Goal: Task Accomplishment & Management: Manage account settings

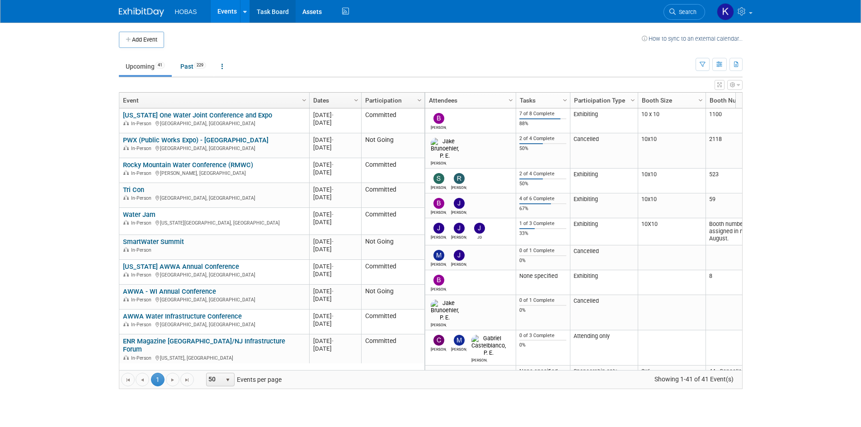
click at [269, 15] on link "Task Board" at bounding box center [273, 11] width 46 height 23
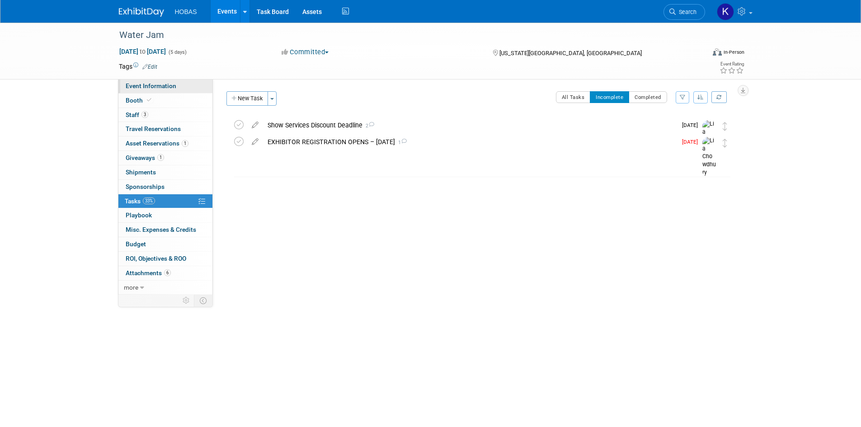
click at [148, 87] on span "Event Information" at bounding box center [151, 85] width 51 height 7
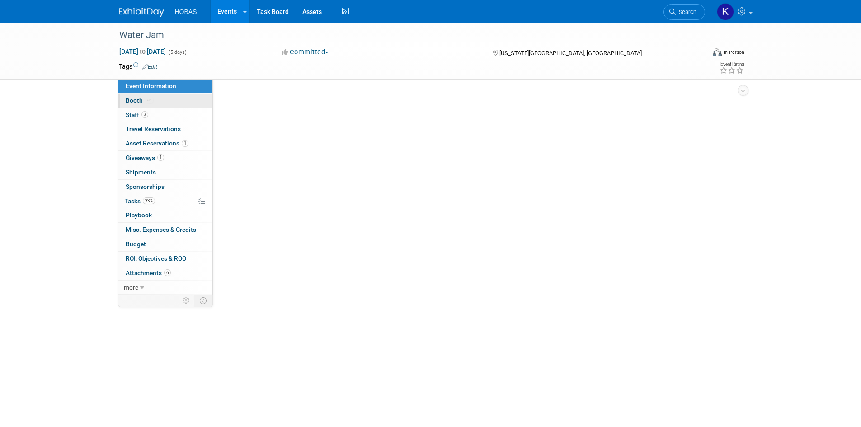
select select "Owners/Engineers"
select select "Tradeshow Regional"
select select "Water AND Wastewater"
select select "Exhibiting"
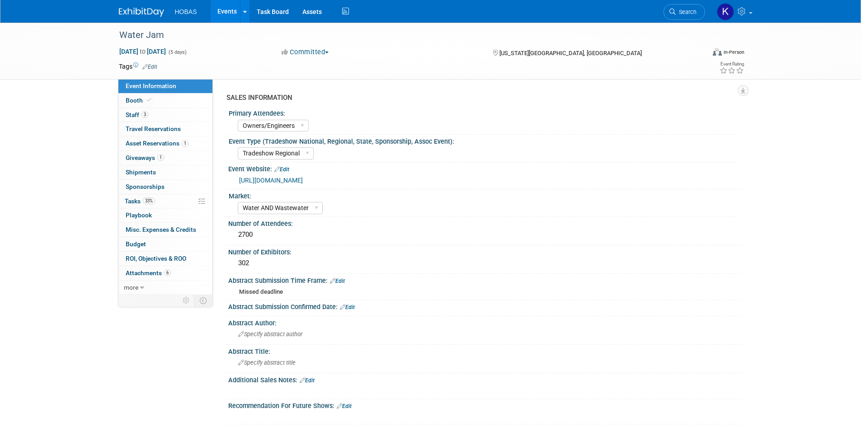
click at [303, 180] on link "https://site.pheedloop.com/event/WaterJAM/home" at bounding box center [271, 180] width 64 height 7
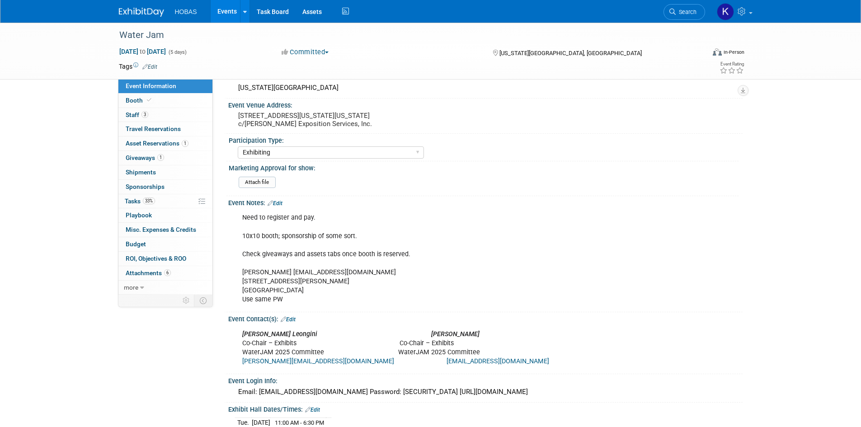
scroll to position [293, 0]
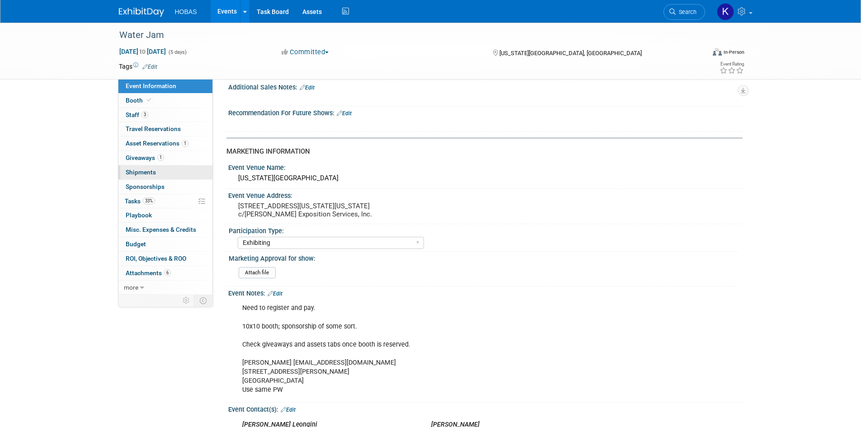
click at [148, 175] on span "Shipments 0" at bounding box center [141, 172] width 30 height 7
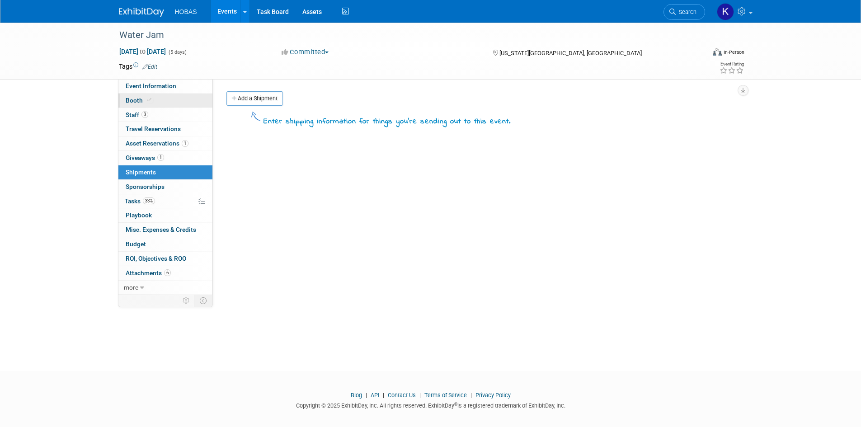
click at [148, 100] on icon at bounding box center [149, 100] width 5 height 5
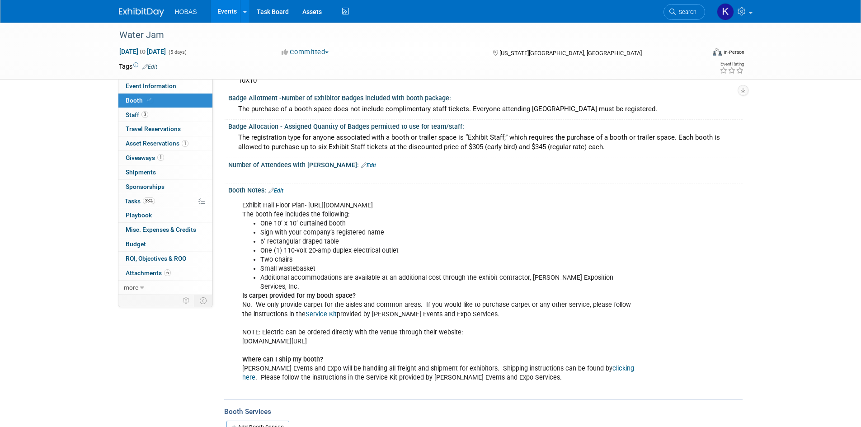
scroll to position [136, 0]
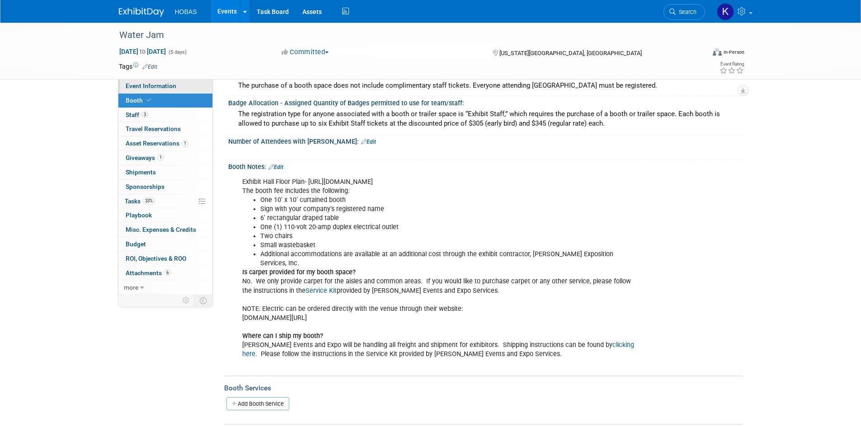
click at [170, 85] on span "Event Information" at bounding box center [151, 85] width 51 height 7
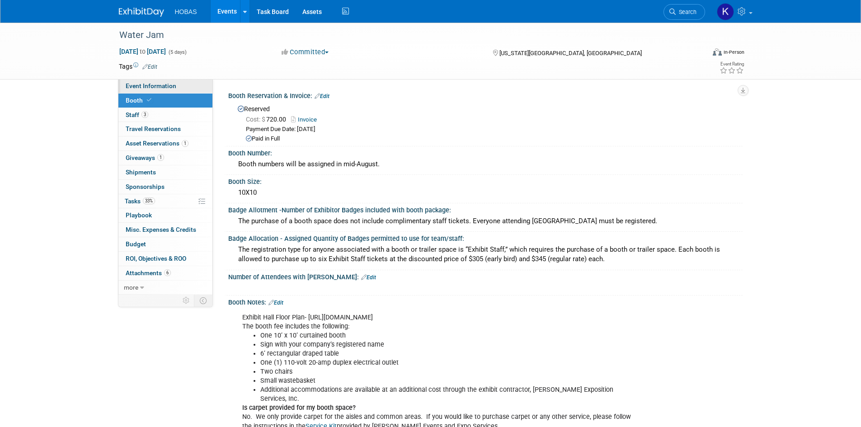
select select "Owners/Engineers"
select select "Tradeshow Regional"
select select "Water AND Wastewater"
select select "Exhibiting"
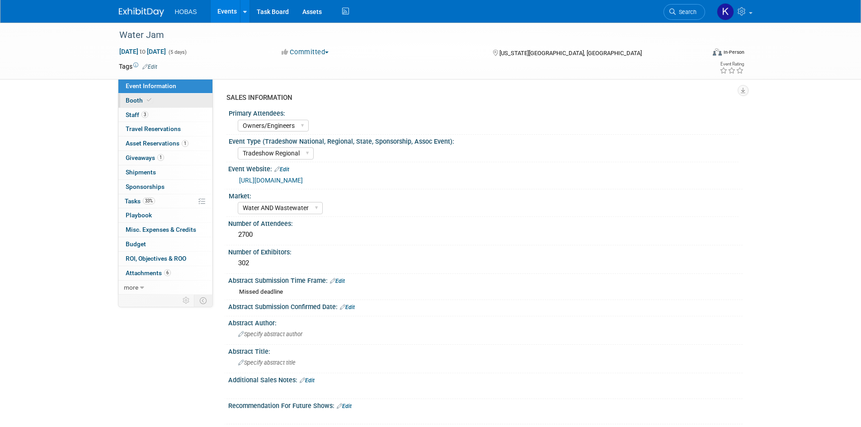
click at [161, 99] on link "Booth" at bounding box center [165, 101] width 94 height 14
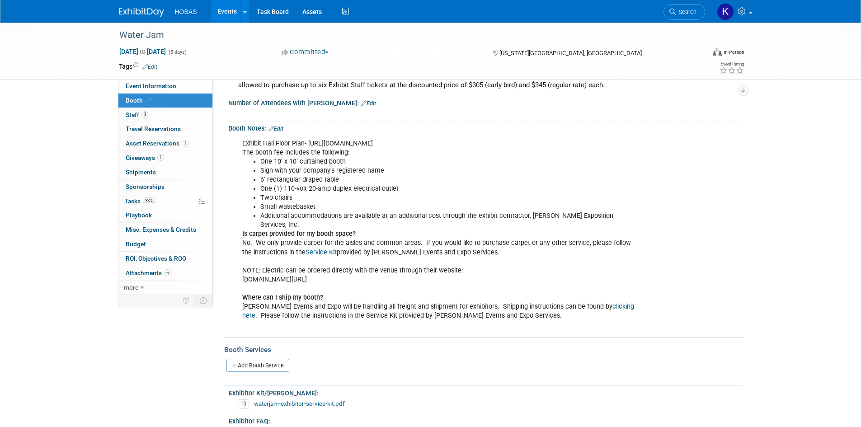
scroll to position [181, 0]
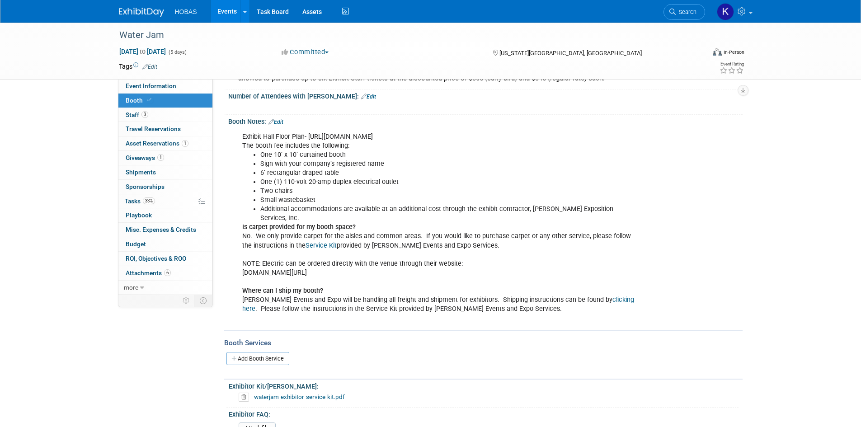
click at [318, 242] on link "Service Kit" at bounding box center [321, 246] width 31 height 8
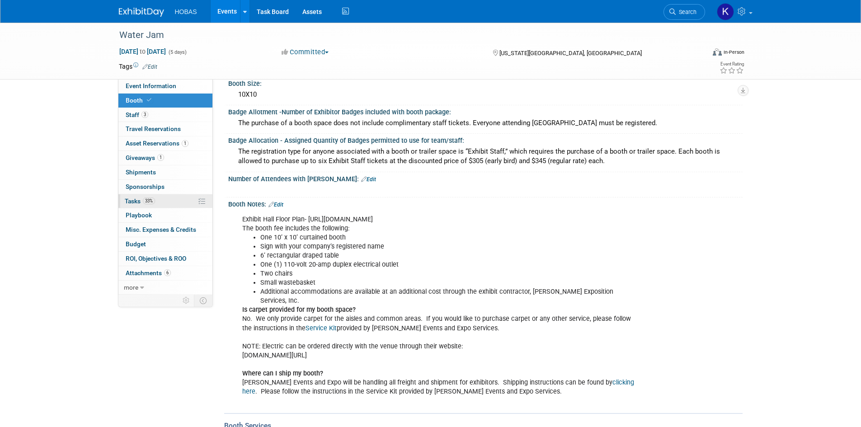
scroll to position [90, 0]
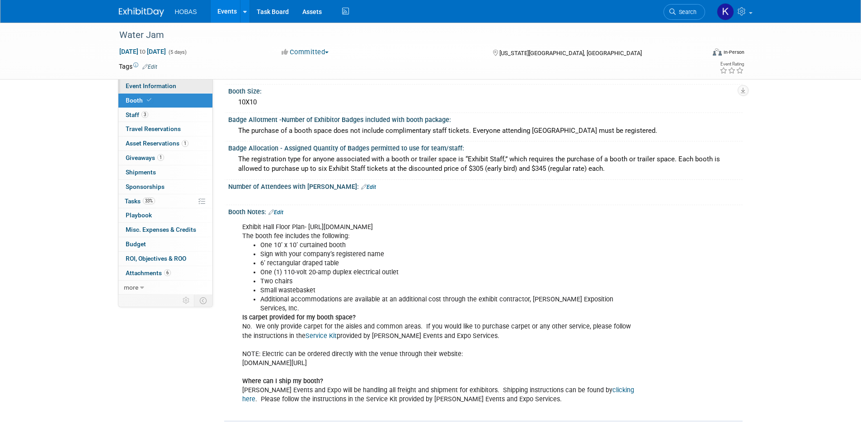
click at [157, 88] on span "Event Information" at bounding box center [151, 85] width 51 height 7
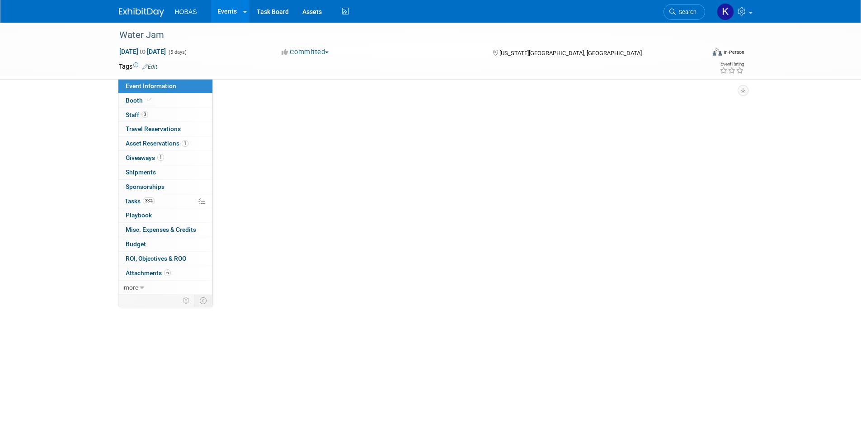
scroll to position [0, 0]
select select "Owners/Engineers"
select select "Tradeshow Regional"
select select "Water AND Wastewater"
select select "Exhibiting"
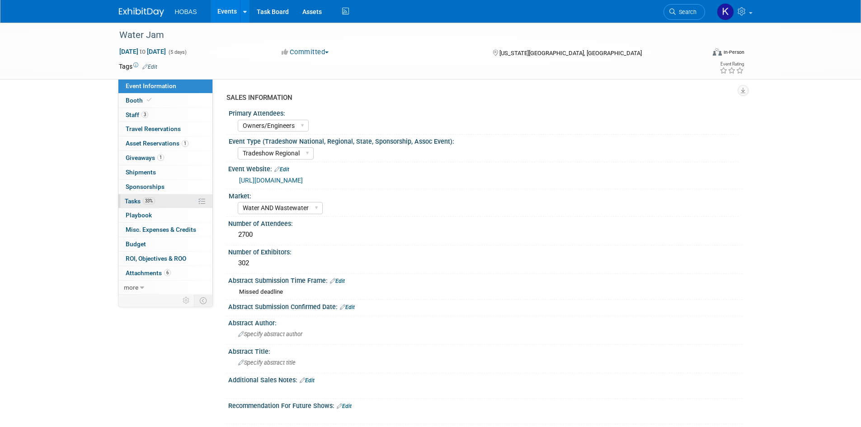
click at [147, 203] on span "33%" at bounding box center [149, 201] width 12 height 7
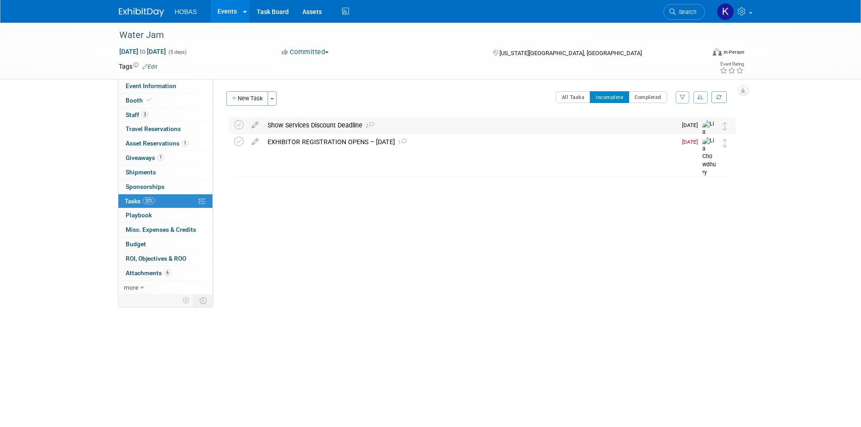
click at [293, 128] on div "Show Services Discount Deadline 2" at bounding box center [470, 125] width 414 height 15
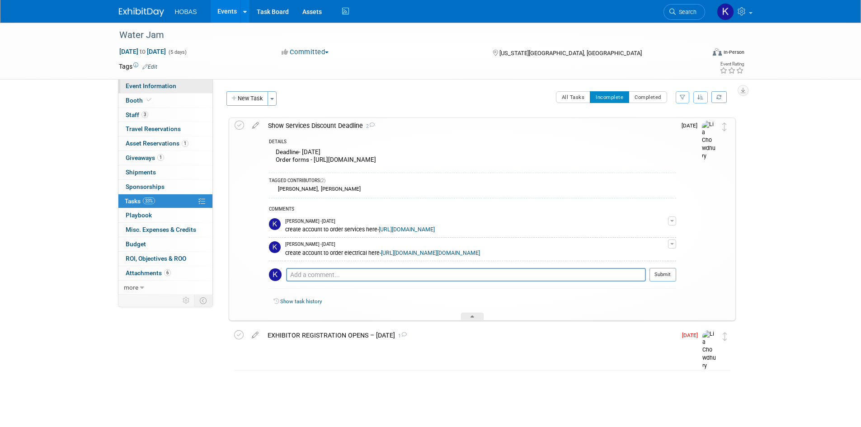
click at [156, 87] on span "Event Information" at bounding box center [151, 85] width 51 height 7
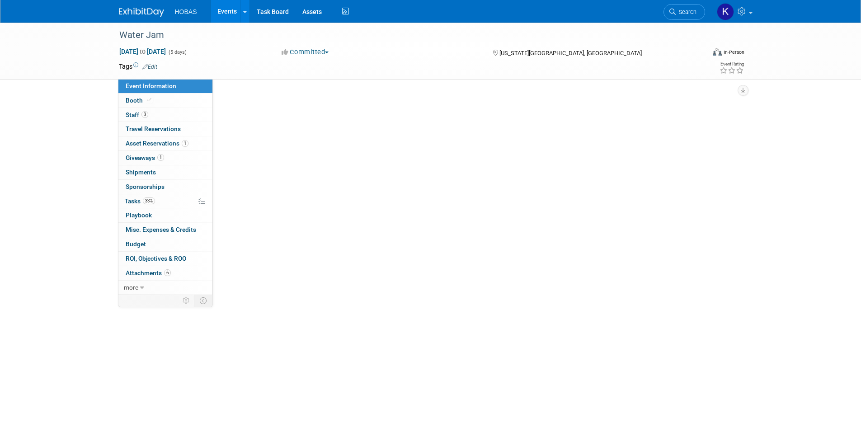
select select "Owners/Engineers"
select select "Tradeshow Regional"
select select "Water AND Wastewater"
select select "Exhibiting"
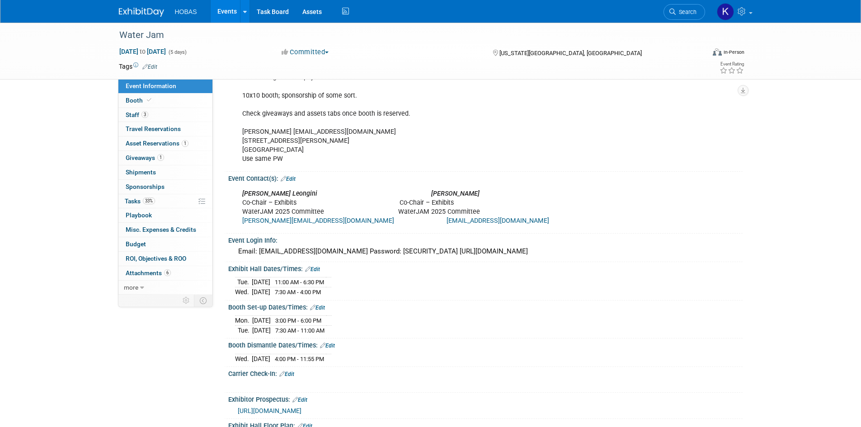
scroll to position [588, 0]
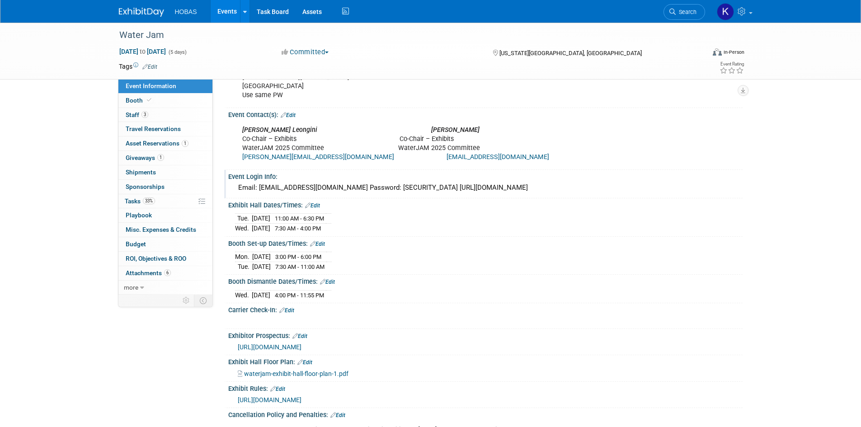
drag, startPoint x: 422, startPoint y: 202, endPoint x: 381, endPoint y: 199, distance: 41.7
click at [381, 195] on div "Email: lchowdhury@hobaspipe.com Password: hAXXzD9%bZ https://pheedloop.com/mail…" at bounding box center [485, 188] width 501 height 14
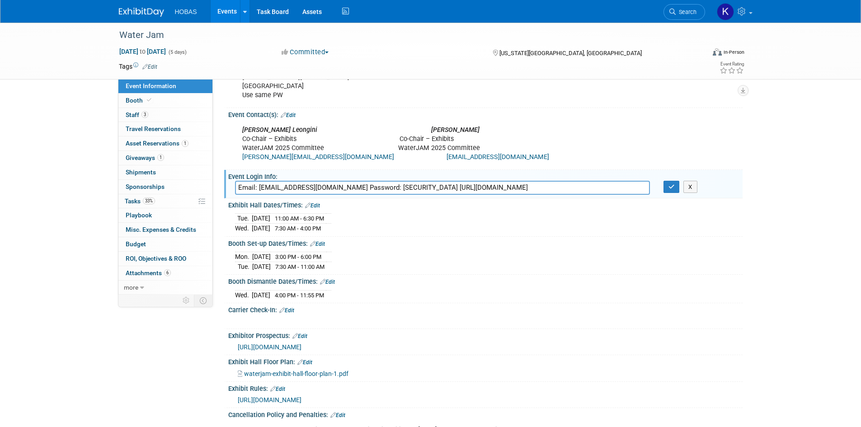
drag, startPoint x: 381, startPoint y: 199, endPoint x: 388, endPoint y: 204, distance: 8.8
click at [389, 195] on input "Email: lchowdhury@hobaspipe.com Password: hAXXzD9%bZ https://pheedloop.com/mail…" at bounding box center [442, 188] width 415 height 14
click at [381, 195] on input "Email: lchowdhury@hobaspipe.com Password: hAXXzD9%bZ https://pheedloop.com/mail…" at bounding box center [442, 188] width 415 height 14
click at [382, 195] on input "Email: lchowdhury@hobaspipe.com Password: hAXXzD9%bZ https://pheedloop.com/mail…" at bounding box center [442, 188] width 415 height 14
drag, startPoint x: 423, startPoint y: 202, endPoint x: 382, endPoint y: 200, distance: 41.6
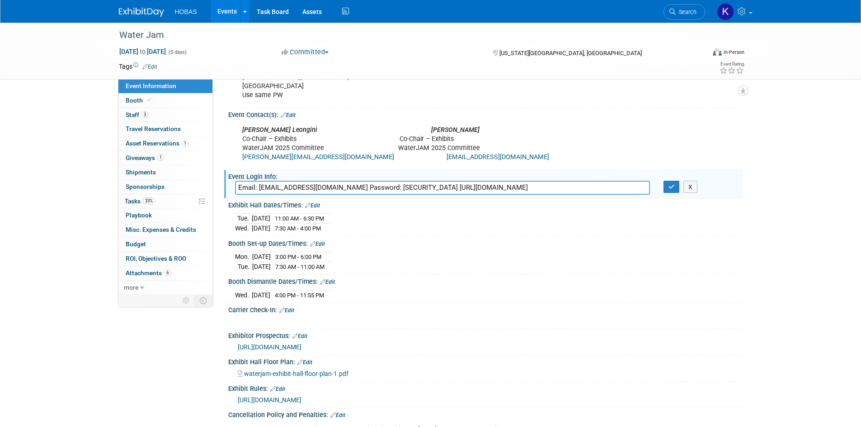
click at [382, 195] on input "Email: lchowdhury@hobaspipe.com Password: hAXXzD9%bZ https://pheedloop.com/mail…" at bounding box center [442, 188] width 415 height 14
click at [470, 249] on div "Booth Set-up Dates/Times: Edit" at bounding box center [485, 243] width 515 height 12
click at [666, 194] on button "button" at bounding box center [672, 187] width 16 height 13
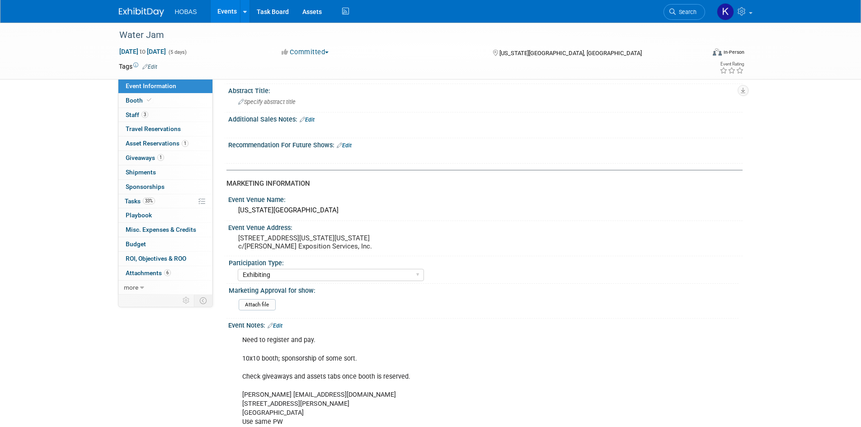
scroll to position [203, 0]
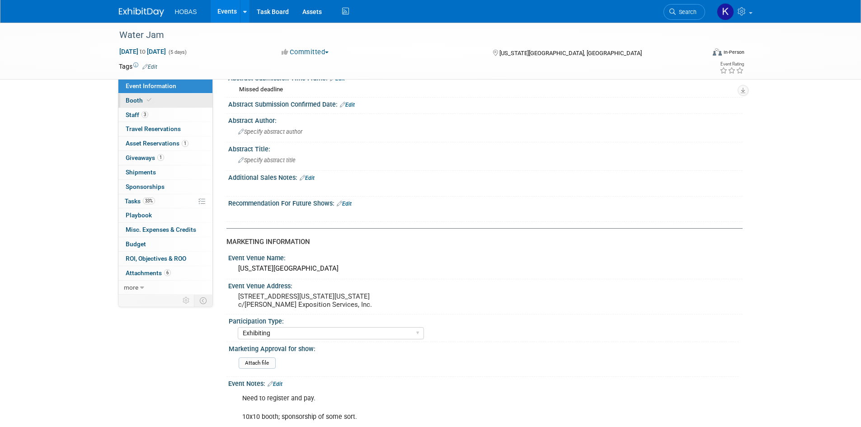
click at [165, 104] on link "Booth" at bounding box center [165, 101] width 94 height 14
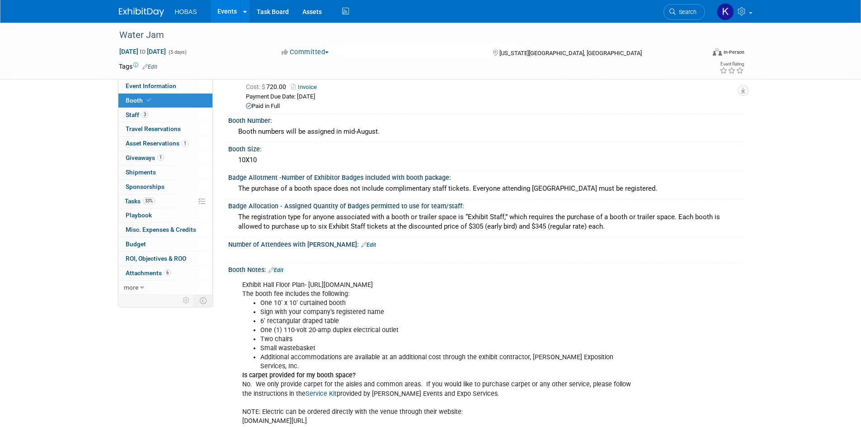
scroll to position [0, 0]
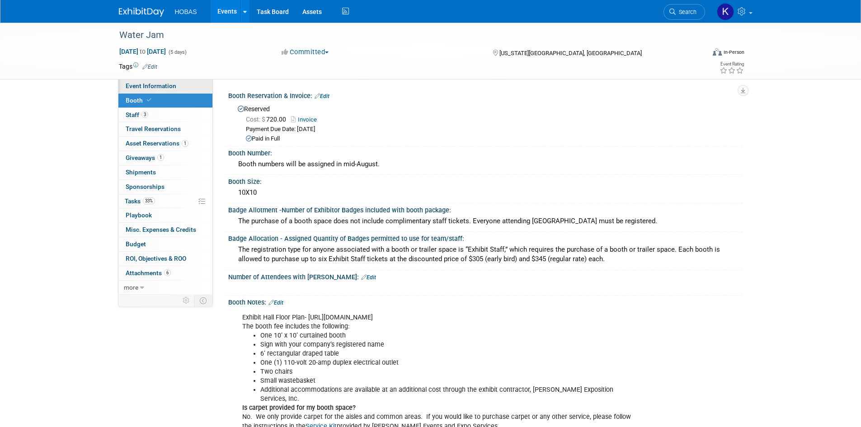
click at [169, 88] on span "Event Information" at bounding box center [151, 85] width 51 height 7
select select "Owners/Engineers"
select select "Tradeshow Regional"
select select "Water AND Wastewater"
select select "Exhibiting"
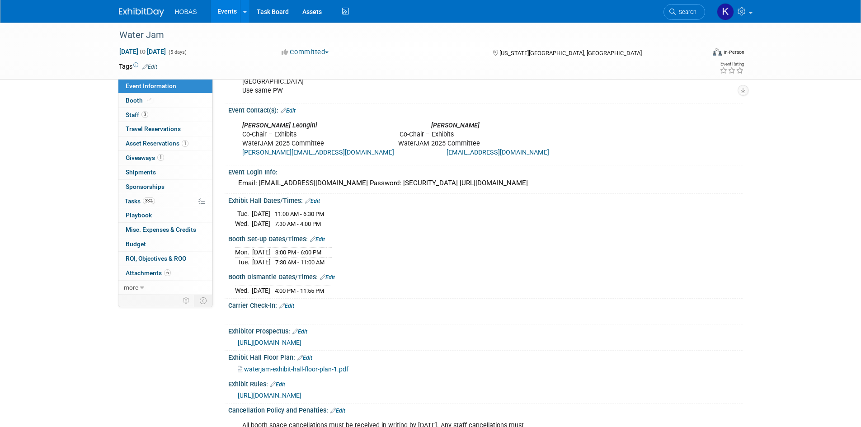
scroll to position [633, 0]
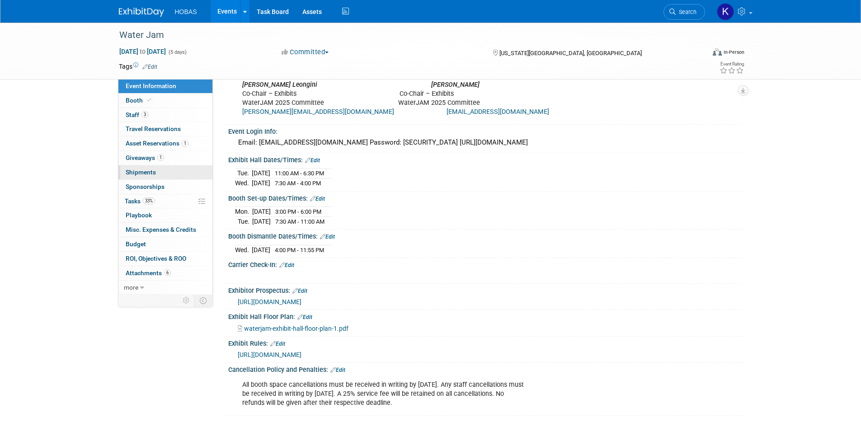
click at [154, 168] on link "0 Shipments 0" at bounding box center [165, 172] width 94 height 14
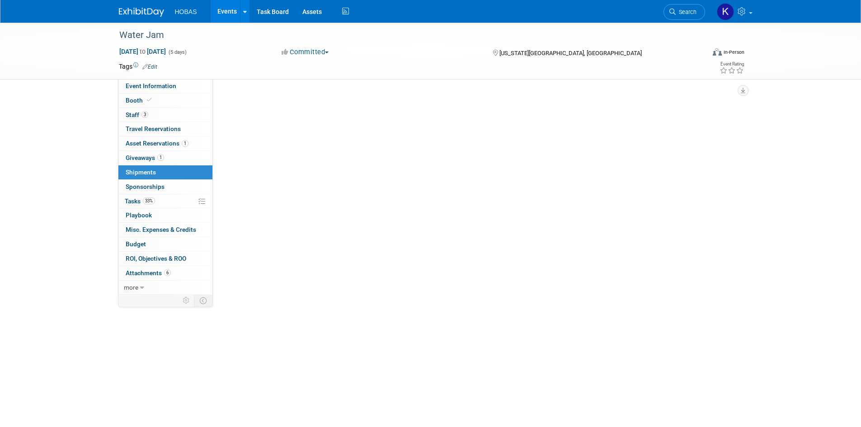
scroll to position [0, 0]
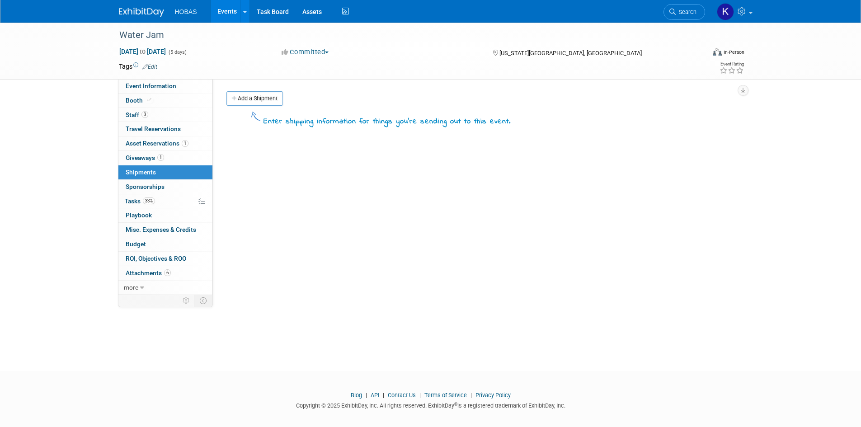
click at [240, 94] on link "Add a Shipment" at bounding box center [255, 98] width 57 height 14
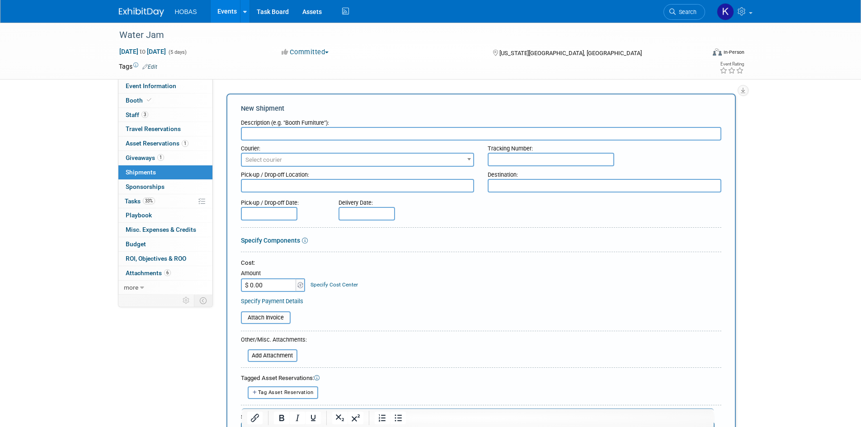
click at [316, 134] on input "text" at bounding box center [481, 134] width 481 height 14
click at [154, 143] on span "Asset Reservations 1" at bounding box center [157, 143] width 63 height 7
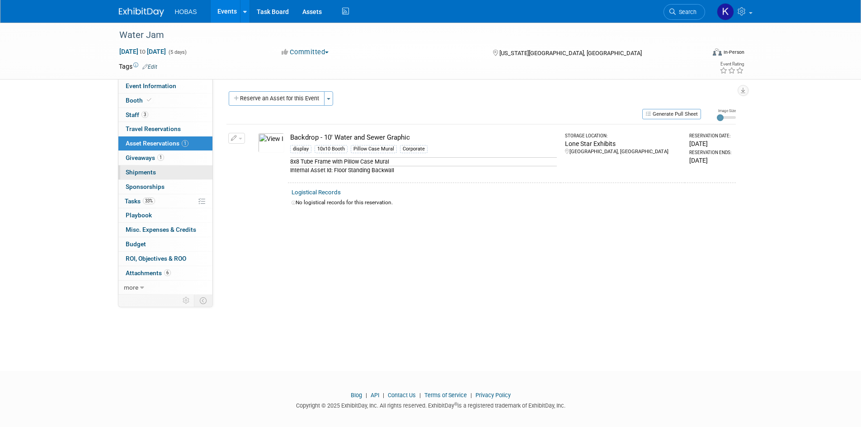
click at [149, 173] on span "Shipments 0" at bounding box center [141, 172] width 30 height 7
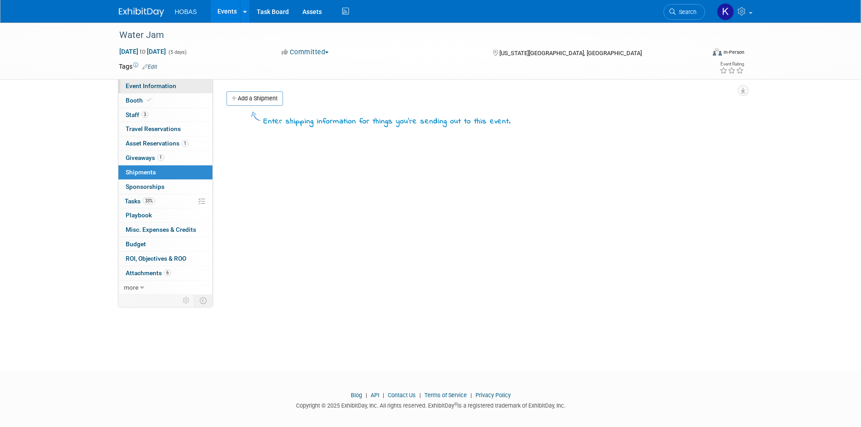
click at [150, 85] on span "Event Information" at bounding box center [151, 85] width 51 height 7
select select "Owners/Engineers"
select select "Tradeshow Regional"
select select "Water AND Wastewater"
select select "Exhibiting"
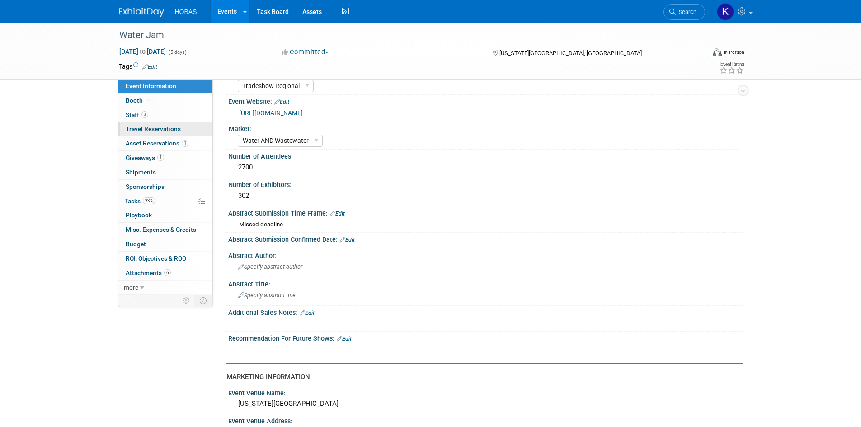
scroll to position [45, 0]
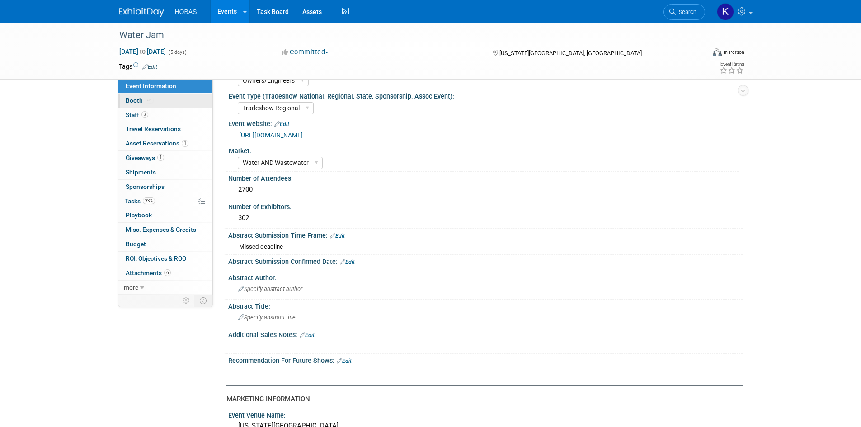
click at [140, 98] on span "Booth" at bounding box center [140, 100] width 28 height 7
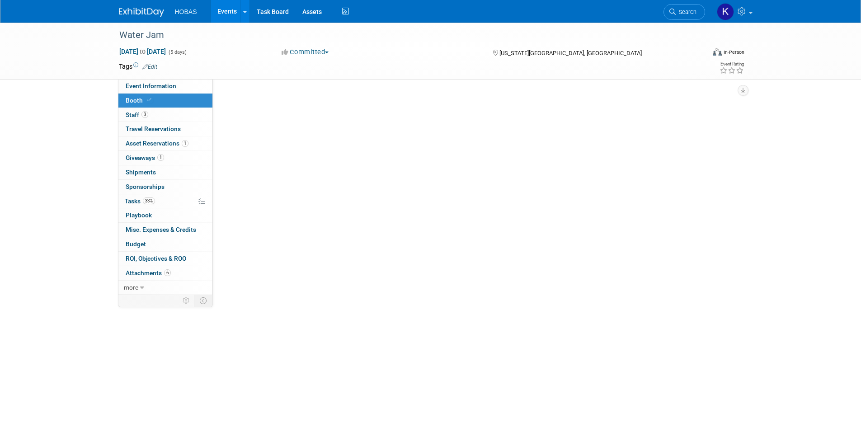
scroll to position [0, 0]
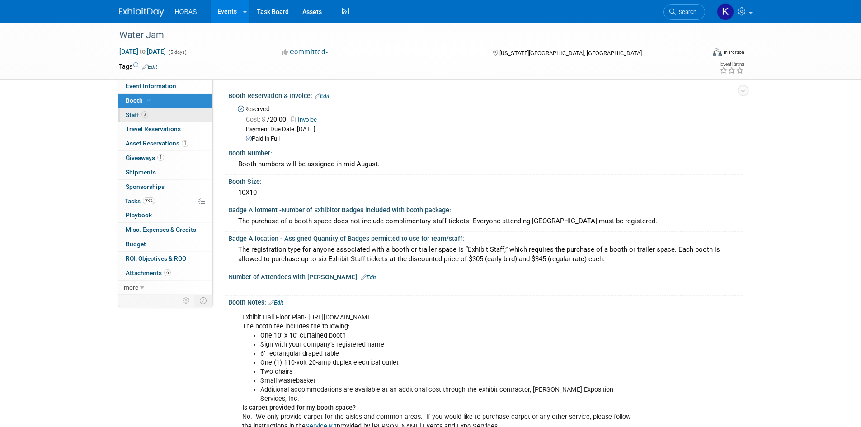
click at [161, 117] on link "3 Staff 3" at bounding box center [165, 115] width 94 height 14
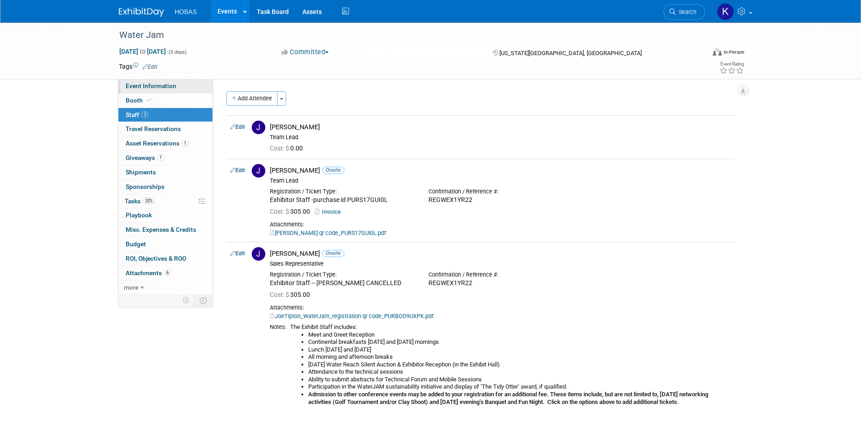
click at [161, 85] on span "Event Information" at bounding box center [151, 85] width 51 height 7
select select "Owners/Engineers"
select select "Tradeshow Regional"
select select "Water AND Wastewater"
select select "Exhibiting"
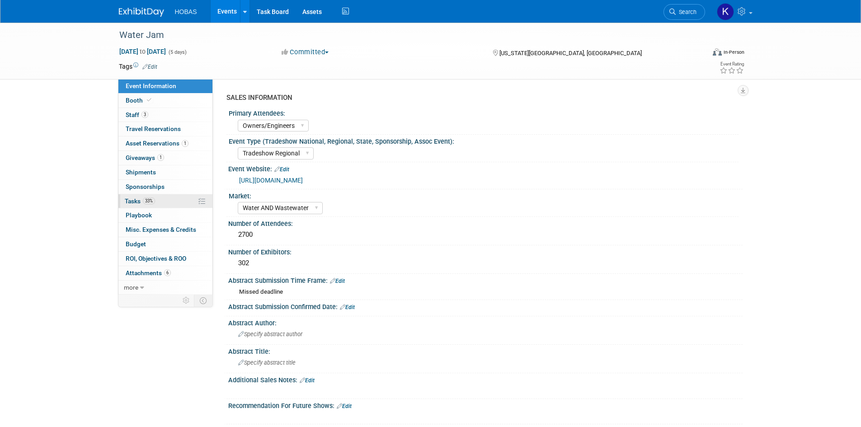
click at [142, 203] on span "Tasks 33%" at bounding box center [140, 201] width 30 height 7
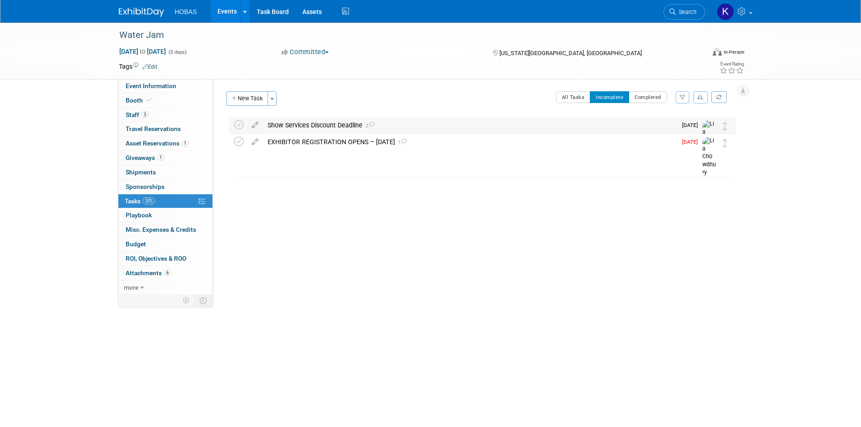
click at [315, 125] on div "Show Services Discount Deadline 2" at bounding box center [470, 125] width 414 height 15
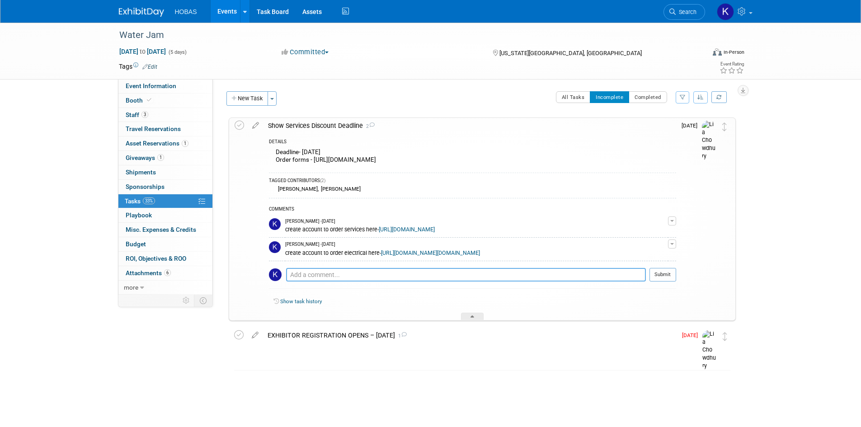
click at [322, 280] on textarea at bounding box center [466, 275] width 360 height 14
type textarea "@"
type textarea "T"
type textarea "N"
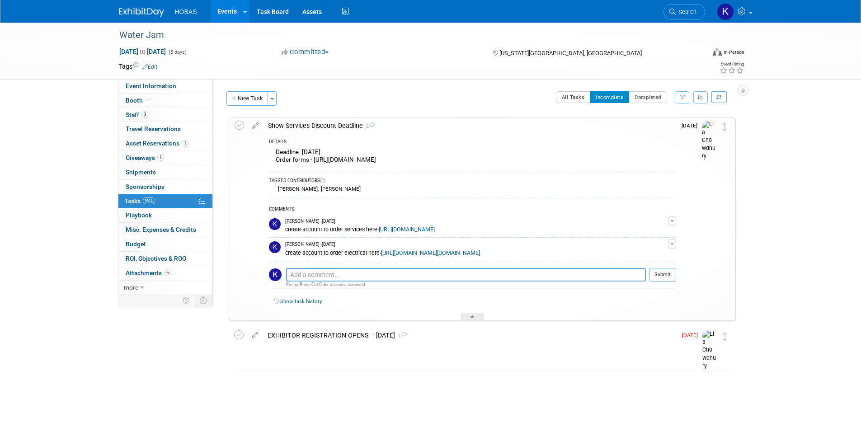
click at [671, 221] on span "button" at bounding box center [673, 221] width 4 height 2
click at [647, 205] on div "COMMENTS" at bounding box center [472, 209] width 407 height 9
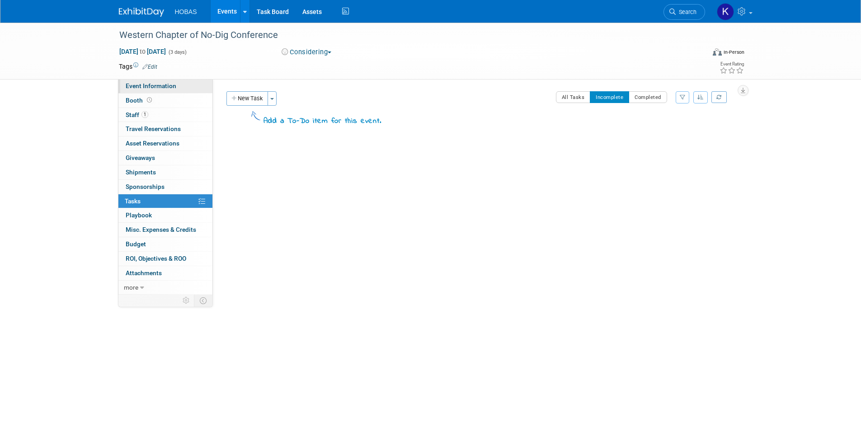
click at [161, 83] on span "Event Information" at bounding box center [151, 85] width 51 height 7
select select "Owners"
select select "Tradeshow Regional"
select select "Wastewater"
select select "Exhibiting"
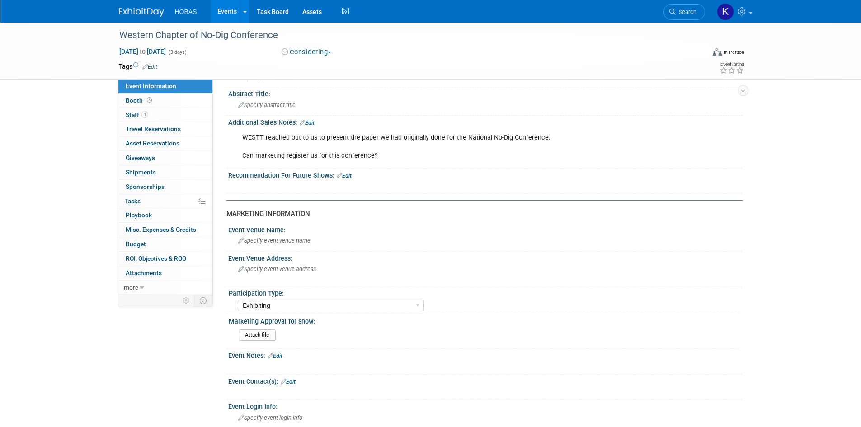
scroll to position [271, 0]
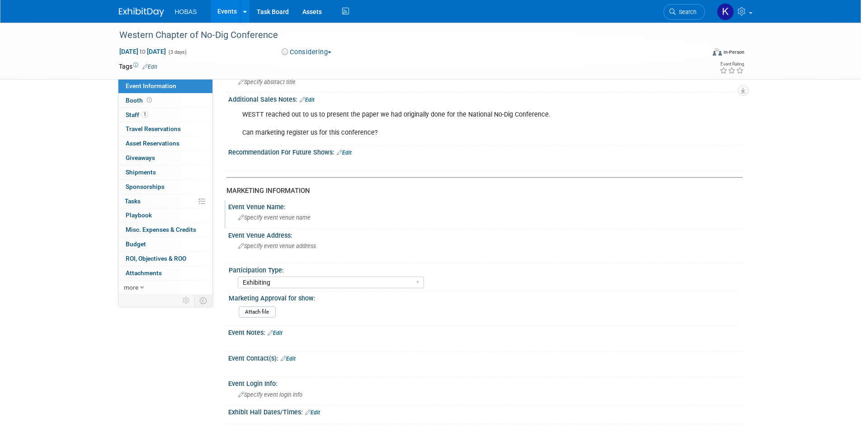
click at [276, 217] on span "Specify event venue name" at bounding box center [274, 217] width 72 height 7
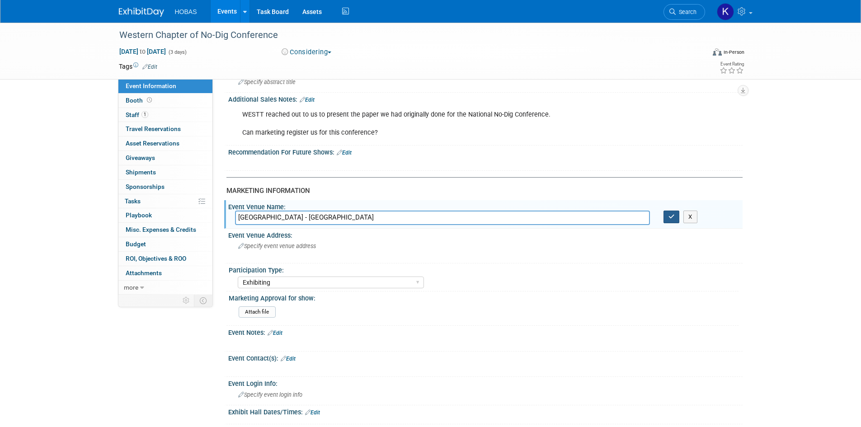
type input "Vancouver Convention Centre - East"
click at [668, 217] on button "button" at bounding box center [672, 217] width 16 height 13
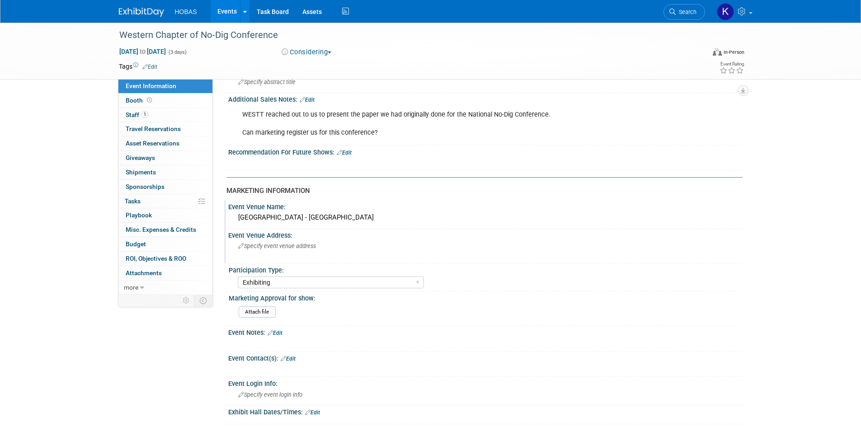
click at [272, 245] on span "Specify event venue address" at bounding box center [277, 246] width 78 height 7
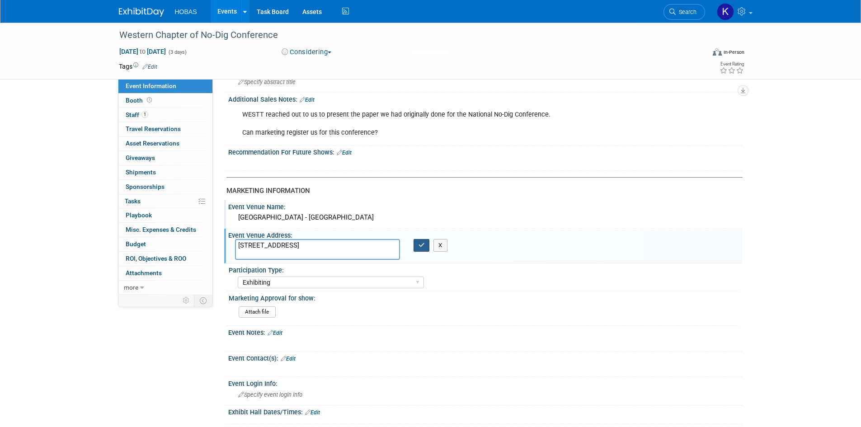
type textarea "999 Canada Place Vancouver, BC V6C 3C1"
click at [424, 249] on button "button" at bounding box center [422, 245] width 16 height 13
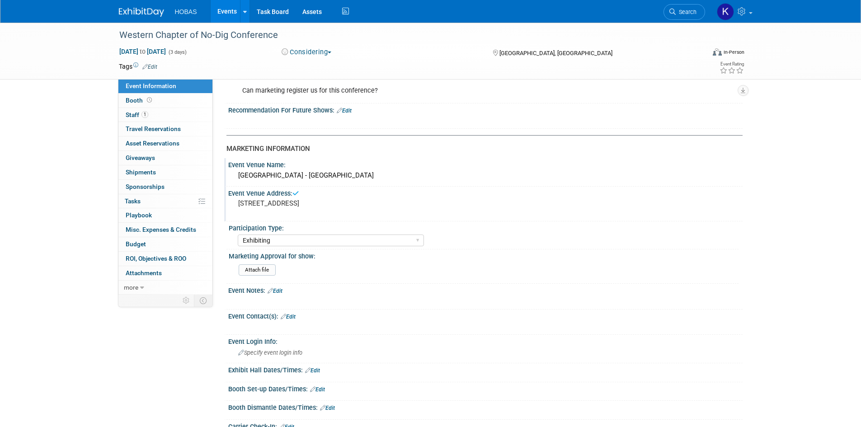
scroll to position [407, 0]
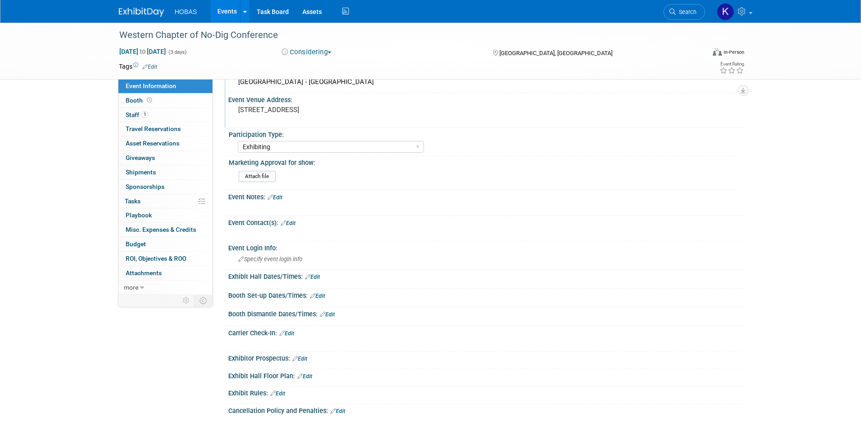
click at [312, 277] on link "Edit" at bounding box center [312, 277] width 15 height 6
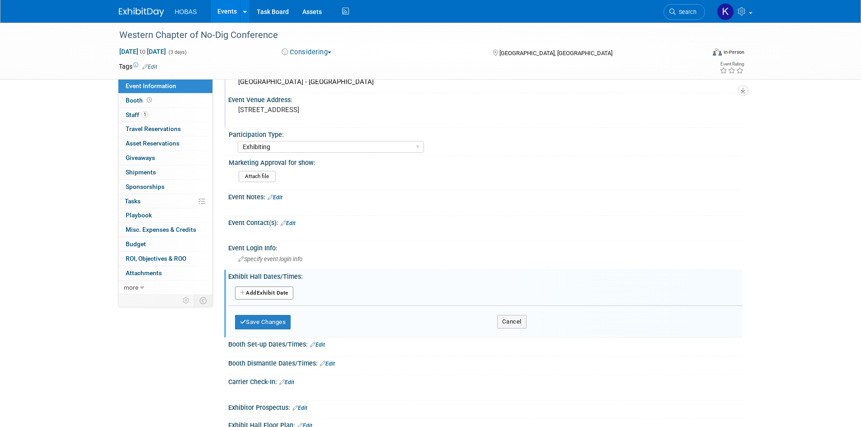
click at [273, 294] on button "Add Another Exhibit Date" at bounding box center [264, 294] width 58 height 14
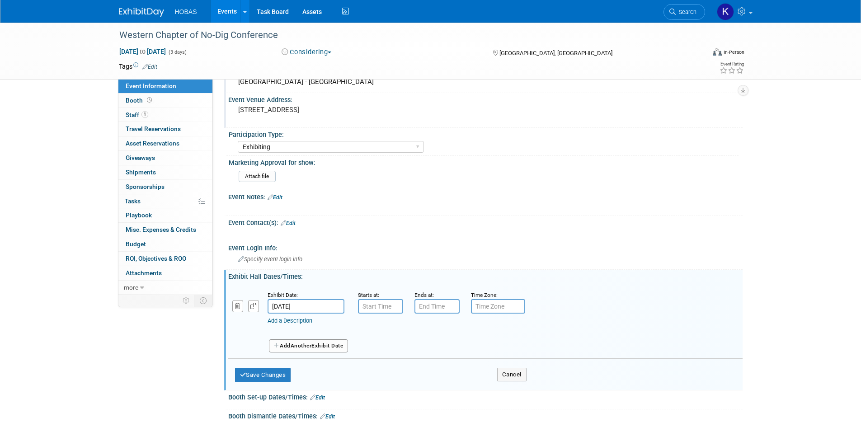
click at [312, 304] on input "Oct 13, 2025" at bounding box center [306, 306] width 77 height 14
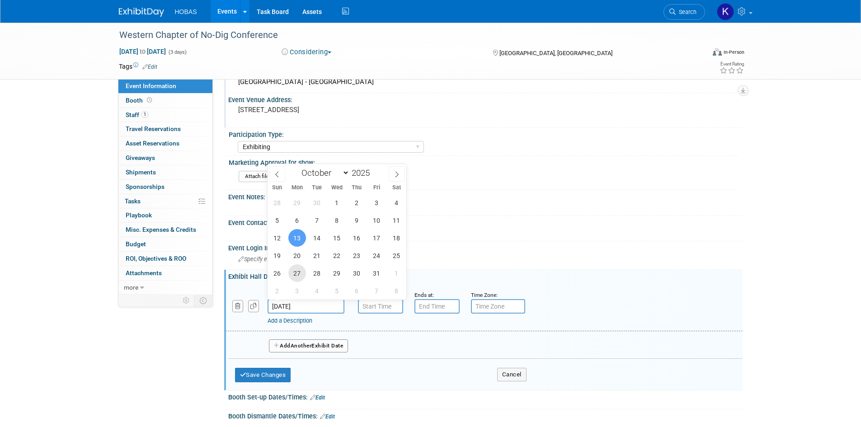
click at [291, 274] on span "27" at bounding box center [297, 273] width 18 height 18
type input "Oct 27, 2025"
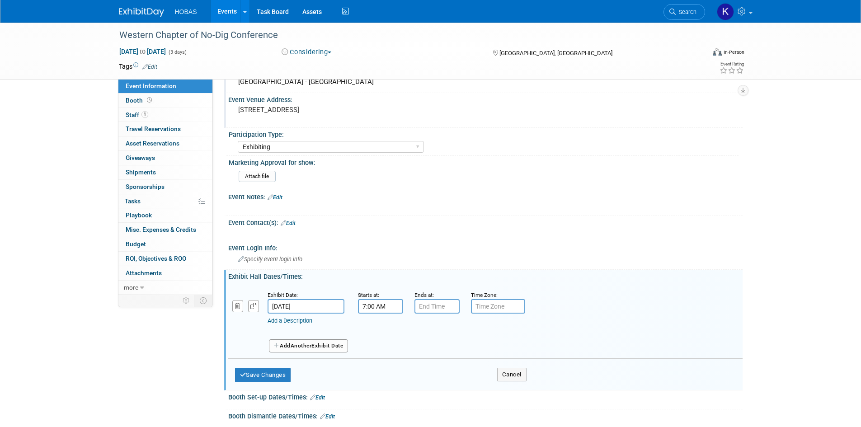
click at [378, 307] on input "7:00 AM" at bounding box center [380, 306] width 45 height 14
click at [378, 351] on span "07" at bounding box center [378, 348] width 17 height 16
click at [406, 354] on td "05" at bounding box center [403, 353] width 29 height 24
click at [420, 349] on span "00" at bounding box center [421, 348] width 17 height 16
click at [432, 354] on td "30" at bounding box center [432, 353] width 29 height 24
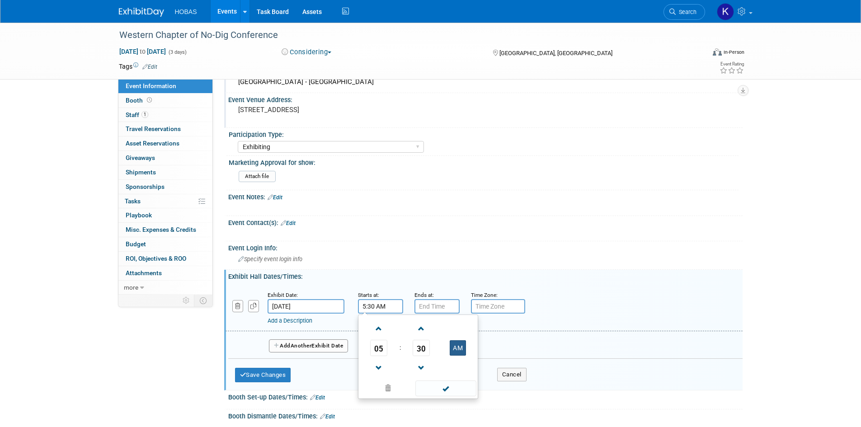
click at [453, 345] on button "AM" at bounding box center [458, 347] width 16 height 15
type input "5:30 PM"
click at [566, 331] on div "Add Another Exhibit Date" at bounding box center [485, 343] width 515 height 24
click at [431, 311] on input "7:00 PM" at bounding box center [437, 306] width 45 height 14
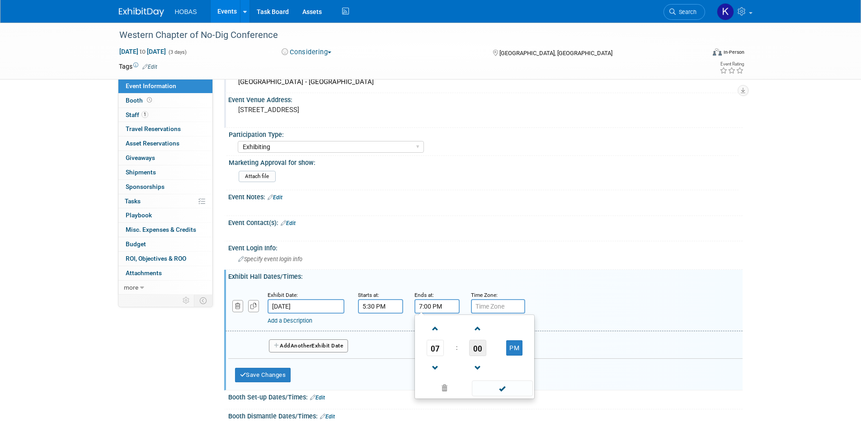
click at [478, 349] on span "00" at bounding box center [477, 348] width 17 height 16
click at [491, 355] on td "30" at bounding box center [489, 353] width 29 height 24
type input "7:30 PM"
click at [517, 387] on span at bounding box center [502, 389] width 61 height 16
click at [316, 346] on button "Add Another Exhibit Date" at bounding box center [309, 347] width 80 height 14
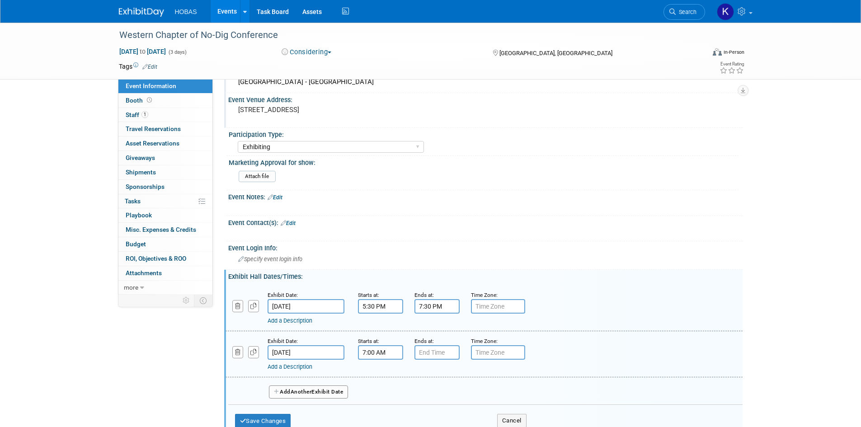
click at [383, 352] on input "7:00 AM" at bounding box center [380, 352] width 45 height 14
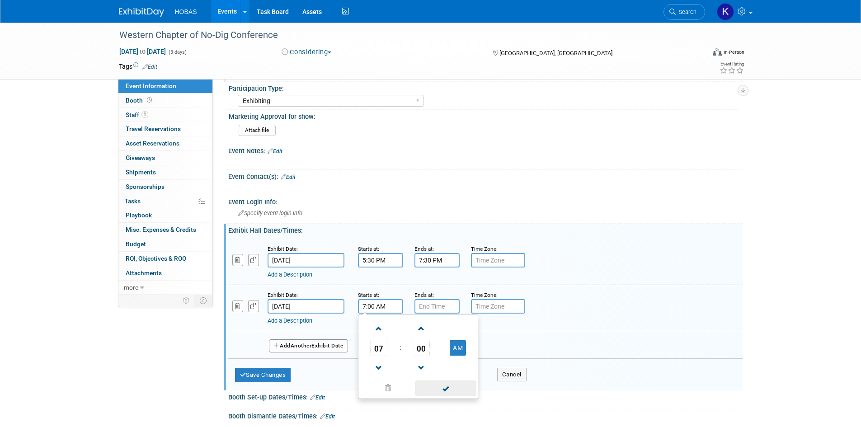
scroll to position [497, 0]
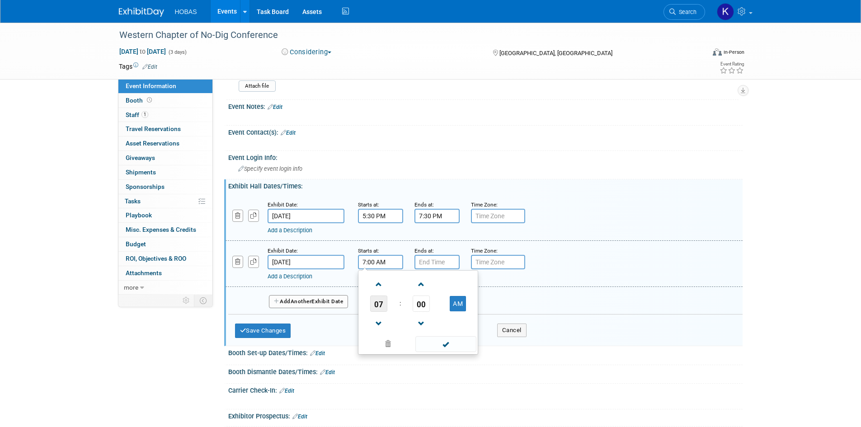
click at [379, 309] on span "07" at bounding box center [378, 304] width 17 height 16
click at [381, 285] on td "12" at bounding box center [374, 285] width 29 height 24
click at [467, 308] on td "AM" at bounding box center [458, 304] width 36 height 16
click at [458, 307] on button "AM" at bounding box center [458, 303] width 16 height 15
type input "12:00 PM"
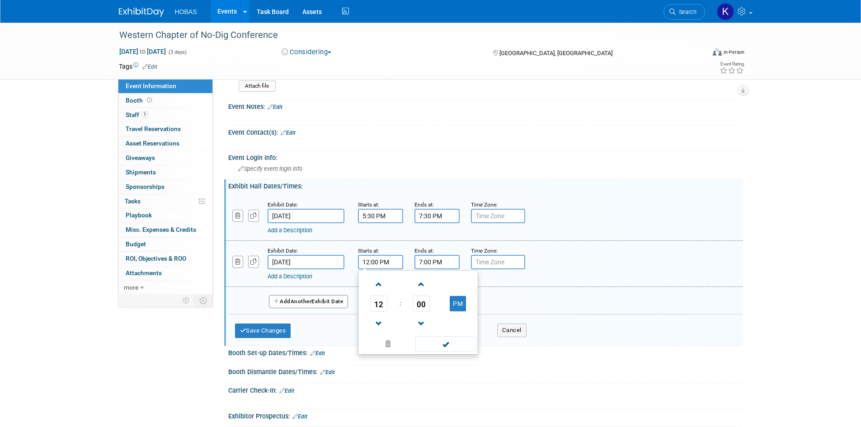
click at [449, 262] on input "7:00 PM" at bounding box center [437, 262] width 45 height 14
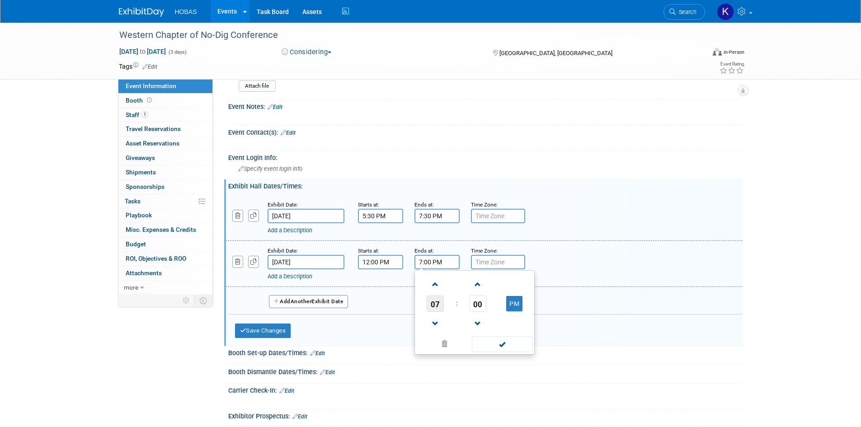
click at [439, 307] on span "07" at bounding box center [435, 304] width 17 height 16
click at [463, 309] on td "05" at bounding box center [460, 309] width 29 height 24
click at [514, 302] on button "PM" at bounding box center [514, 303] width 16 height 15
click at [514, 307] on button "AM" at bounding box center [514, 303] width 16 height 15
type input "5:00 PM"
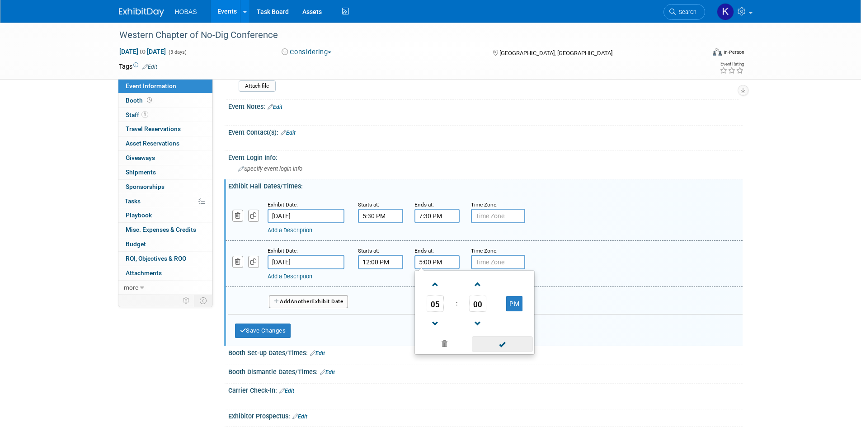
click at [523, 341] on span at bounding box center [502, 344] width 61 height 16
click at [316, 302] on button "Add Another Exhibit Date" at bounding box center [309, 302] width 80 height 14
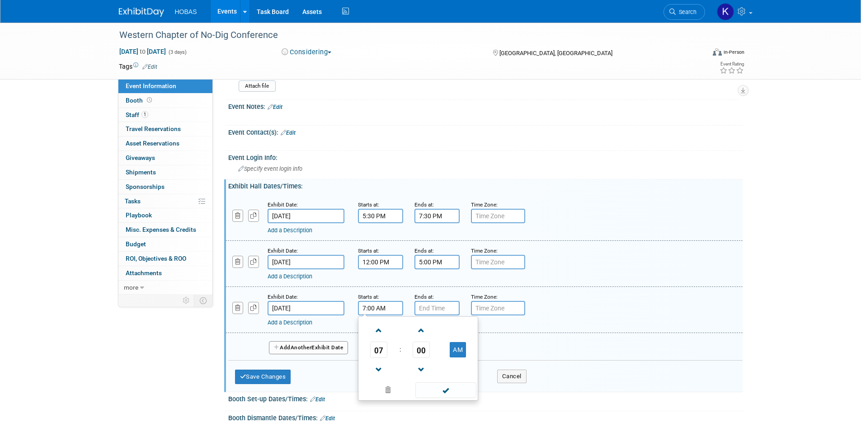
click at [373, 309] on input "7:00 AM" at bounding box center [380, 308] width 45 height 14
click at [379, 352] on span "07" at bounding box center [378, 350] width 17 height 16
click at [468, 377] on td "11" at bounding box center [461, 380] width 29 height 24
click at [460, 348] on button "AM" at bounding box center [458, 349] width 16 height 15
click at [459, 356] on button "PM" at bounding box center [458, 349] width 16 height 15
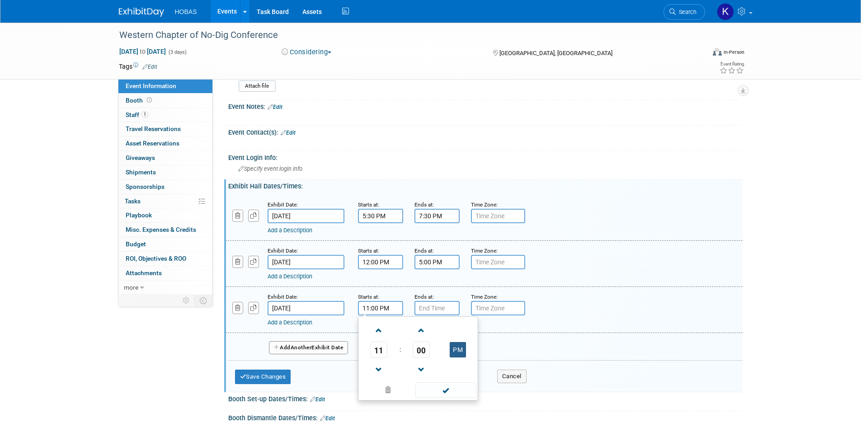
type input "11:00 AM"
click at [461, 389] on span at bounding box center [446, 391] width 61 height 16
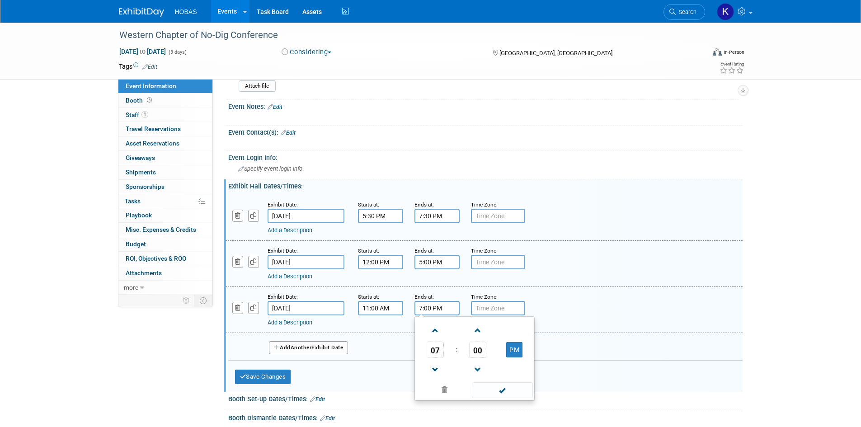
click at [437, 309] on input "7:00 PM" at bounding box center [437, 308] width 45 height 14
click at [438, 349] on span "07" at bounding box center [435, 350] width 17 height 16
click at [479, 336] on td "02" at bounding box center [489, 331] width 29 height 24
click at [479, 354] on span "00" at bounding box center [477, 350] width 17 height 16
click at [489, 354] on td "30" at bounding box center [489, 355] width 29 height 24
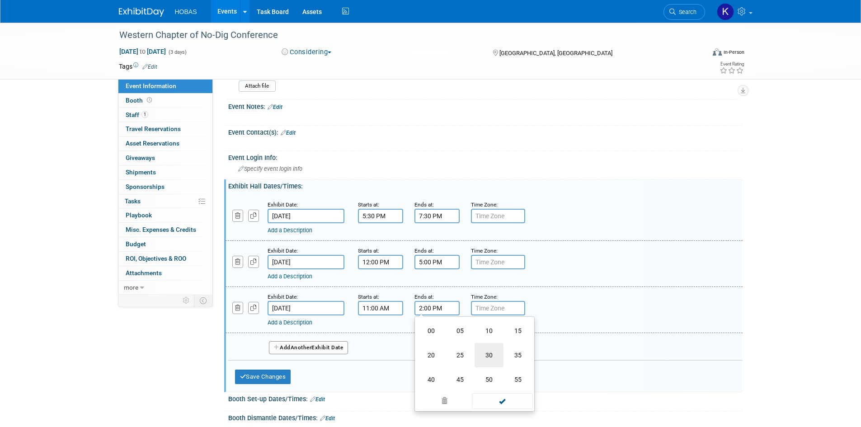
type input "2:30 PM"
drag, startPoint x: 523, startPoint y: 383, endPoint x: 524, endPoint y: 390, distance: 6.8
click at [523, 383] on span at bounding box center [502, 391] width 61 height 16
click at [275, 378] on button "Save Changes" at bounding box center [263, 377] width 56 height 14
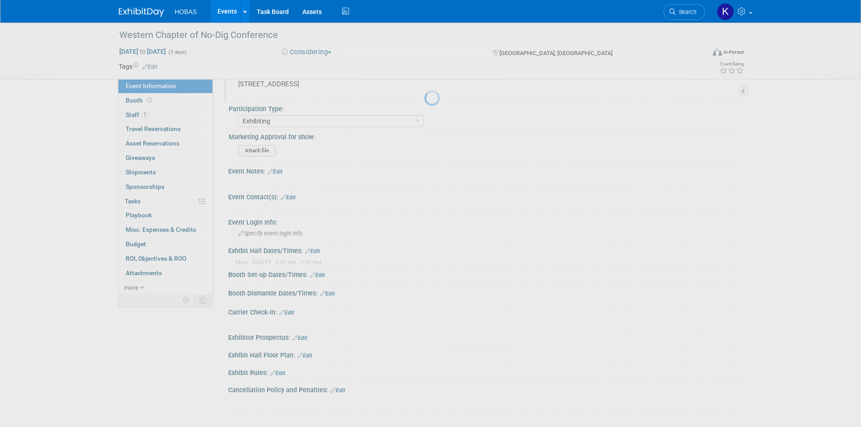
scroll to position [425, 0]
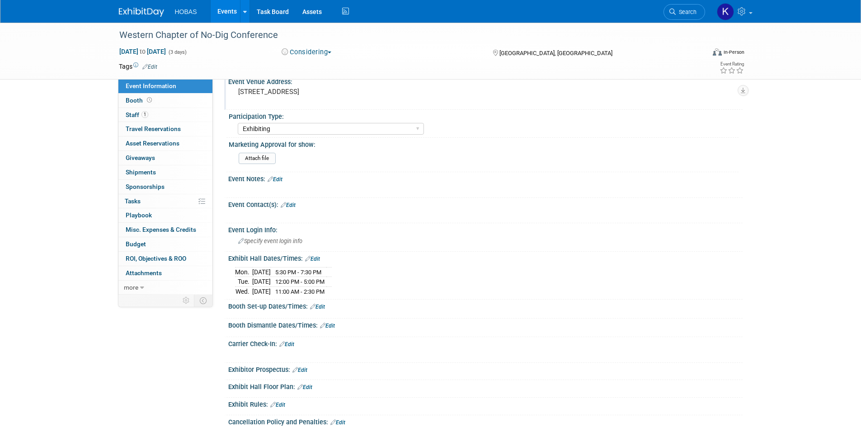
click at [324, 311] on div "Save Changes Cancel" at bounding box center [485, 313] width 515 height 5
click at [322, 307] on link "Edit" at bounding box center [317, 307] width 15 height 6
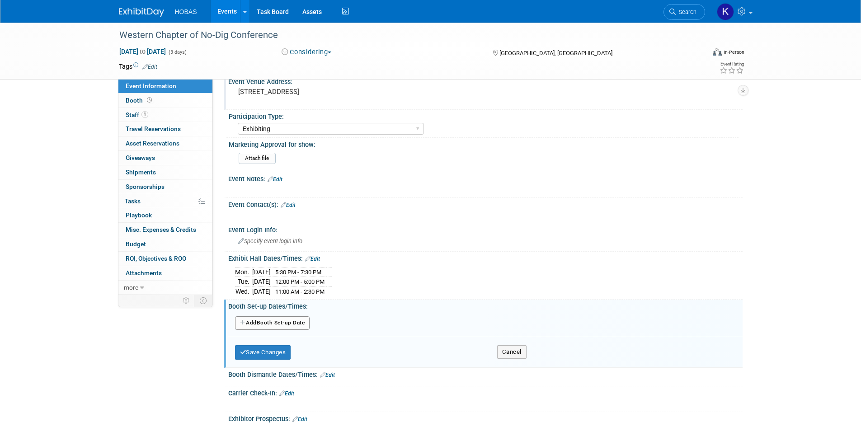
click at [294, 321] on button "Add Another Booth Set-up Date" at bounding box center [272, 323] width 75 height 14
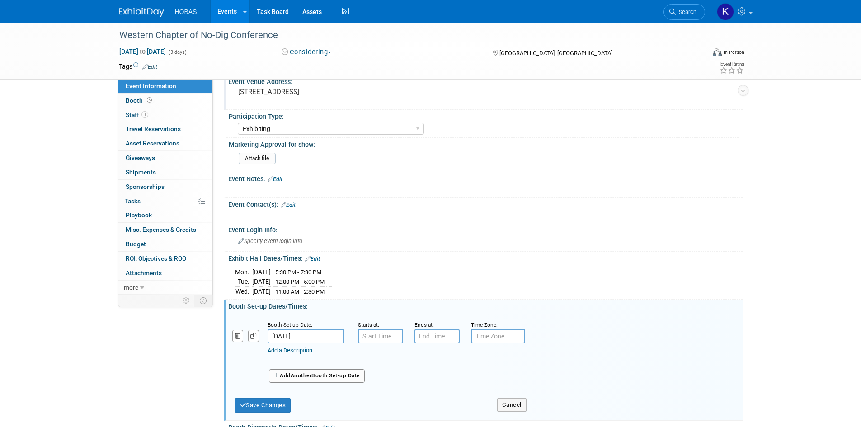
click at [321, 337] on input "Oct 13, 2025" at bounding box center [306, 336] width 77 height 14
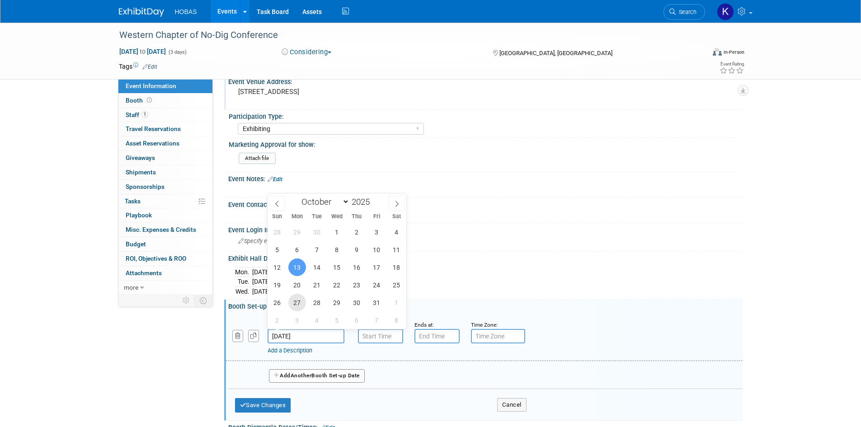
click at [301, 302] on span "27" at bounding box center [297, 303] width 18 height 18
type input "Oct 27, 2025"
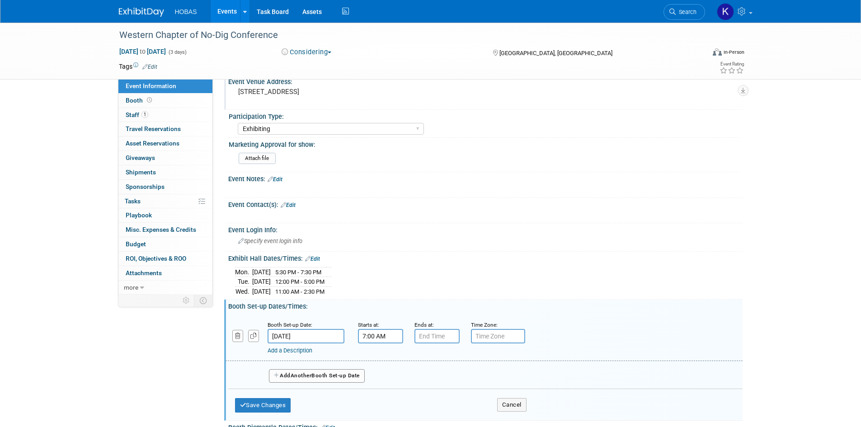
click at [383, 337] on input "7:00 AM" at bounding box center [380, 336] width 45 height 14
click at [379, 374] on span "07" at bounding box center [378, 378] width 17 height 16
click at [434, 358] on td "02" at bounding box center [432, 359] width 29 height 24
type input "2:00 AM"
type input "7:00 PM"
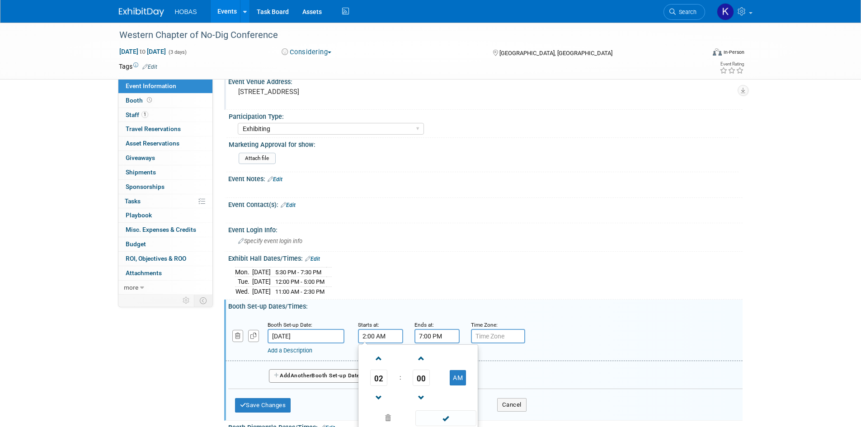
click at [431, 338] on input "7:00 PM" at bounding box center [437, 336] width 45 height 14
click at [387, 338] on input "2:00 AM" at bounding box center [380, 336] width 45 height 14
click at [464, 378] on button "AM" at bounding box center [458, 377] width 16 height 15
type input "2:00 PM"
click at [440, 336] on input "7:00 PM" at bounding box center [437, 336] width 45 height 14
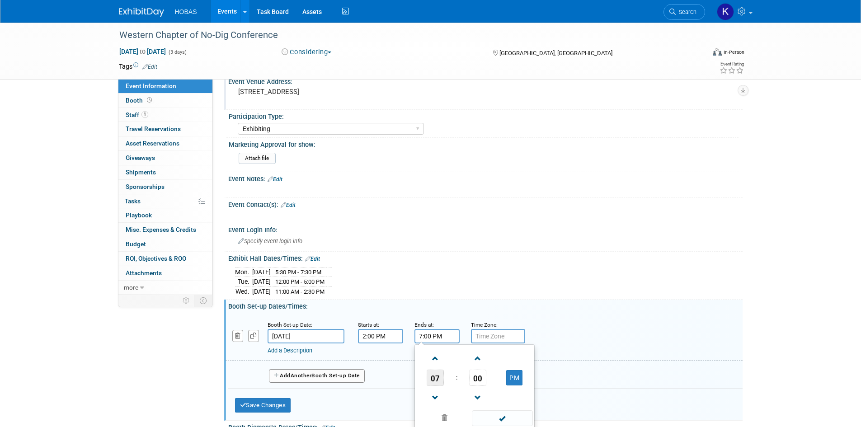
click at [435, 376] on span "07" at bounding box center [435, 378] width 17 height 16
click at [464, 381] on td "05" at bounding box center [460, 383] width 29 height 24
click at [479, 375] on span "00" at bounding box center [477, 378] width 17 height 16
click at [491, 385] on td "30" at bounding box center [489, 383] width 29 height 24
type input "5:30 PM"
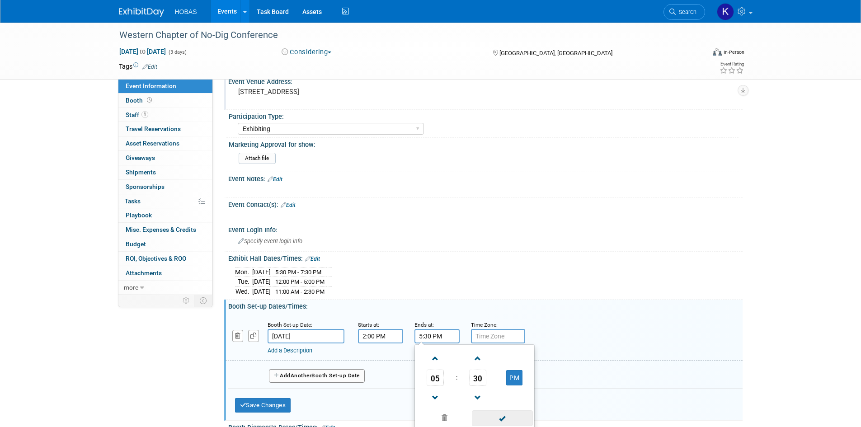
click at [514, 414] on span at bounding box center [502, 419] width 61 height 16
click at [277, 406] on button "Save Changes" at bounding box center [263, 405] width 56 height 14
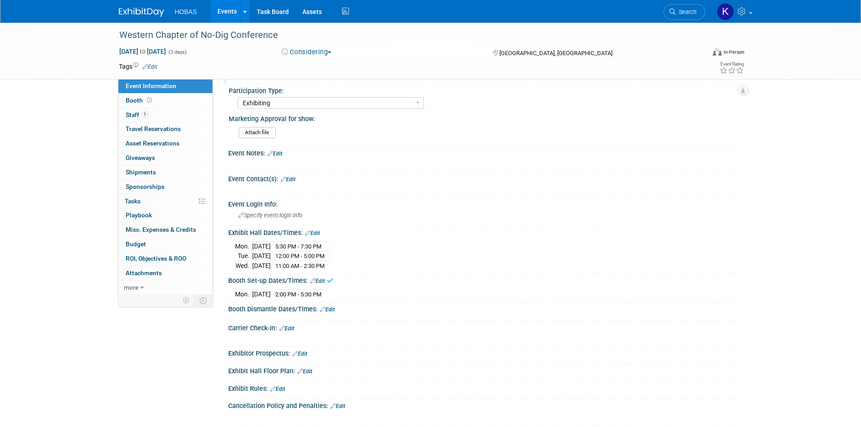
scroll to position [465, 0]
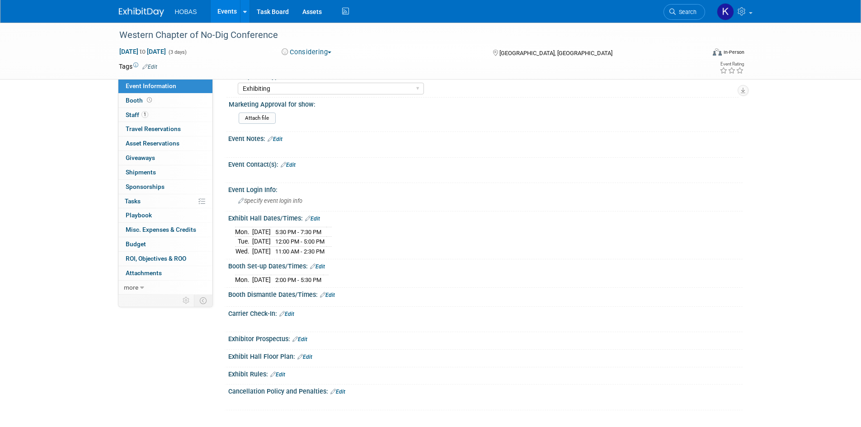
click at [334, 296] on link "Edit" at bounding box center [327, 295] width 15 height 6
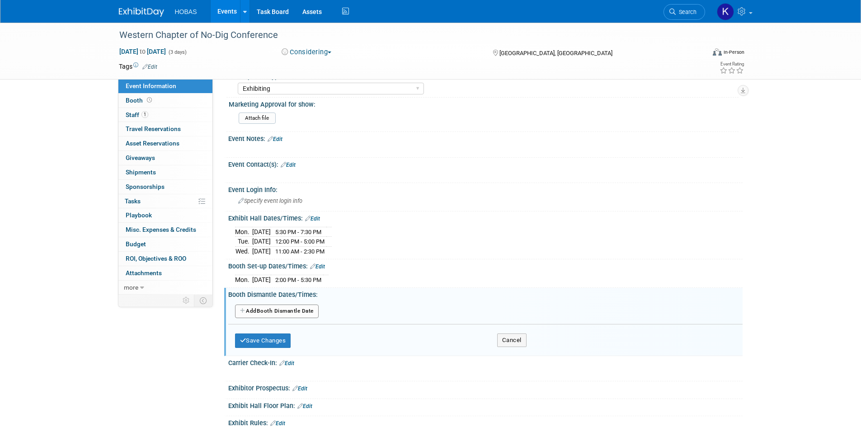
click at [301, 313] on button "Add Another Booth Dismantle Date" at bounding box center [277, 312] width 84 height 14
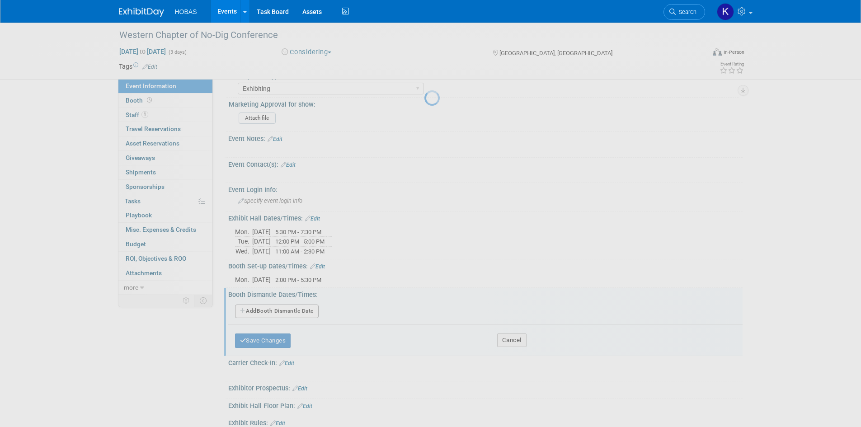
select select "9"
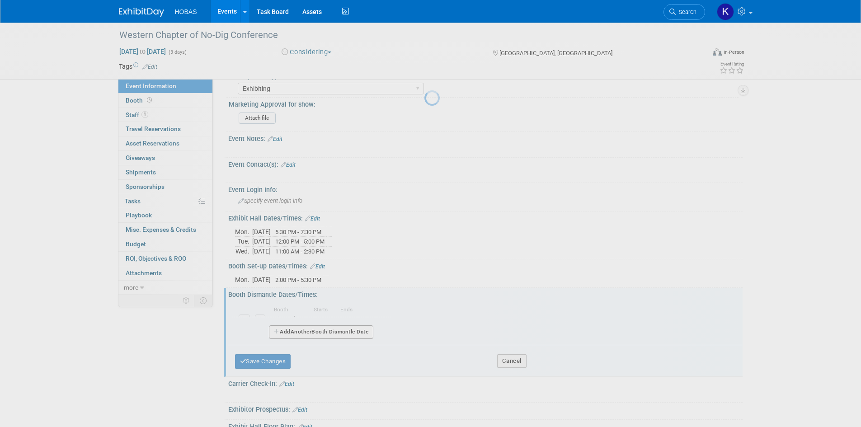
click at [425, 311] on div at bounding box center [431, 213] width 13 height 427
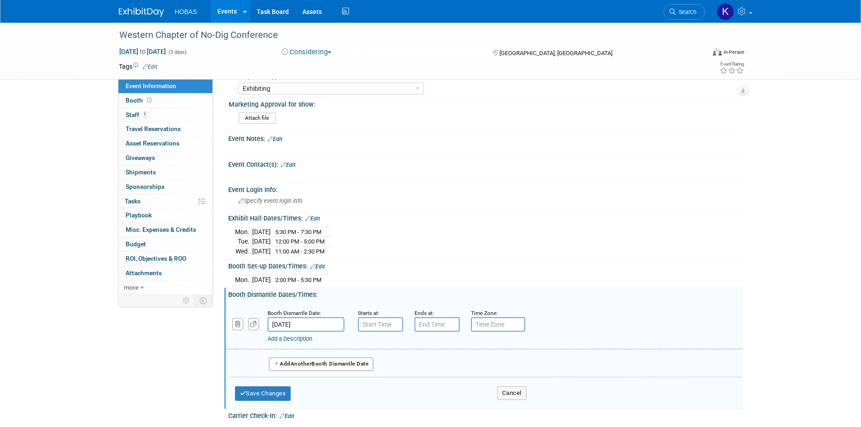
click at [309, 321] on input "Oct 15, 2025" at bounding box center [306, 324] width 77 height 14
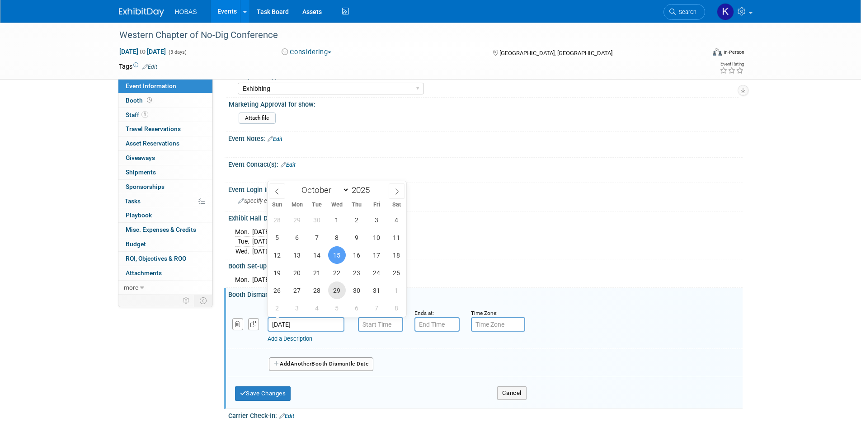
click at [339, 291] on span "29" at bounding box center [337, 291] width 18 height 18
type input "Oct 29, 2025"
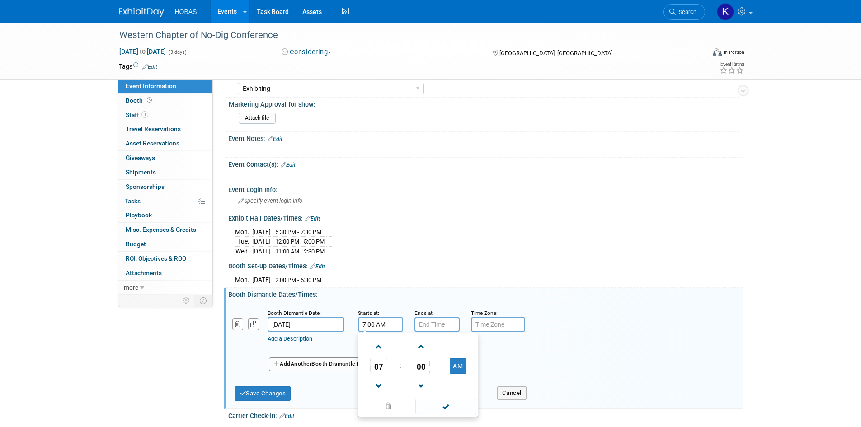
click at [387, 329] on input "7:00 AM" at bounding box center [380, 324] width 45 height 14
click at [378, 363] on span "07" at bounding box center [378, 366] width 17 height 16
click at [430, 349] on td "02" at bounding box center [432, 347] width 29 height 24
click at [458, 363] on button "AM" at bounding box center [458, 366] width 16 height 15
click at [430, 372] on span "00" at bounding box center [421, 366] width 17 height 16
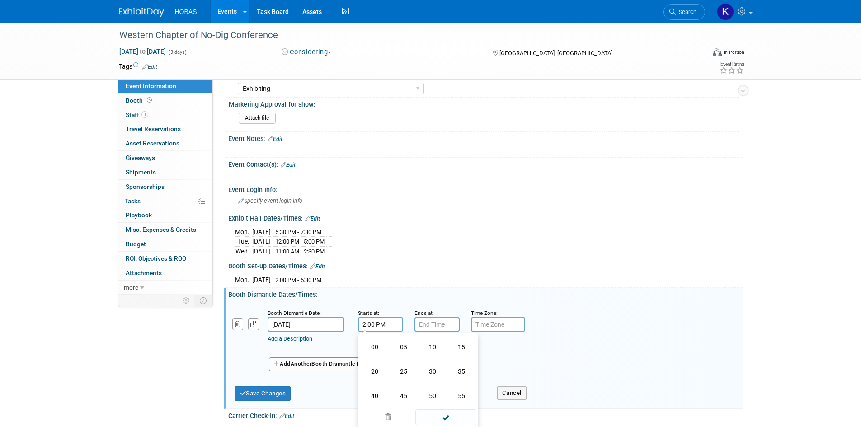
click at [433, 370] on td "30" at bounding box center [432, 371] width 29 height 24
type input "2:30 PM"
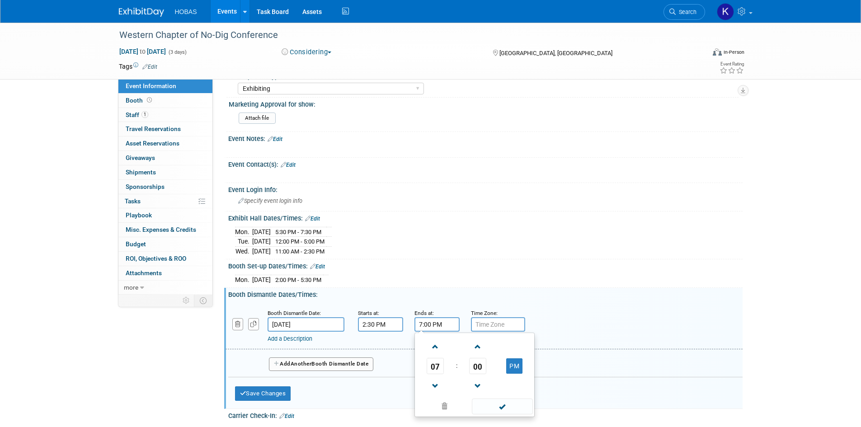
click at [439, 321] on input "7:00 PM" at bounding box center [437, 324] width 45 height 14
click at [435, 366] on span "07" at bounding box center [435, 366] width 17 height 16
click at [459, 370] on td "05" at bounding box center [460, 371] width 29 height 24
click at [475, 362] on span "00" at bounding box center [477, 366] width 17 height 16
click at [486, 372] on td "30" at bounding box center [489, 371] width 29 height 24
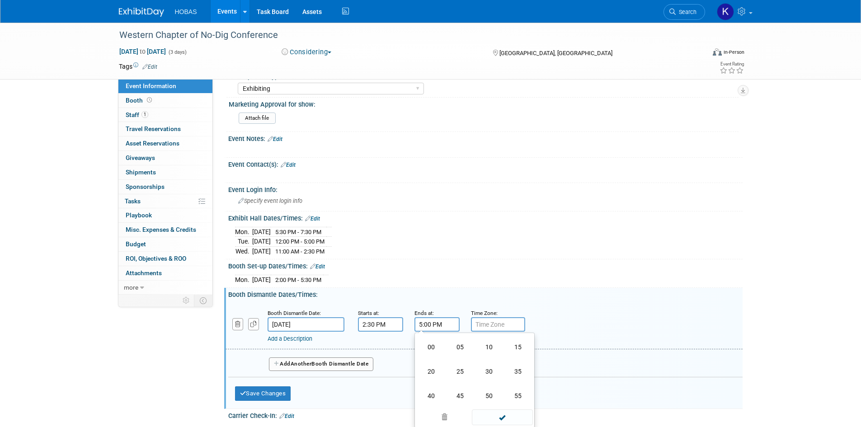
type input "5:30 PM"
click at [516, 402] on span at bounding box center [502, 407] width 61 height 16
click at [286, 392] on button "Save Changes" at bounding box center [263, 394] width 56 height 14
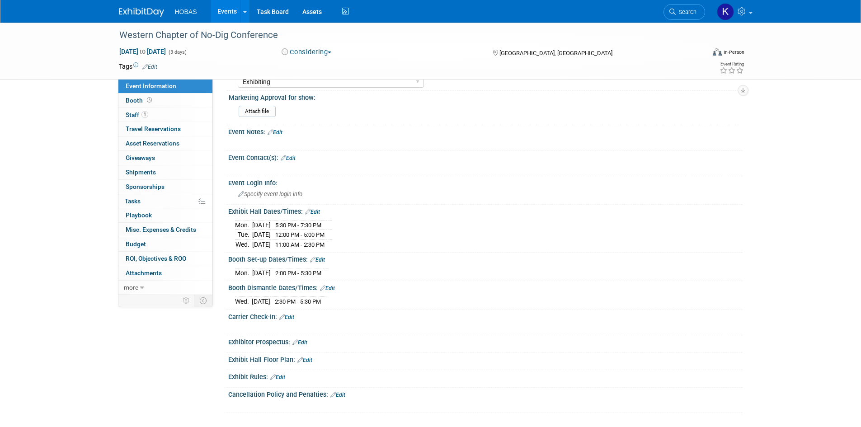
scroll to position [475, 0]
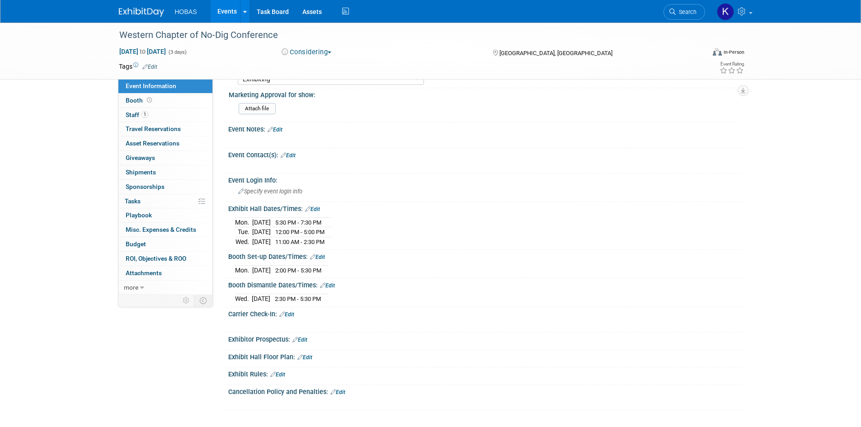
click at [294, 312] on link "Edit" at bounding box center [286, 315] width 15 height 6
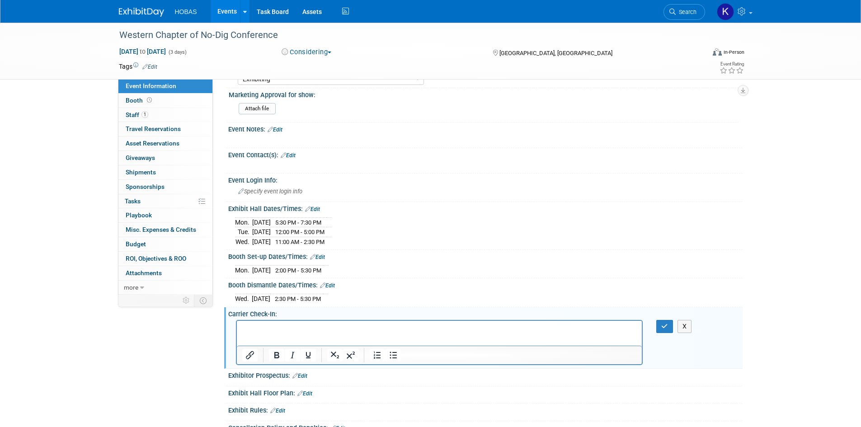
scroll to position [0, 0]
click at [354, 329] on p "Rich Text Area. Press ALT-0 for help." at bounding box center [439, 329] width 395 height 9
paste body "Rich Text Area. Press ALT-0 for help."
click at [671, 327] on button "button" at bounding box center [664, 326] width 17 height 13
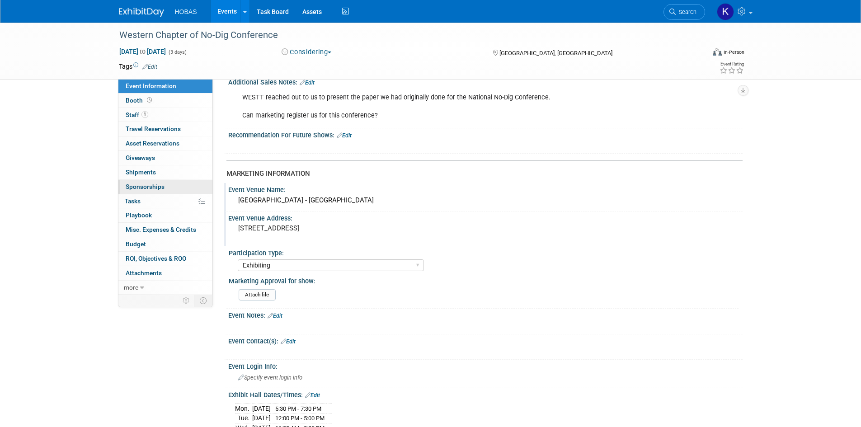
scroll to position [267, 0]
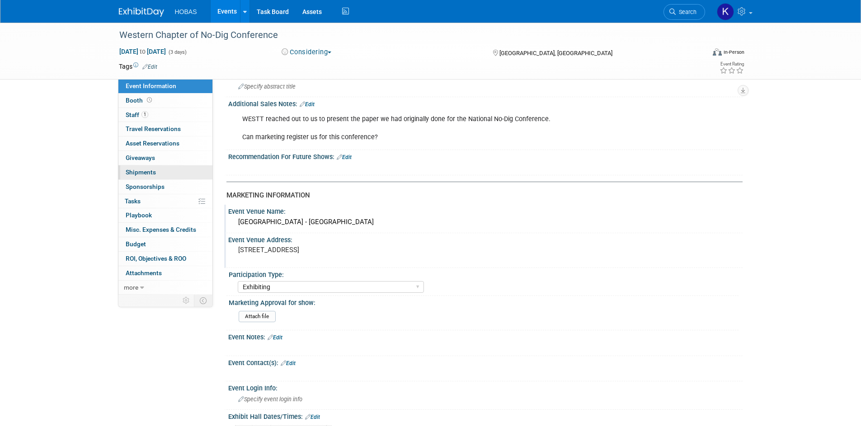
click at [144, 175] on span "Shipments 0" at bounding box center [141, 172] width 30 height 7
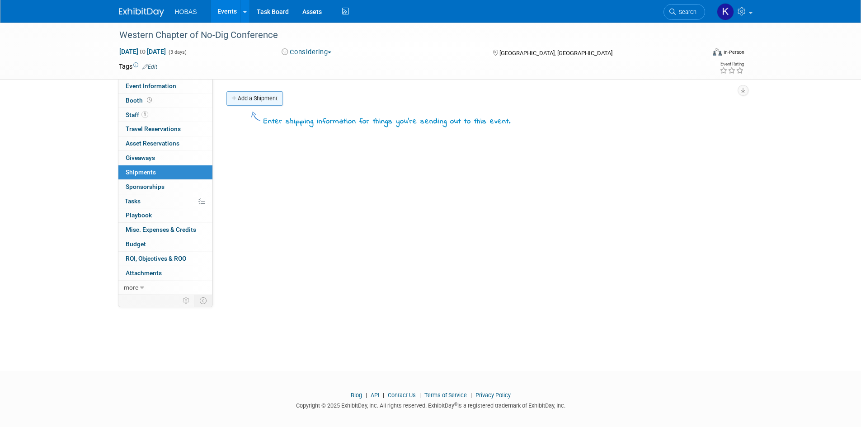
click at [251, 100] on link "Add a Shipment" at bounding box center [255, 98] width 57 height 14
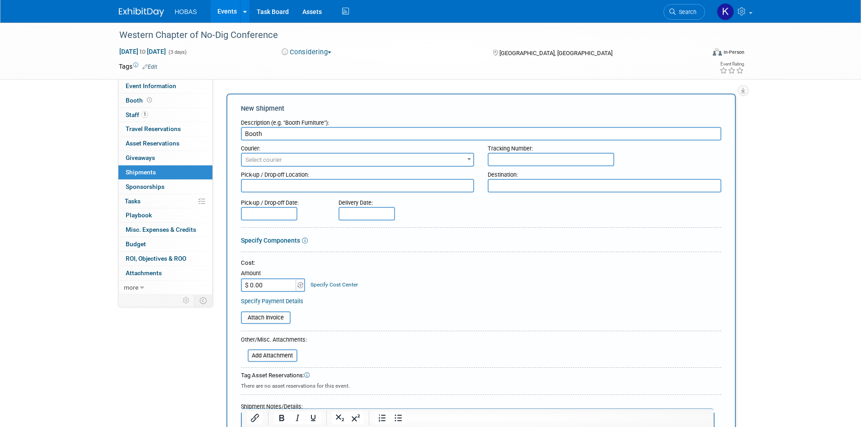
type input "Booth"
click at [307, 154] on span "Select courier" at bounding box center [358, 160] width 232 height 13
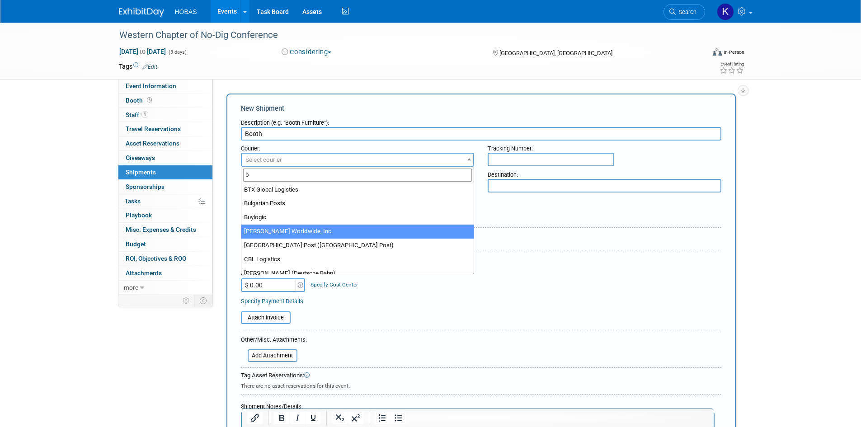
scroll to position [362, 0]
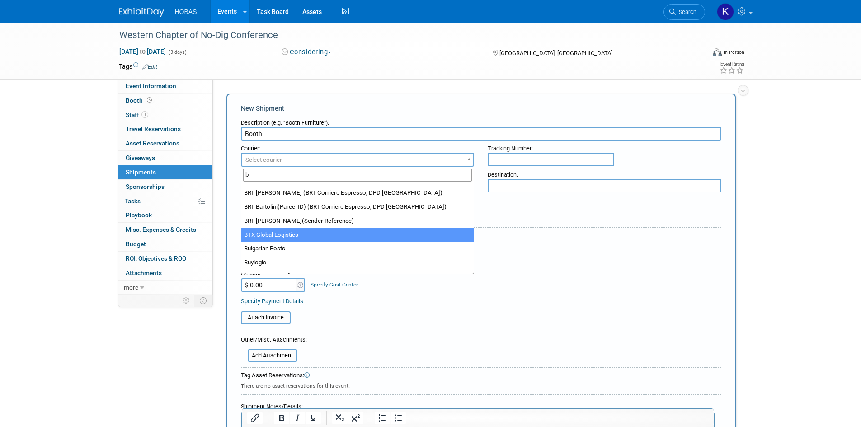
type input "b"
select select "573"
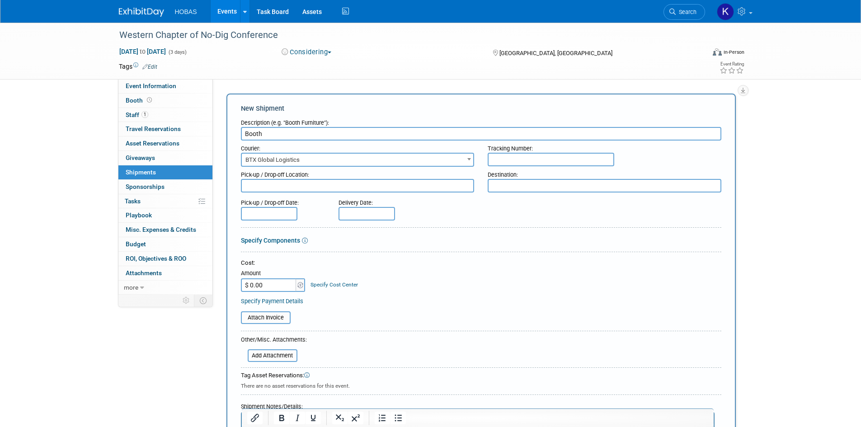
click at [345, 185] on textarea at bounding box center [358, 186] width 234 height 14
type textarea "LSE"
click at [502, 187] on textarea at bounding box center [605, 186] width 234 height 14
drag, startPoint x: 270, startPoint y: 184, endPoint x: 230, endPoint y: 183, distance: 39.8
click at [230, 183] on div "New Shipment Description (e.g. "Booth Furniture"): Booth Courier: 007EX 17 Post…" at bounding box center [482, 294] width 510 height 401
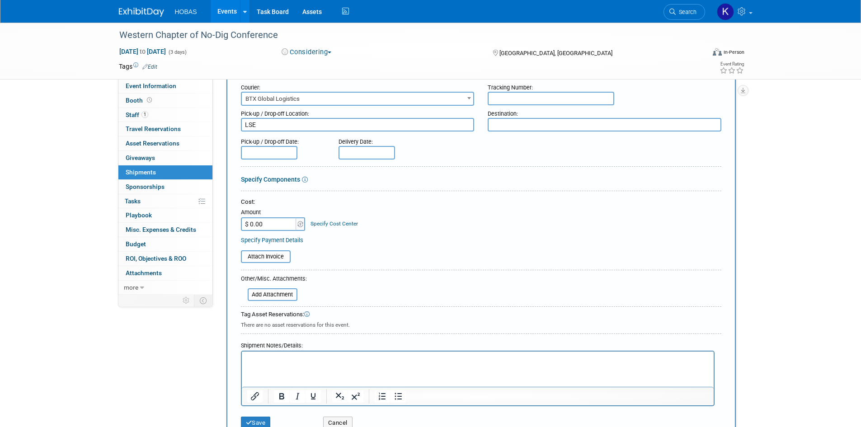
scroll to position [45, 0]
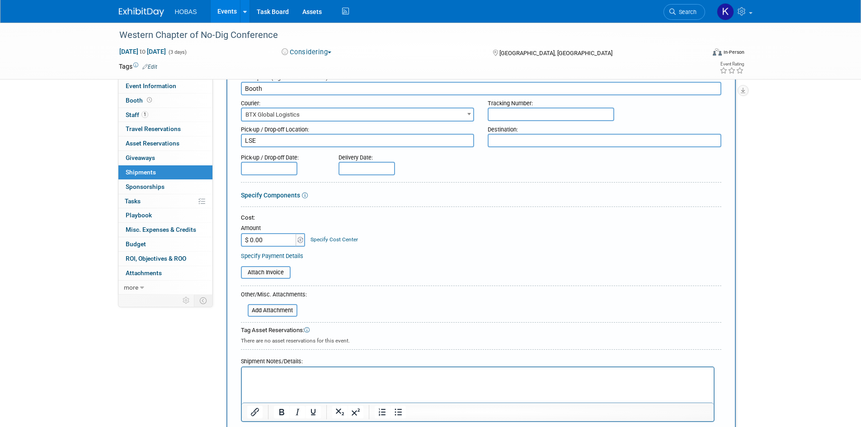
click at [520, 144] on textarea at bounding box center [605, 141] width 234 height 14
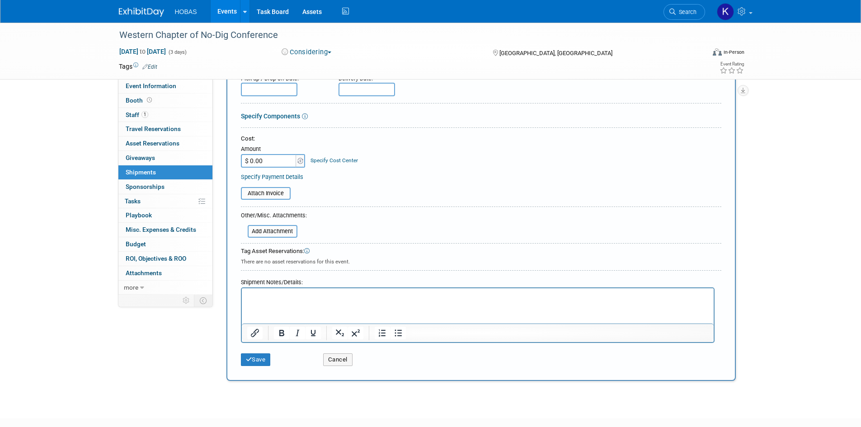
scroll to position [136, 0]
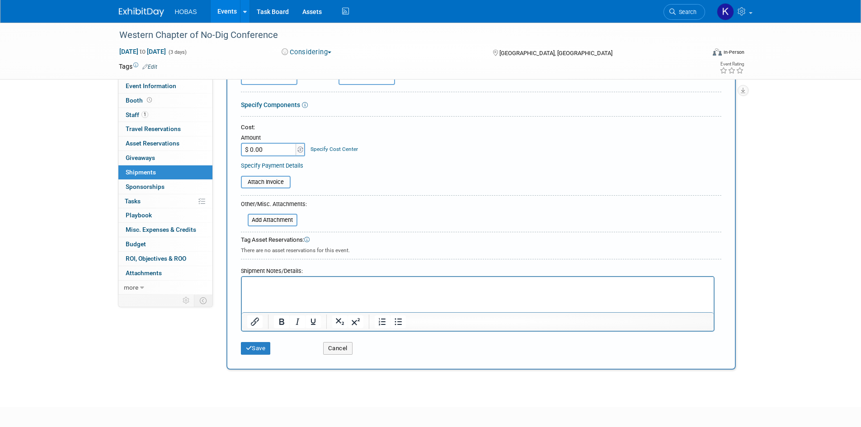
type textarea "Advance Warehouse"
click at [327, 283] on p "Rich Text Area. Press ALT-0 for help." at bounding box center [478, 285] width 462 height 9
paste body "Rich Text Area. Press ALT-0 for help."
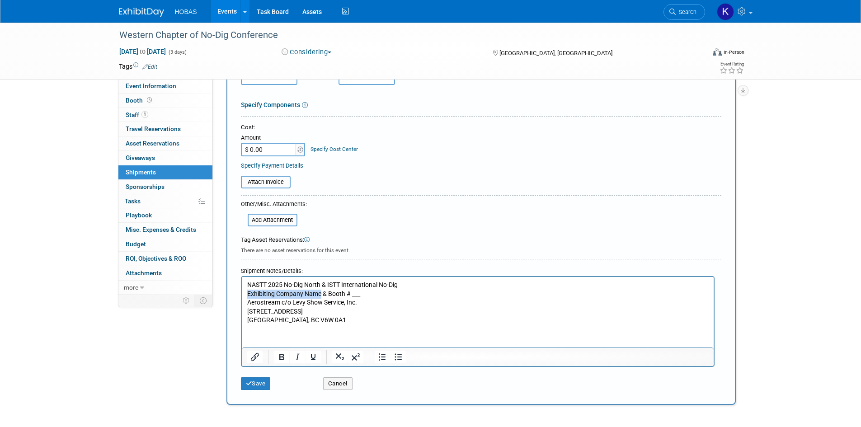
drag, startPoint x: 321, startPoint y: 293, endPoint x: 248, endPoint y: 293, distance: 73.2
click at [248, 293] on p "Exhibiting Company Name & Booth # ___ Aerostream c/o Levy Show Service, Inc. 18…" at bounding box center [478, 307] width 462 height 35
click at [316, 293] on p "Hobas Pipe & Booth # ___ Aerostream c/o Levy Show Service, Inc. 18391 McCartney…" at bounding box center [478, 307] width 462 height 35
drag, startPoint x: 324, startPoint y: 295, endPoint x: 311, endPoint y: 293, distance: 13.7
click at [311, 293] on p "Hobas Pipe & Booth # ___ Aerostream c/o Levy Show Service, Inc. 18391 McCartney…" at bounding box center [478, 307] width 462 height 35
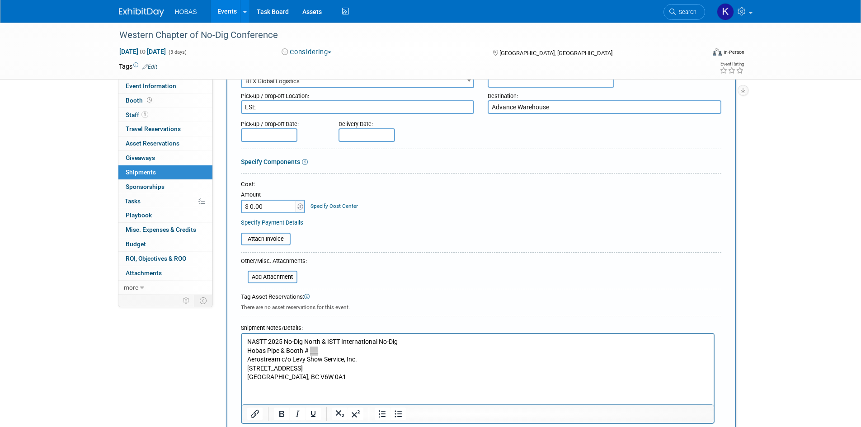
scroll to position [169, 0]
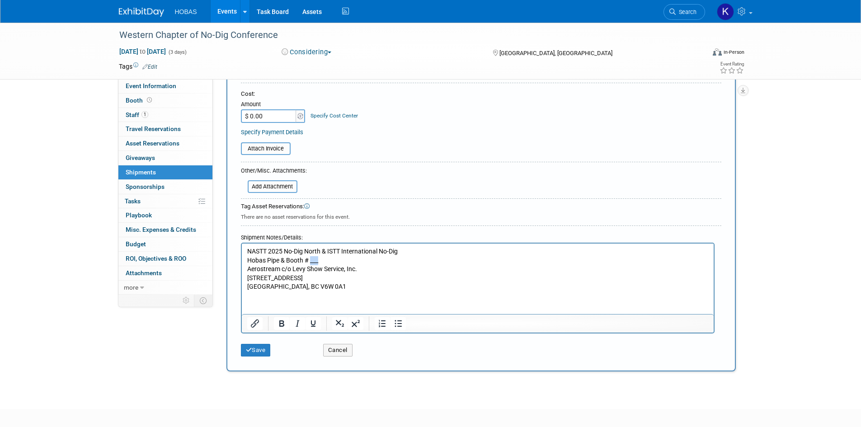
click at [327, 287] on p "Hobas Pipe & Booth # ___ Aerostream c/o Levy Show Service, Inc. 18391 McCartney…" at bounding box center [478, 273] width 462 height 35
click at [262, 352] on button "Save" at bounding box center [256, 350] width 30 height 13
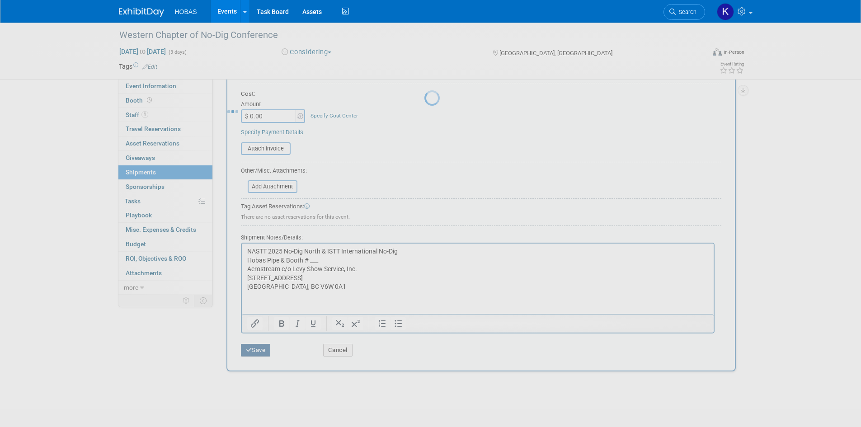
scroll to position [7, 0]
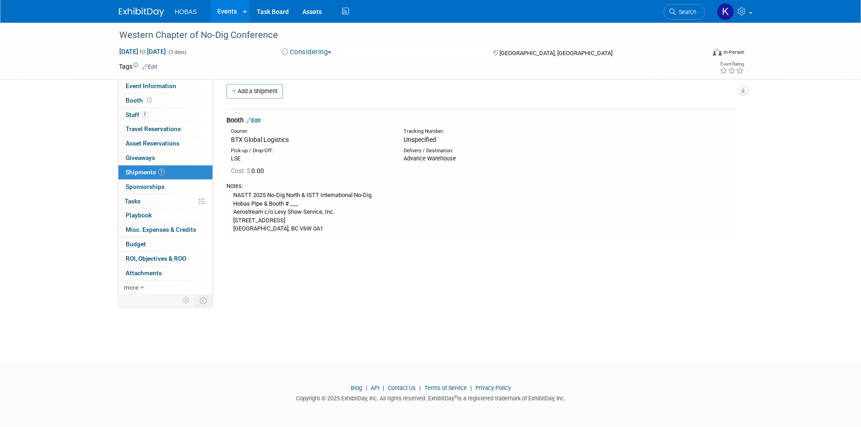
click at [453, 184] on div "Notes:" at bounding box center [482, 186] width 510 height 8
click at [261, 122] on link "Edit" at bounding box center [253, 120] width 15 height 7
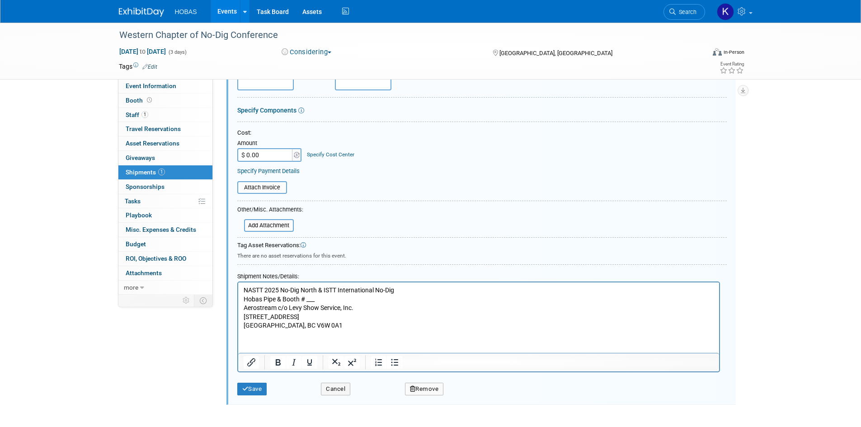
scroll to position [149, 0]
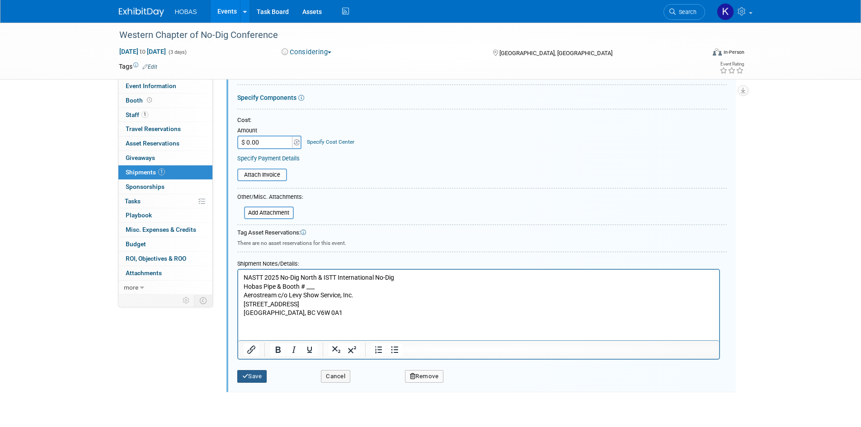
click at [252, 381] on button "Save" at bounding box center [252, 376] width 30 height 13
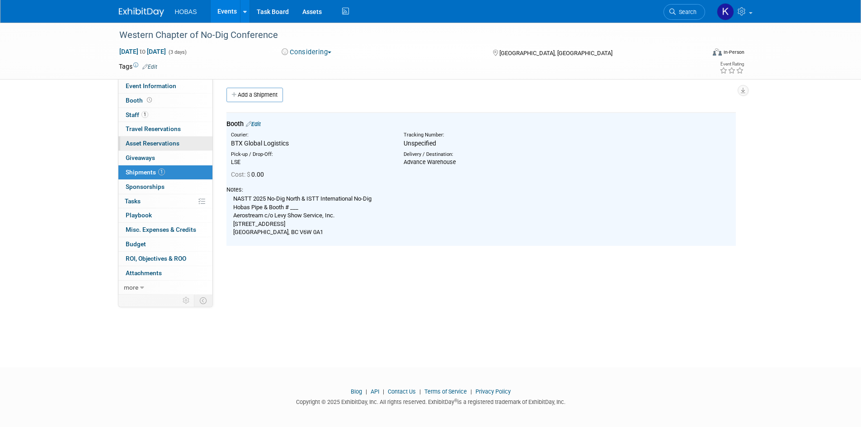
scroll to position [0, 0]
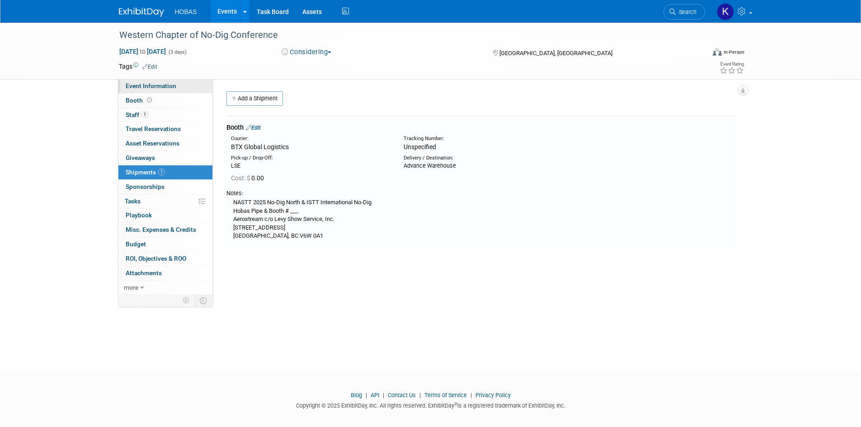
click at [157, 87] on span "Event Information" at bounding box center [151, 85] width 51 height 7
select select "Owners"
select select "Tradeshow Regional"
select select "Wastewater"
select select "Exhibiting"
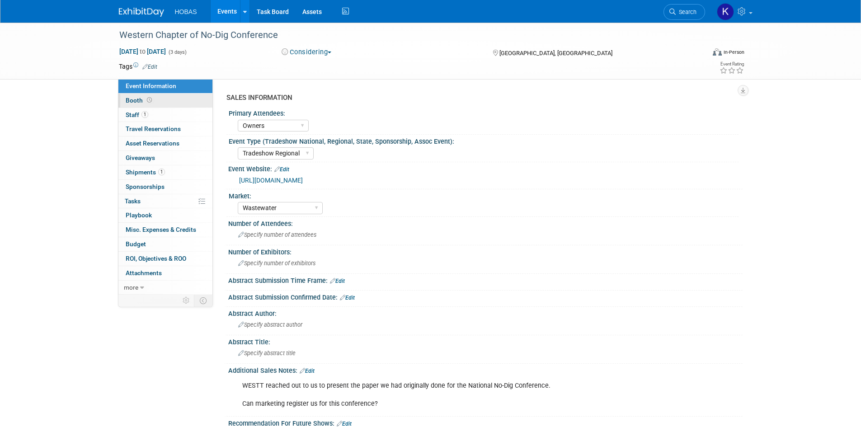
click at [160, 99] on link "Booth" at bounding box center [165, 101] width 94 height 14
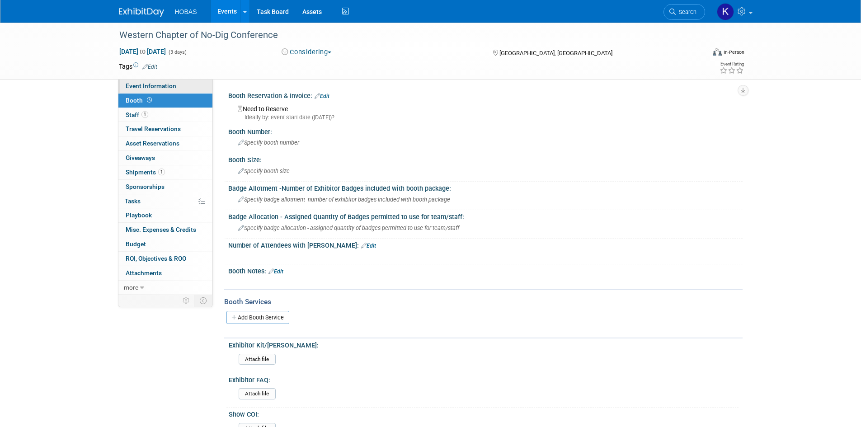
click at [160, 86] on span "Event Information" at bounding box center [151, 85] width 51 height 7
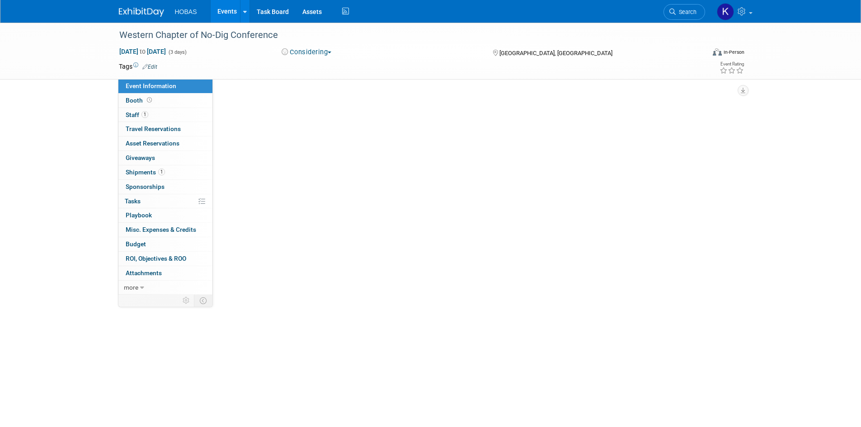
select select "Owners"
select select "Tradeshow Regional"
select select "Wastewater"
select select "Exhibiting"
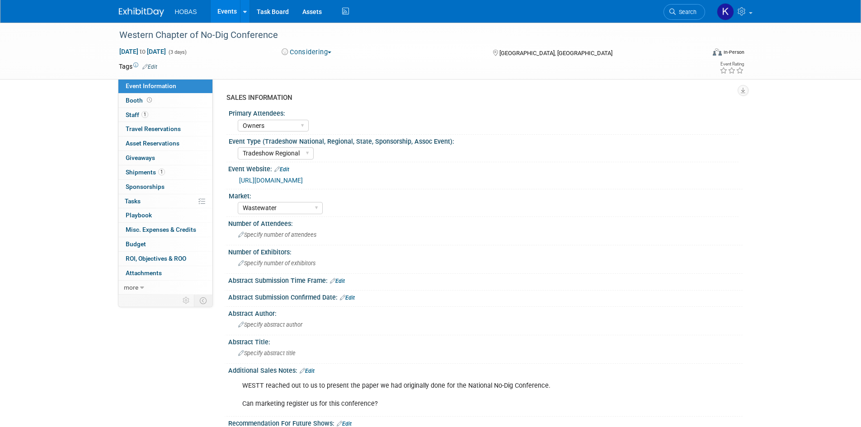
click at [268, 180] on link "https://westt.org/" at bounding box center [271, 180] width 64 height 7
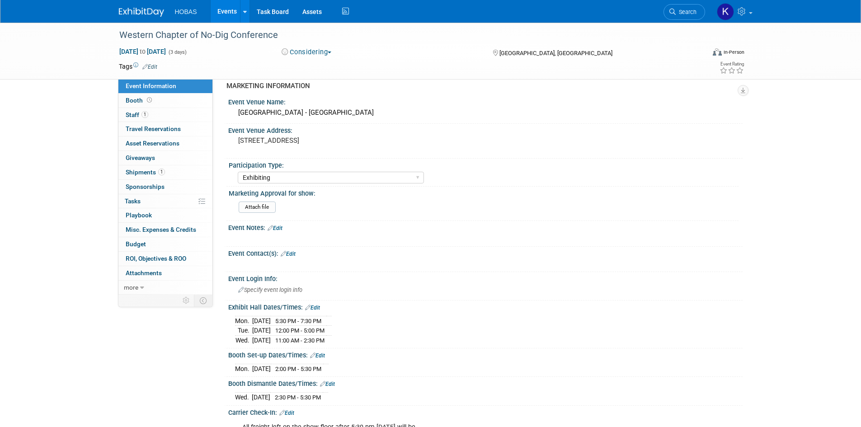
scroll to position [362, 0]
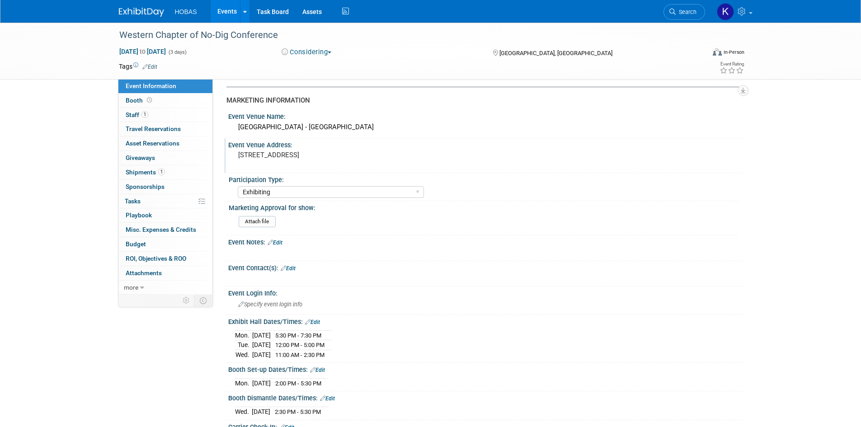
click at [298, 159] on pre "999 Canada Place Vancouver, BC V6C 3C1" at bounding box center [335, 155] width 194 height 8
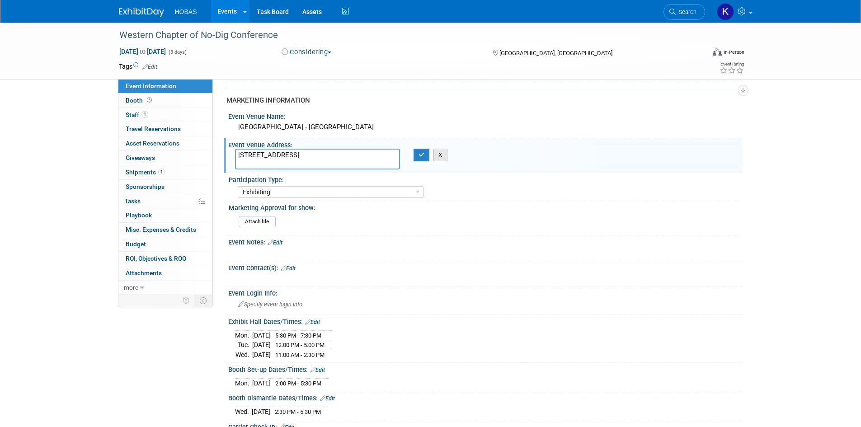
click at [436, 155] on button "X" at bounding box center [441, 155] width 14 height 13
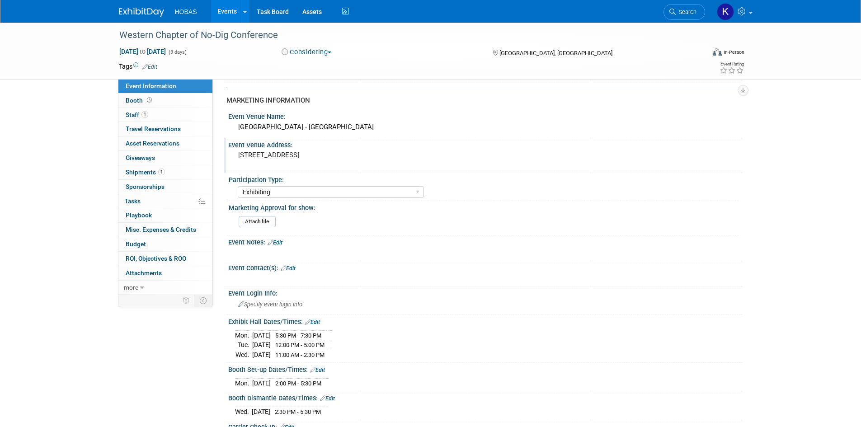
click at [362, 158] on pre "999 Canada Place Vancouver, BC V6C 3C1" at bounding box center [335, 155] width 194 height 8
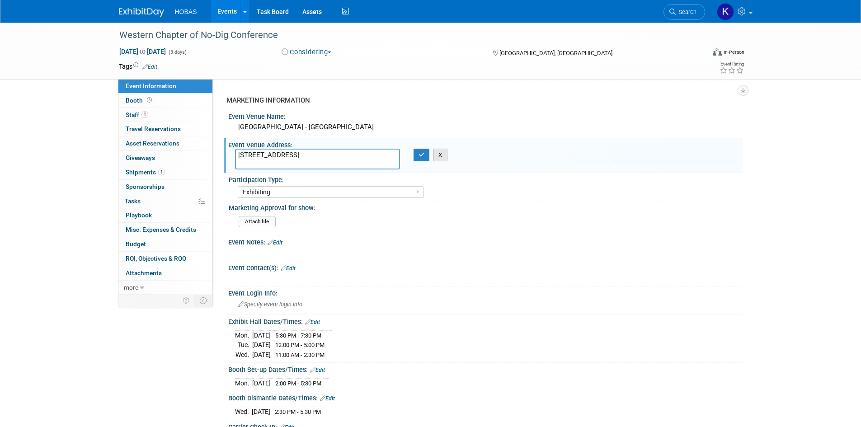
click at [443, 157] on button "X" at bounding box center [441, 155] width 14 height 13
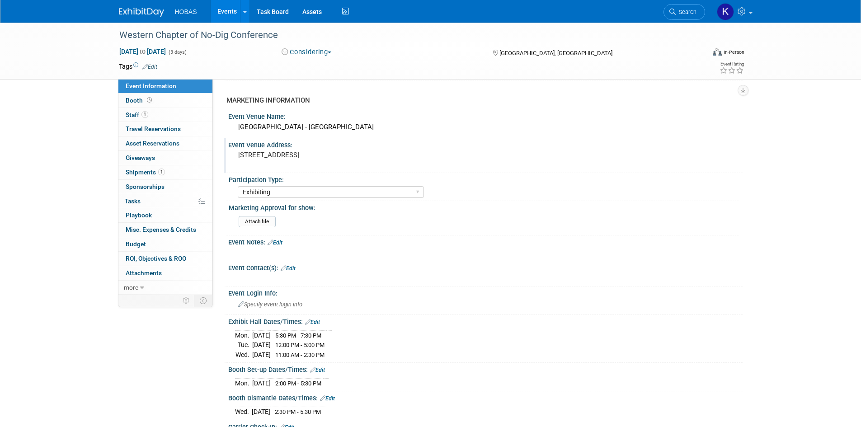
click at [343, 159] on pre "999 Canada Place Vancouver, BC V6C 3C1" at bounding box center [335, 155] width 194 height 8
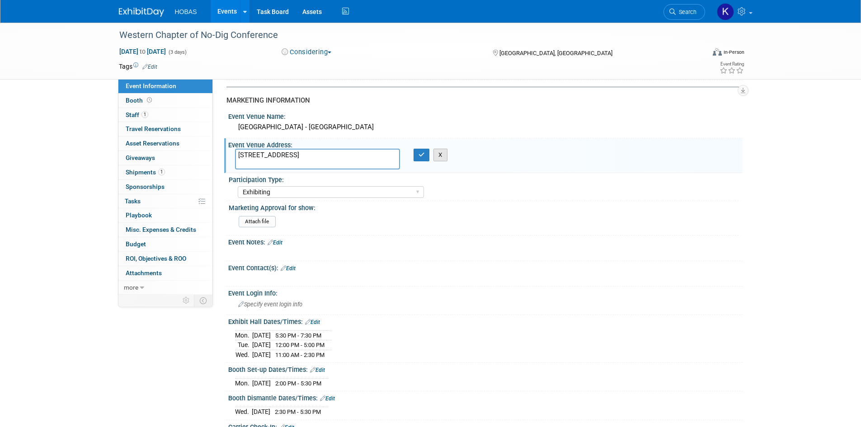
click at [440, 155] on button "X" at bounding box center [441, 155] width 14 height 13
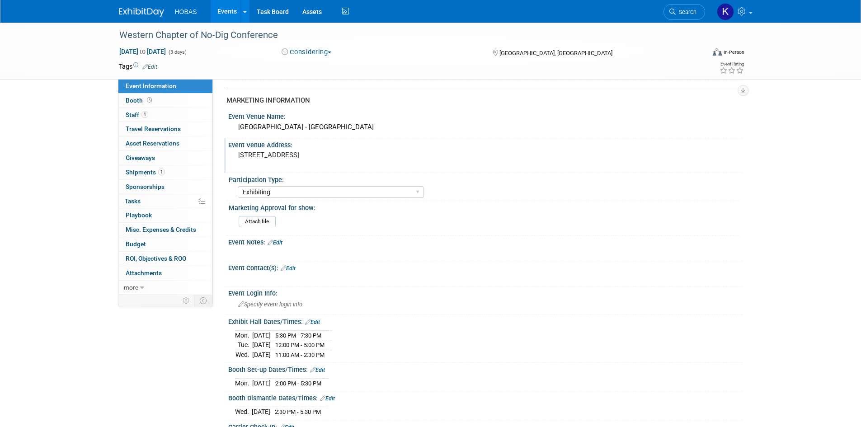
click at [326, 173] on div "Participation Type:" at bounding box center [484, 178] width 510 height 11
click at [323, 159] on pre "999 Canada Place Vancouver, BC V6C 3C1" at bounding box center [335, 155] width 194 height 8
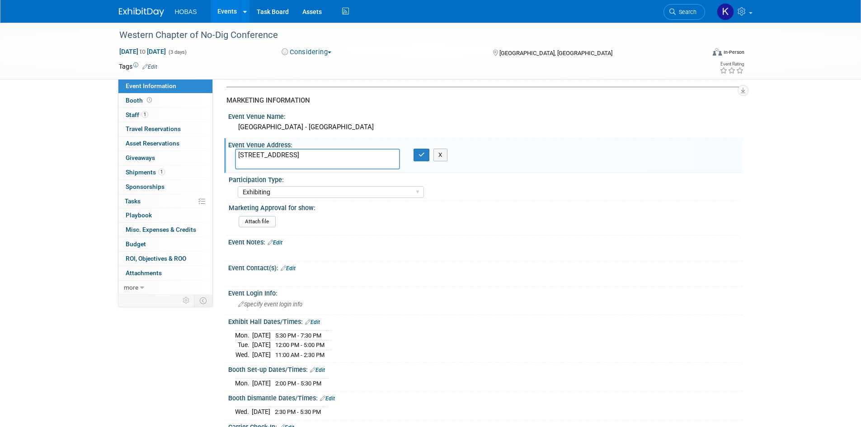
drag, startPoint x: 284, startPoint y: 161, endPoint x: 229, endPoint y: 149, distance: 56.9
click at [229, 149] on div "999 Canada Place Vancouver, BC V6C 3C1" at bounding box center [317, 159] width 179 height 21
click at [420, 155] on icon "button" at bounding box center [422, 155] width 6 height 6
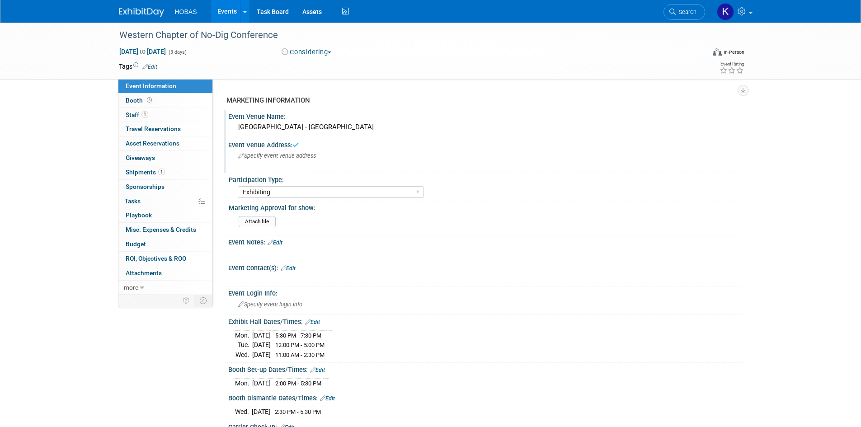
click at [352, 128] on div "Vancouver Convention Centre - East" at bounding box center [485, 127] width 501 height 14
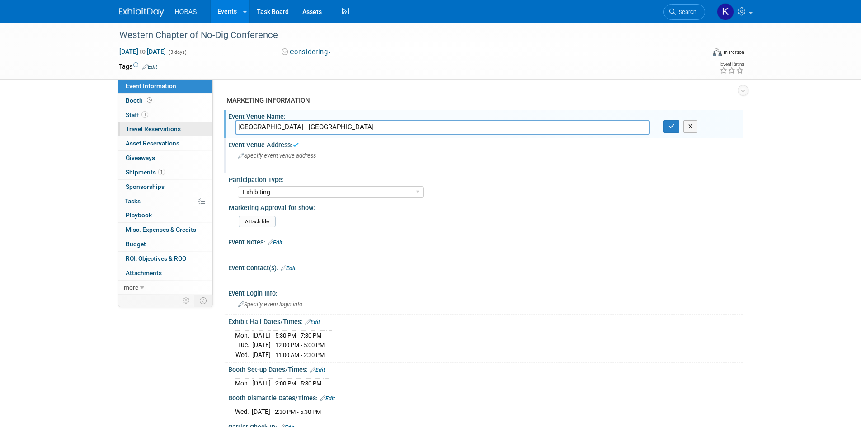
drag, startPoint x: 264, startPoint y: 124, endPoint x: 203, endPoint y: 124, distance: 60.1
click at [203, 124] on div "Event Information Event Info Booth Booth 1 Staff 1 Staff 0 Travel Reservations …" at bounding box center [431, 101] width 638 height 881
click at [687, 129] on button "X" at bounding box center [691, 126] width 14 height 13
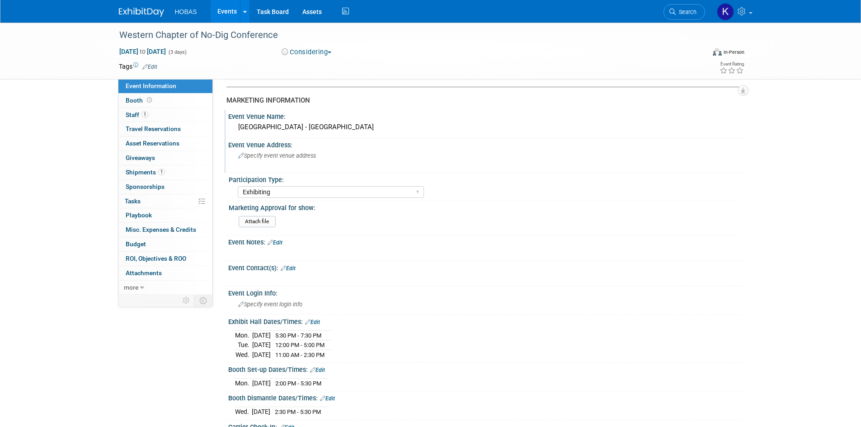
click at [379, 133] on div "Vancouver Convention Centre - East" at bounding box center [485, 127] width 501 height 14
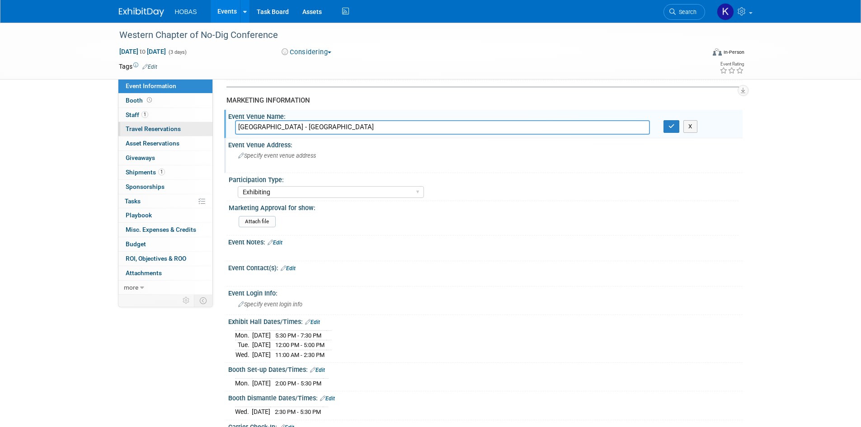
drag, startPoint x: 305, startPoint y: 129, endPoint x: 181, endPoint y: 130, distance: 123.4
click at [181, 130] on div "Event Information Event Info Booth Booth 1 Staff 1 Staff 0 Travel Reservations …" at bounding box center [431, 101] width 638 height 881
click at [388, 325] on div "Exhibit Hall Dates/Times: Edit Mon. Oct 27, 2025 5:30 PM - 7:30 PM Tue. Oct 28,…" at bounding box center [483, 339] width 519 height 48
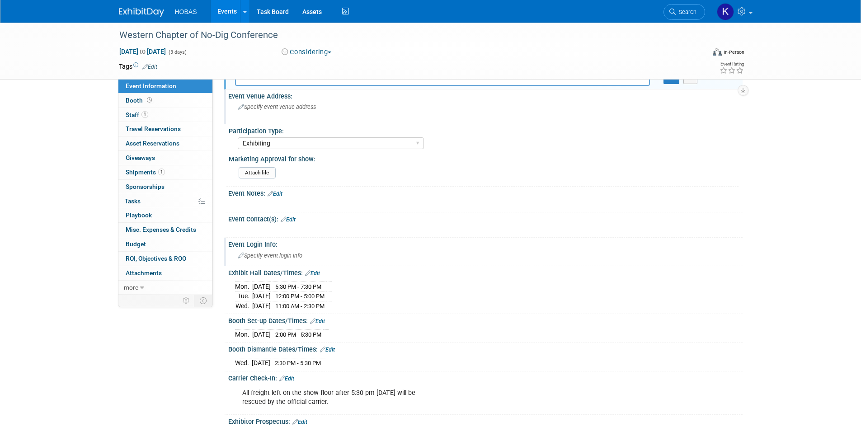
scroll to position [407, 0]
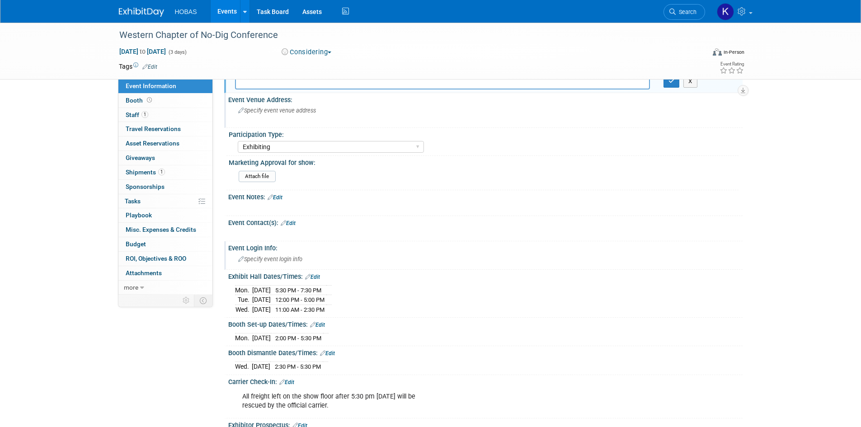
click at [394, 248] on div "Event Login Info:" at bounding box center [485, 246] width 515 height 11
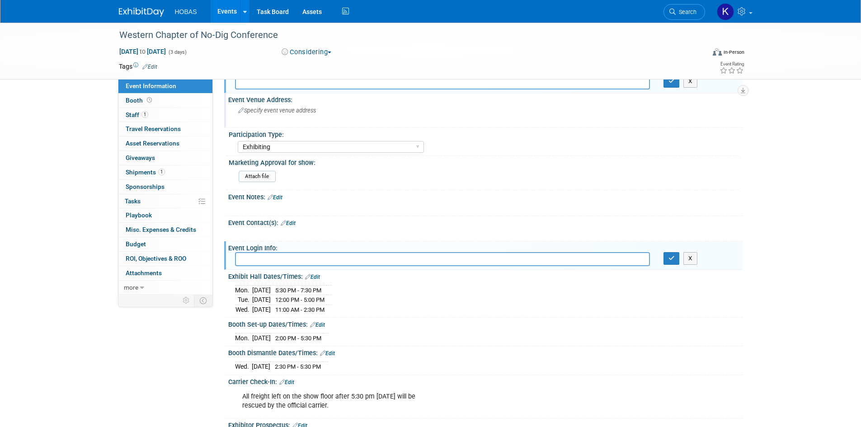
click at [319, 279] on link "Edit" at bounding box center [312, 277] width 15 height 6
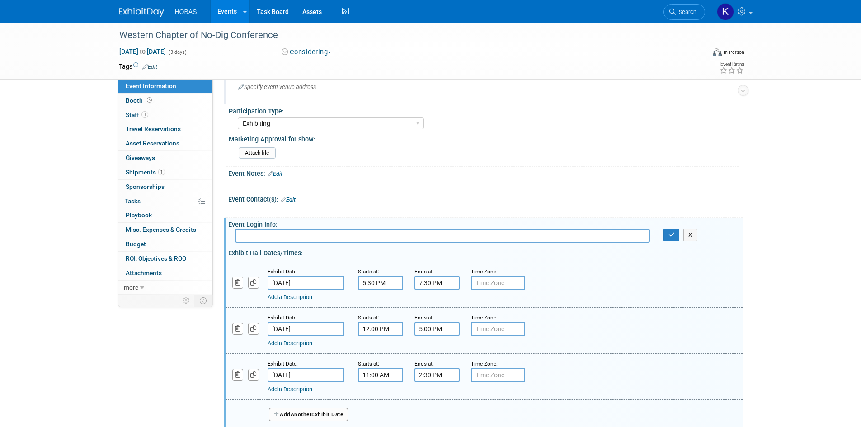
scroll to position [452, 0]
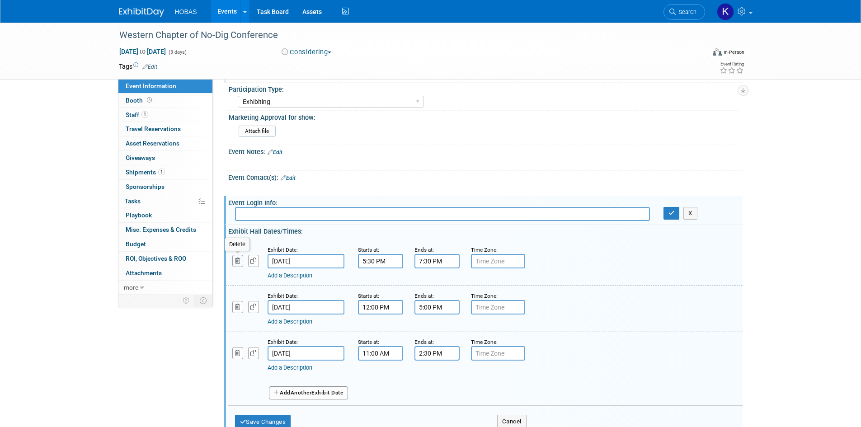
click at [241, 260] on button "button" at bounding box center [237, 261] width 11 height 12
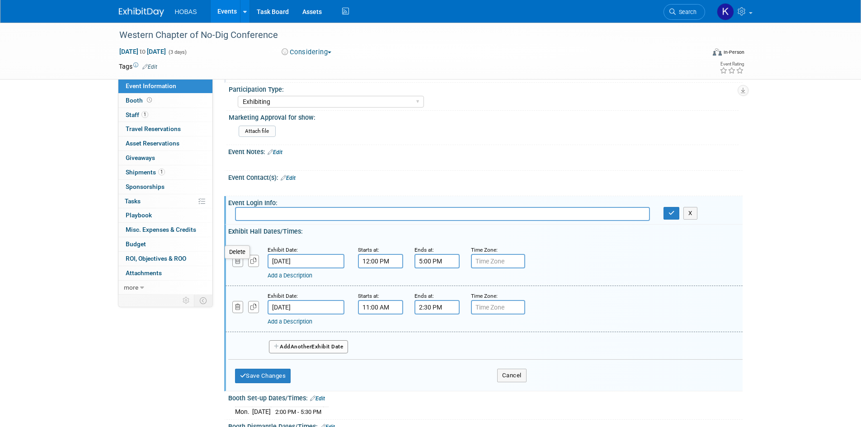
click at [240, 265] on button "button" at bounding box center [237, 261] width 11 height 12
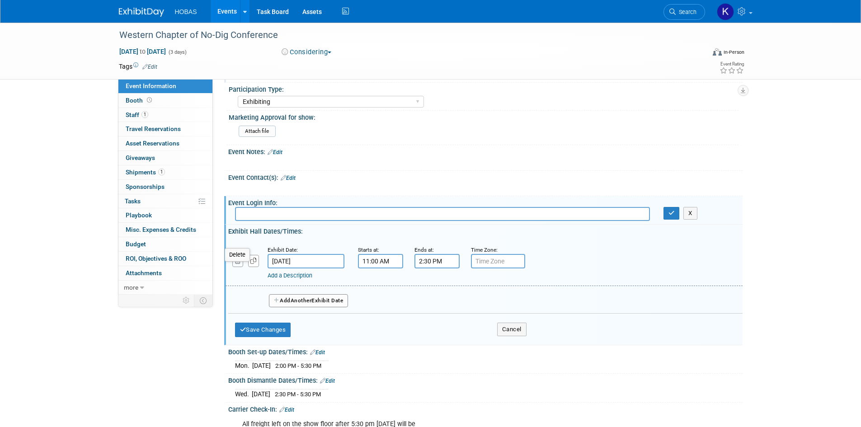
click at [240, 265] on button "button" at bounding box center [237, 261] width 11 height 12
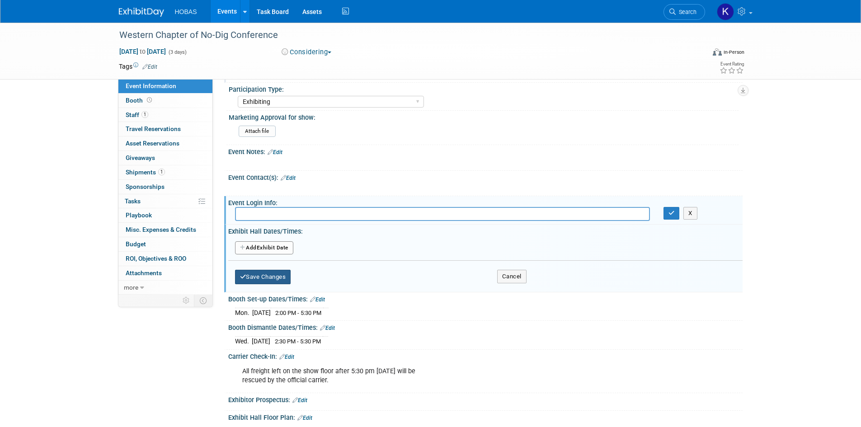
click at [281, 279] on button "Save Changes" at bounding box center [263, 277] width 56 height 14
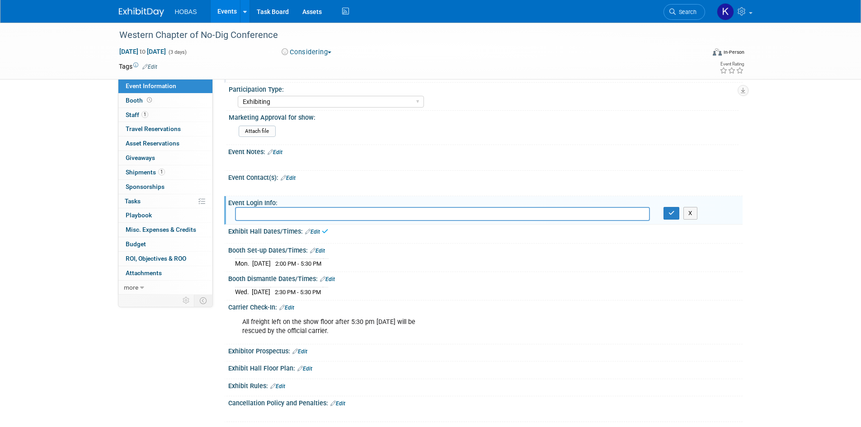
click at [325, 250] on link "Edit" at bounding box center [317, 251] width 15 height 6
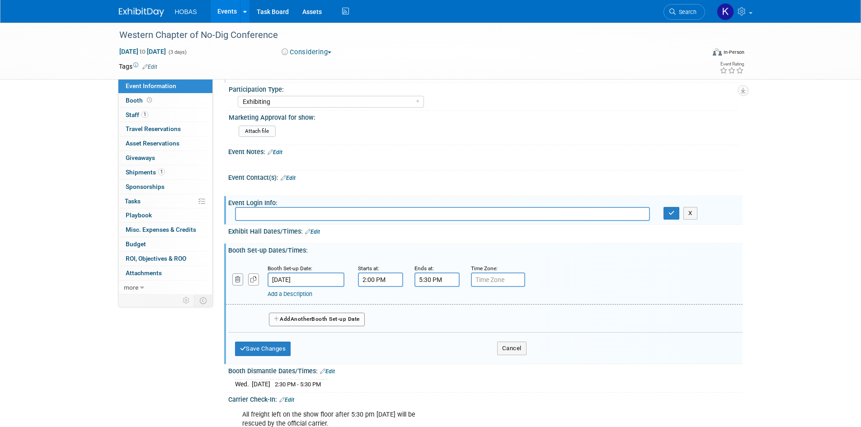
click at [241, 282] on button "button" at bounding box center [237, 280] width 11 height 12
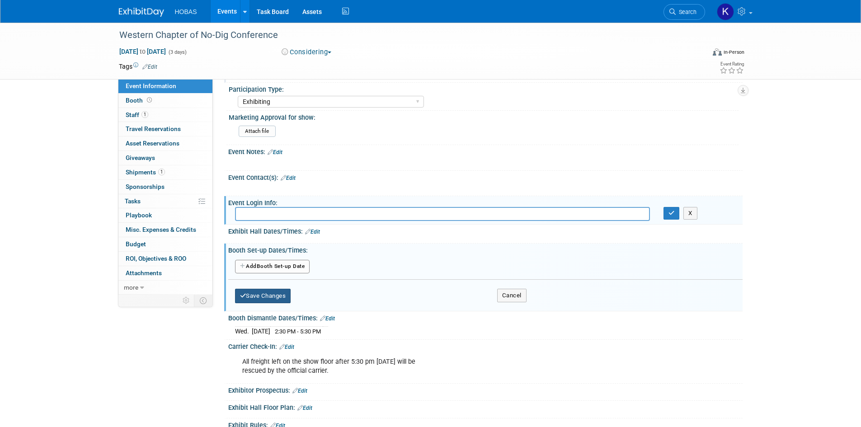
click at [261, 297] on button "Save Changes" at bounding box center [263, 296] width 56 height 14
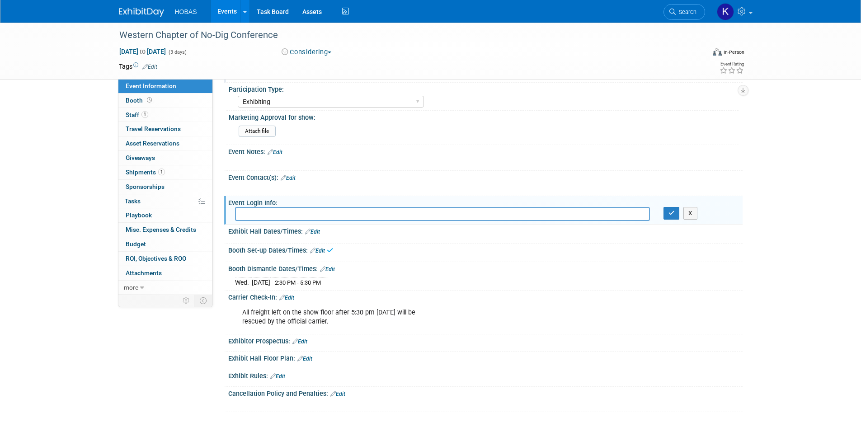
click at [334, 268] on link "Edit" at bounding box center [327, 269] width 15 height 6
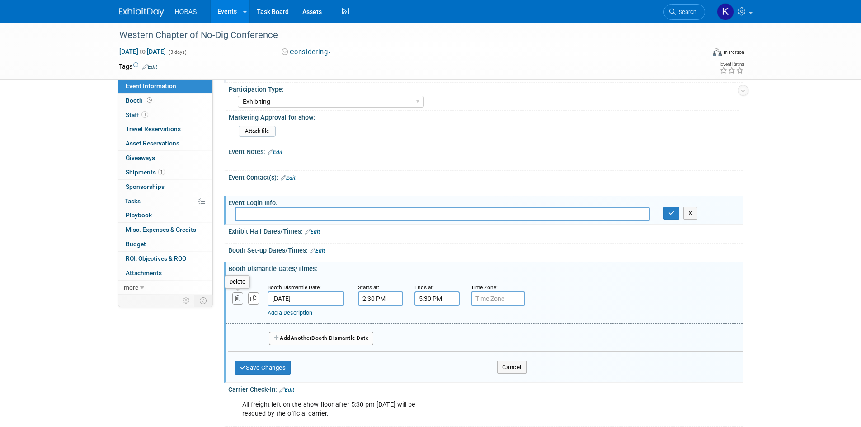
click at [239, 300] on icon "button" at bounding box center [238, 299] width 6 height 6
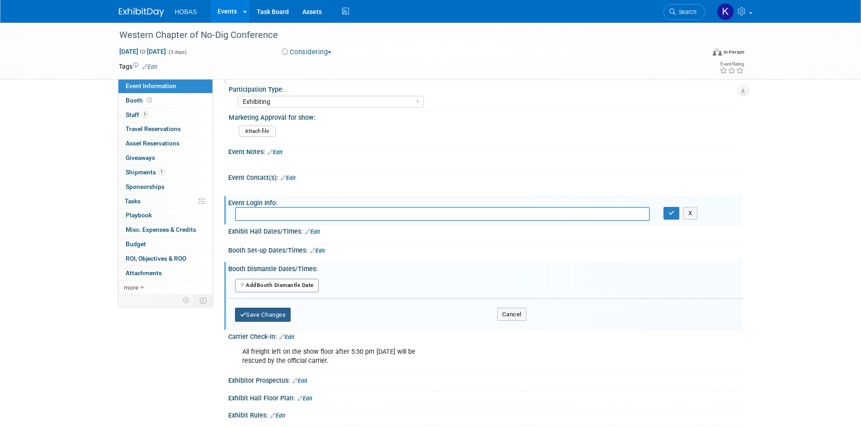
click at [290, 316] on button "Save Changes" at bounding box center [263, 315] width 56 height 14
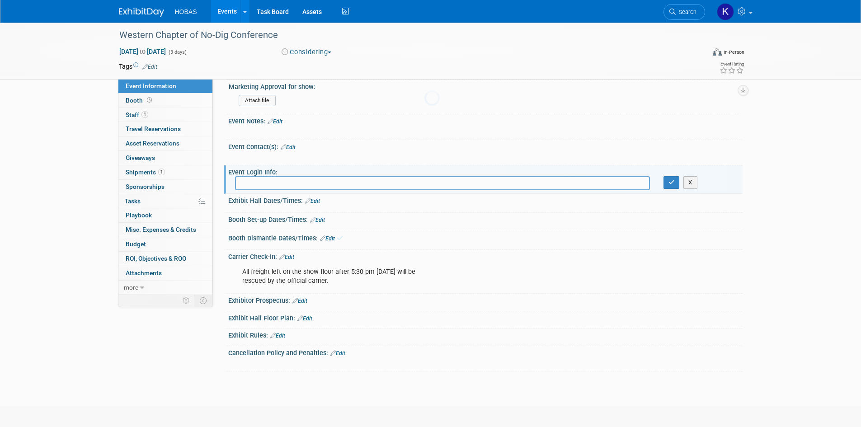
scroll to position [525, 0]
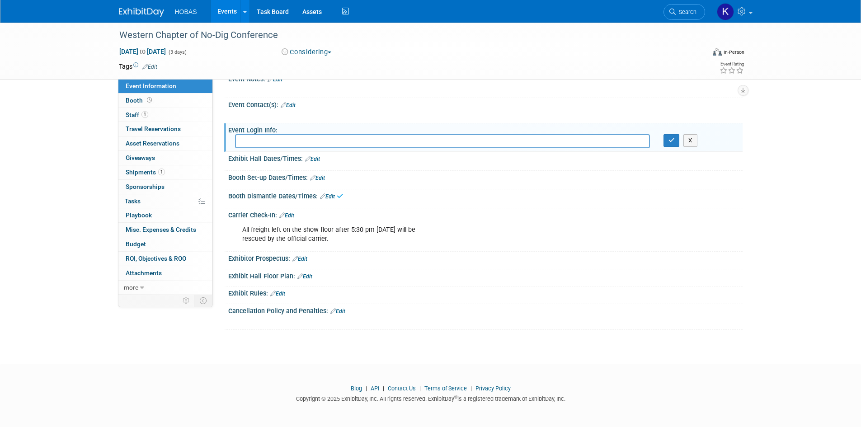
click at [241, 231] on div "All freight left on the show floor after 5:30 pm on October 29, 2025 will be re…" at bounding box center [439, 234] width 407 height 27
click at [294, 217] on link "Edit" at bounding box center [286, 216] width 15 height 6
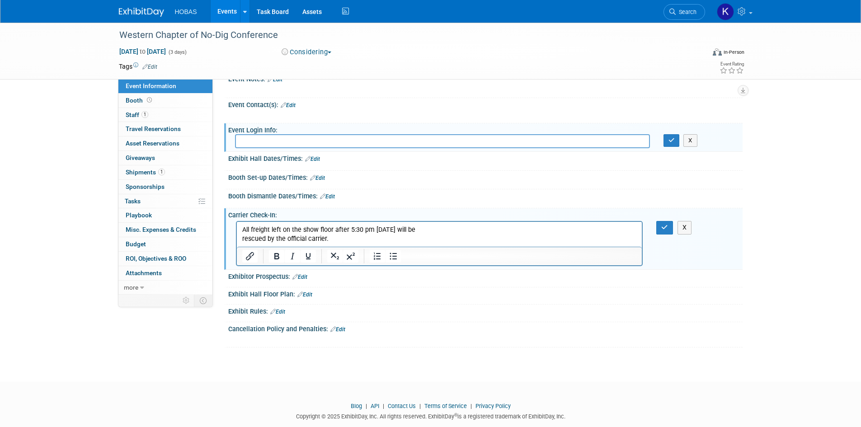
scroll to position [0, 0]
drag, startPoint x: 340, startPoint y: 242, endPoint x: 463, endPoint y: 450, distance: 241.8
click at [236, 228] on html "All freight left on the show floor after 5:30 pm on October 29, 2025 will be re…" at bounding box center [439, 233] width 406 height 22
click at [667, 227] on icon "button" at bounding box center [664, 227] width 7 height 6
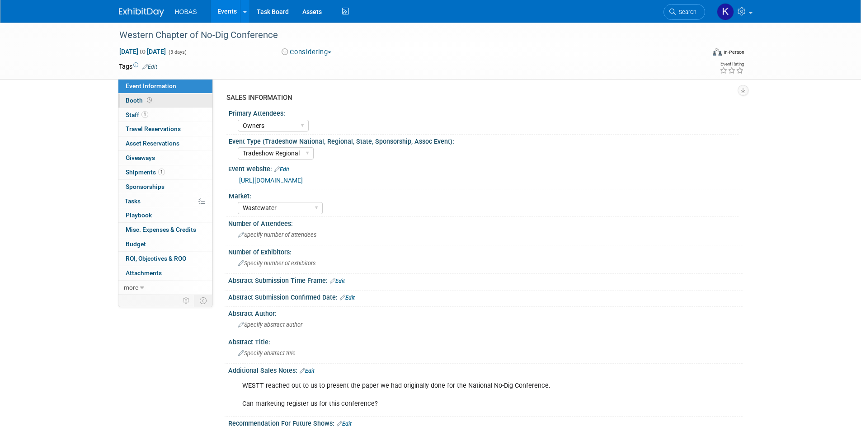
click at [131, 103] on span "Booth" at bounding box center [140, 100] width 28 height 7
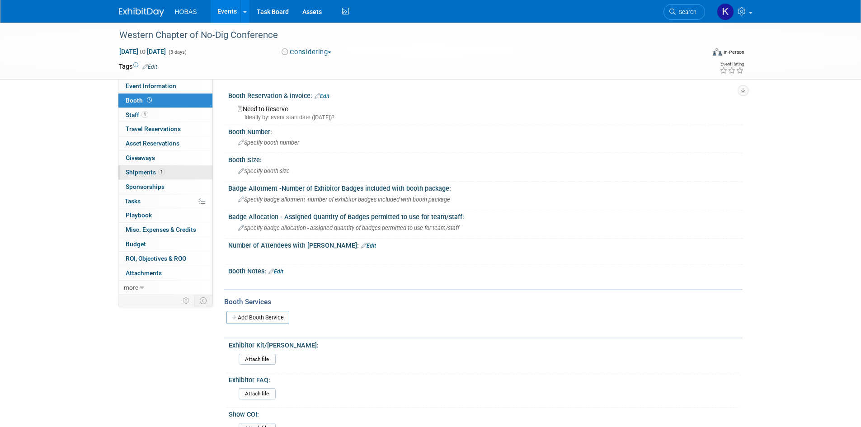
click at [143, 172] on span "Shipments 1" at bounding box center [145, 172] width 39 height 7
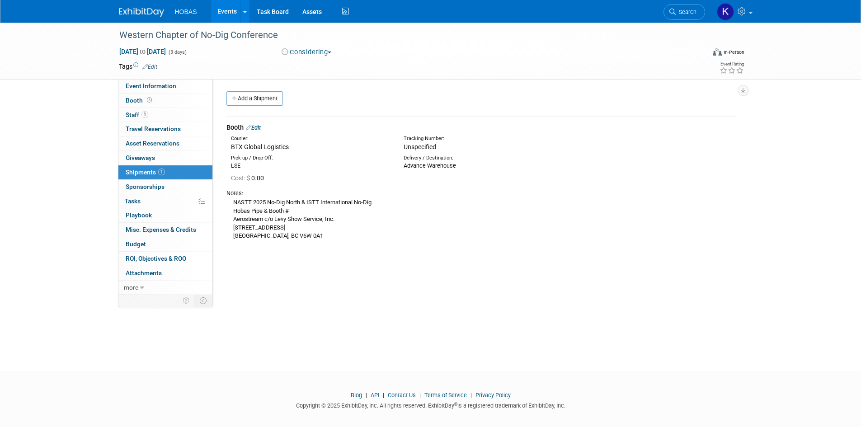
click at [253, 123] on div "Booth Edit" at bounding box center [482, 127] width 510 height 9
click at [256, 128] on link "Edit" at bounding box center [253, 127] width 15 height 7
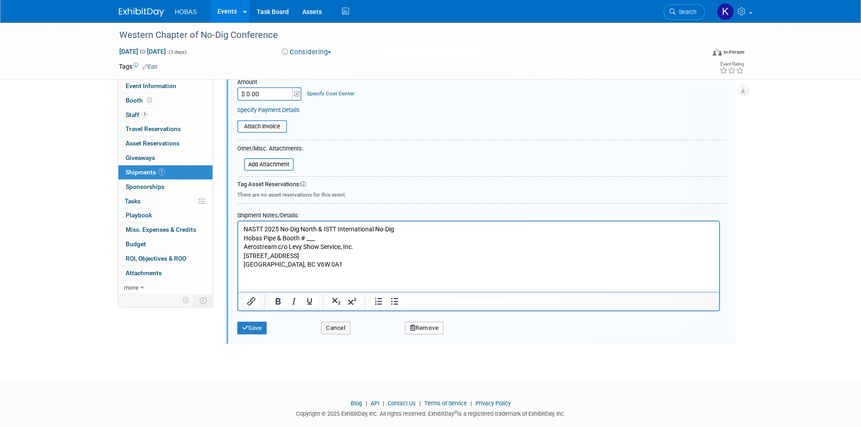
scroll to position [213, 0]
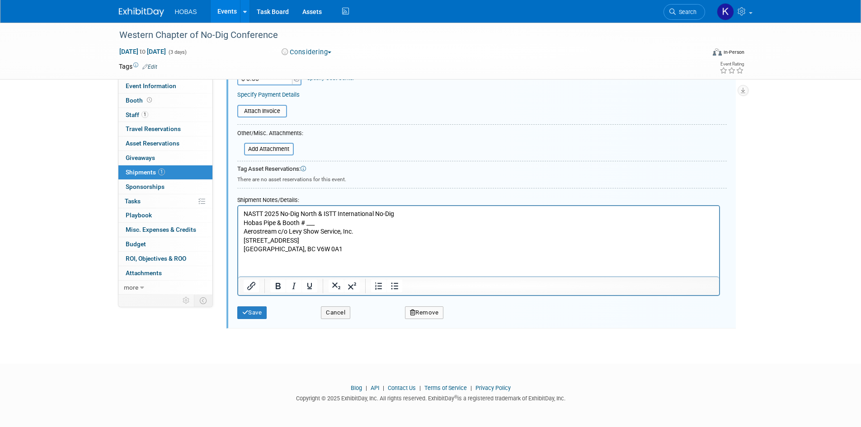
click at [434, 316] on button "Remove" at bounding box center [424, 313] width 39 height 13
drag, startPoint x: 468, startPoint y: 316, endPoint x: 471, endPoint y: 322, distance: 7.5
click at [468, 316] on link "Yes" at bounding box center [474, 320] width 26 height 14
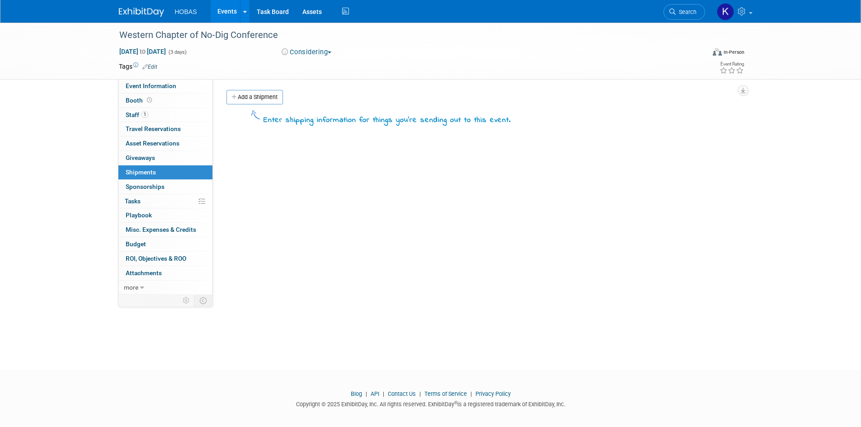
scroll to position [0, 0]
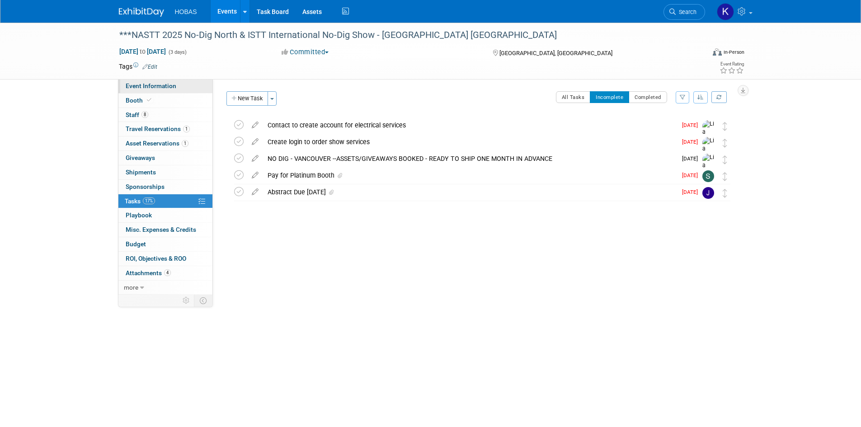
click at [146, 82] on link "Event Information" at bounding box center [165, 86] width 94 height 14
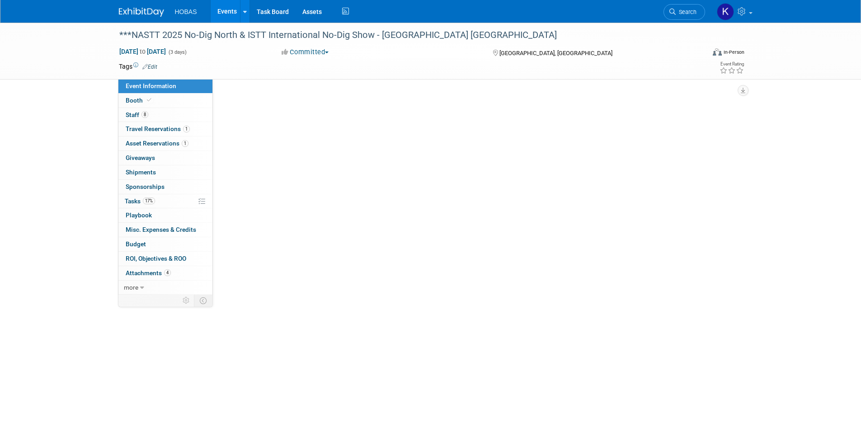
select select "Owners/Engineers"
select select "Tradeshow National"
select select "Trenchless"
select select "Exhibiting"
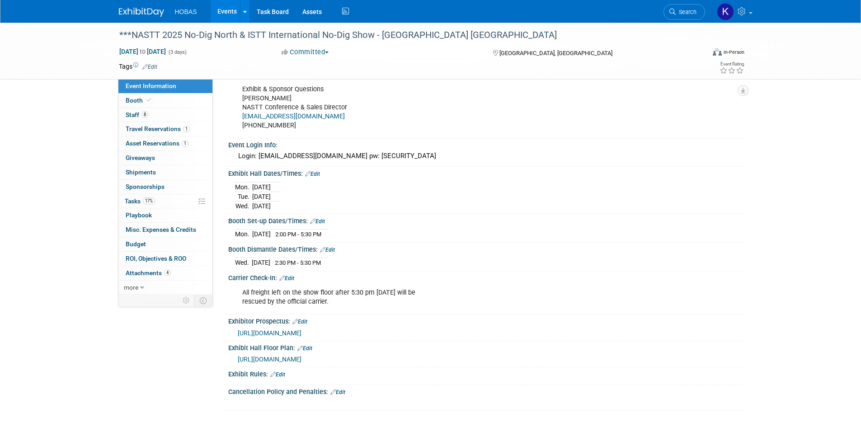
scroll to position [620, 0]
click at [147, 98] on icon at bounding box center [149, 100] width 5 height 5
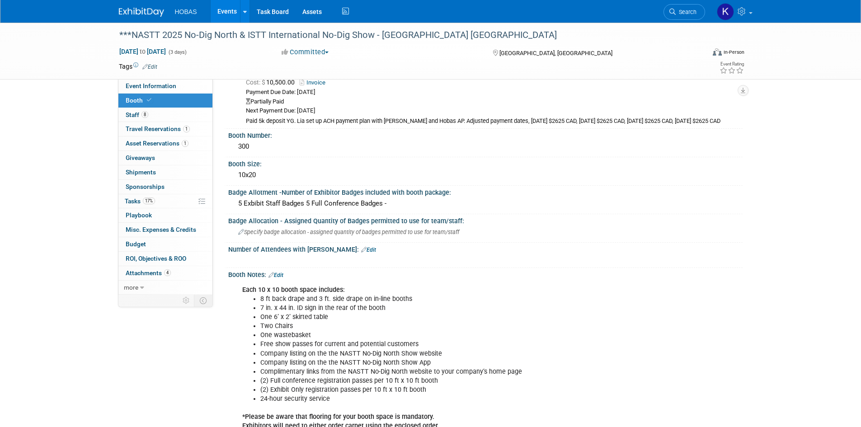
scroll to position [136, 0]
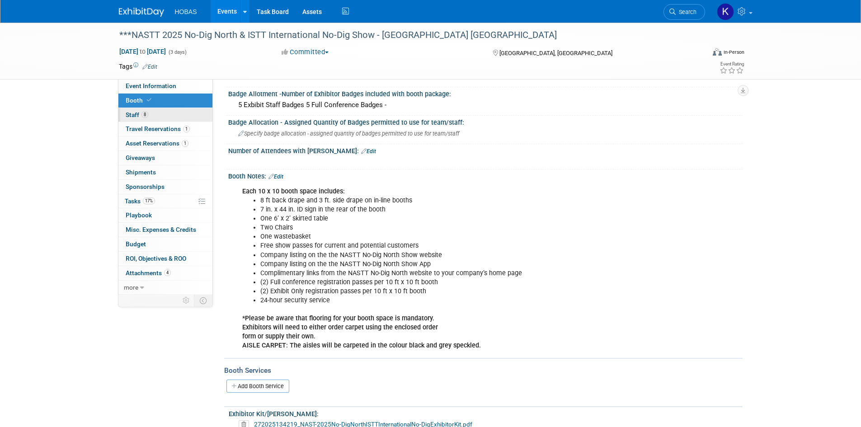
click at [138, 115] on span "Staff 8" at bounding box center [137, 114] width 23 height 7
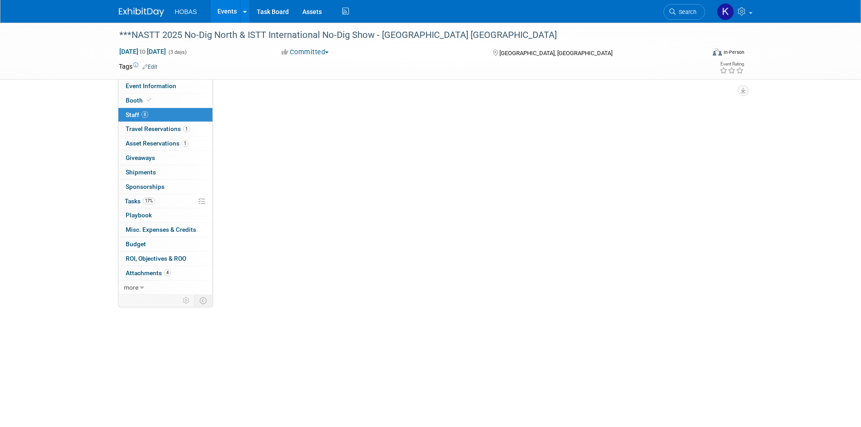
scroll to position [0, 0]
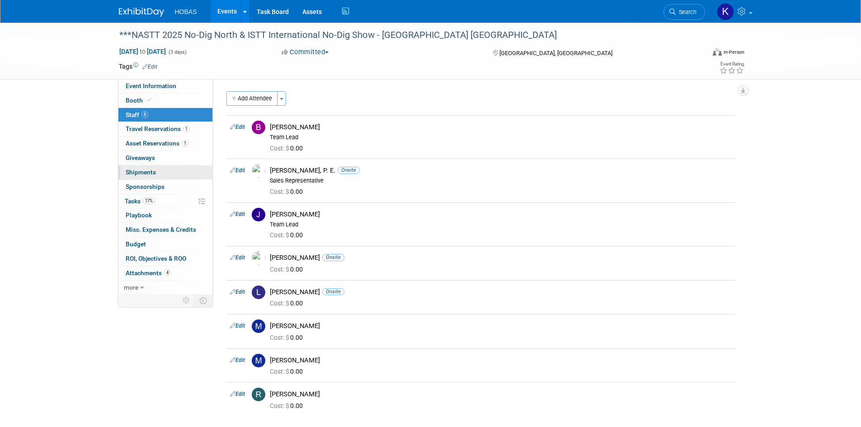
click at [149, 173] on span "Shipments 0" at bounding box center [141, 172] width 30 height 7
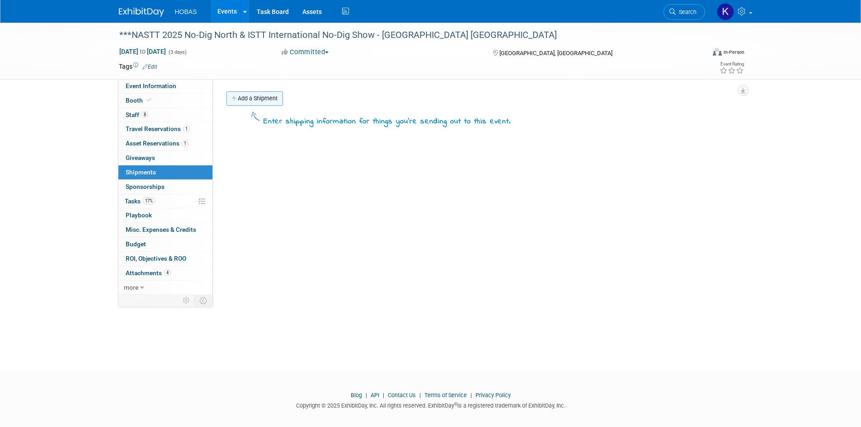
click at [262, 99] on link "Add a Shipment" at bounding box center [255, 98] width 57 height 14
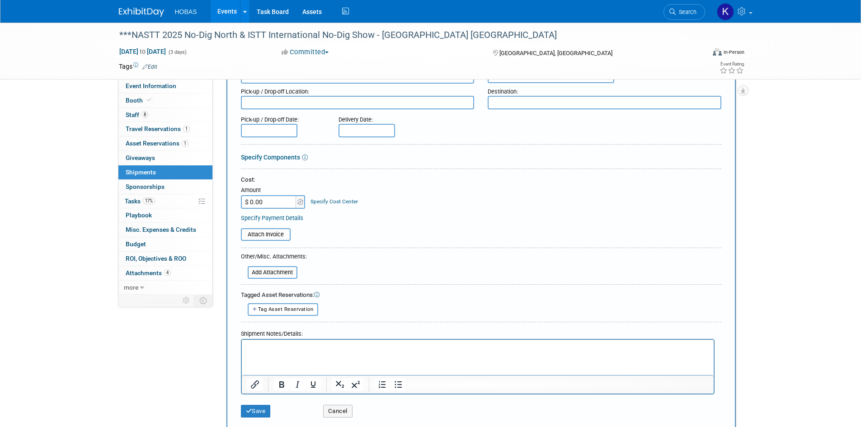
scroll to position [90, 0]
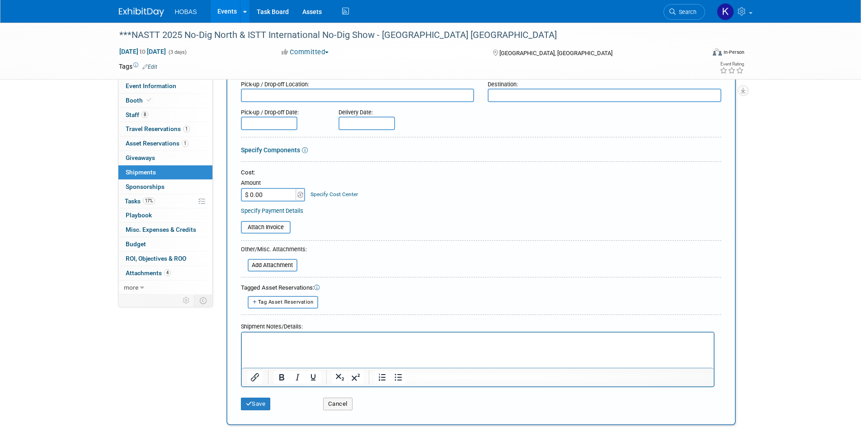
click at [284, 340] on p "Rich Text Area. Press ALT-0 for help." at bounding box center [478, 340] width 462 height 9
paste body "Rich Text Area. Press ALT-0 for help."
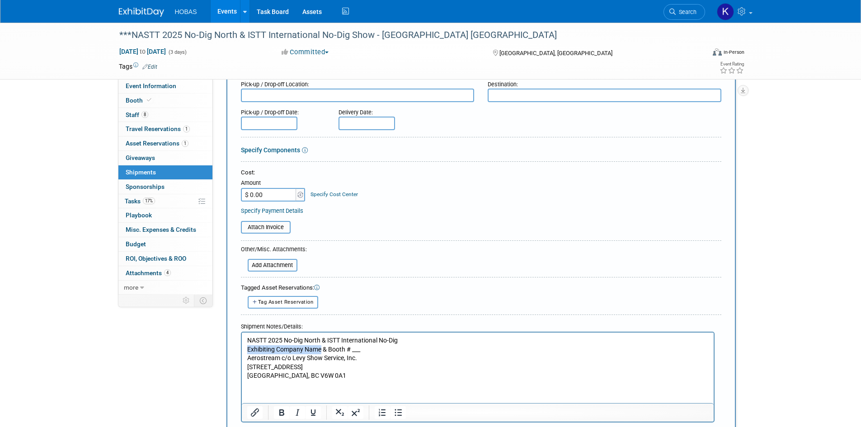
drag, startPoint x: 321, startPoint y: 346, endPoint x: 483, endPoint y: 680, distance: 370.7
click at [241, 347] on html "NASTT 2025 No-Dig North & ISTT International No-Dig Exhibiting Company Name & B…" at bounding box center [477, 356] width 472 height 48
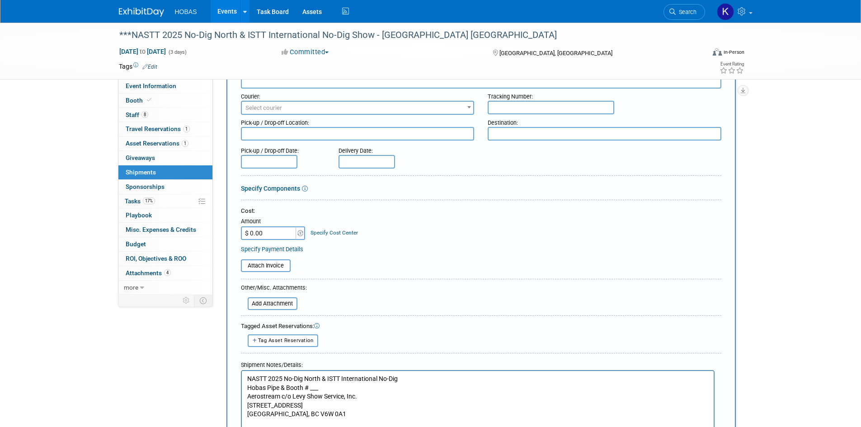
scroll to position [0, 0]
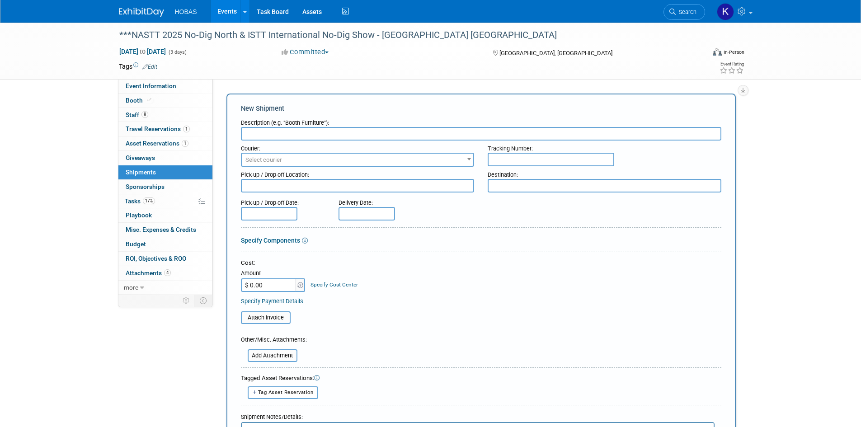
click at [270, 133] on input "text" at bounding box center [481, 134] width 481 height 14
type input "Booth materials"
click at [286, 156] on span "Select courier" at bounding box center [358, 160] width 232 height 13
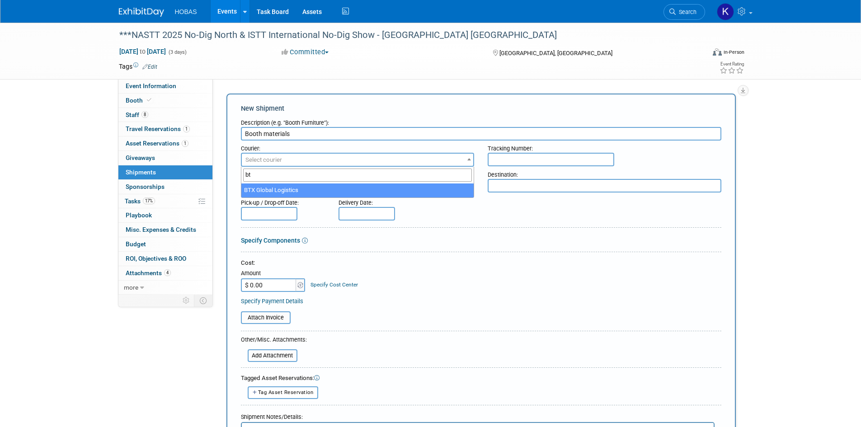
type input "bt"
drag, startPoint x: 291, startPoint y: 189, endPoint x: 296, endPoint y: 193, distance: 6.1
select select "573"
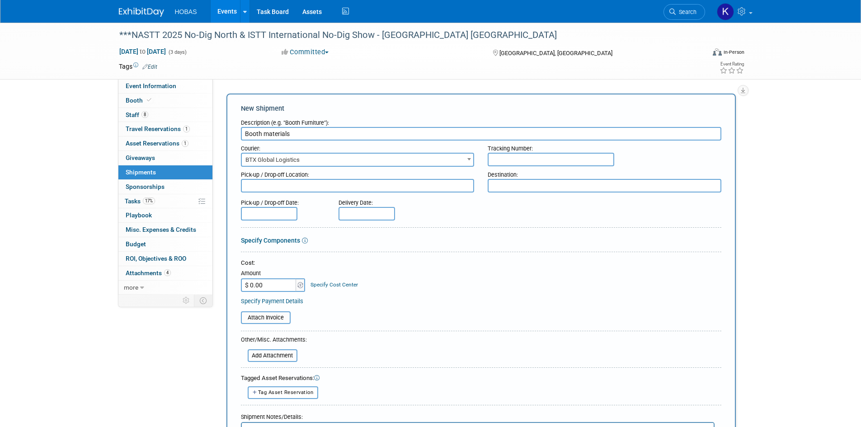
click at [356, 188] on textarea at bounding box center [358, 186] width 234 height 14
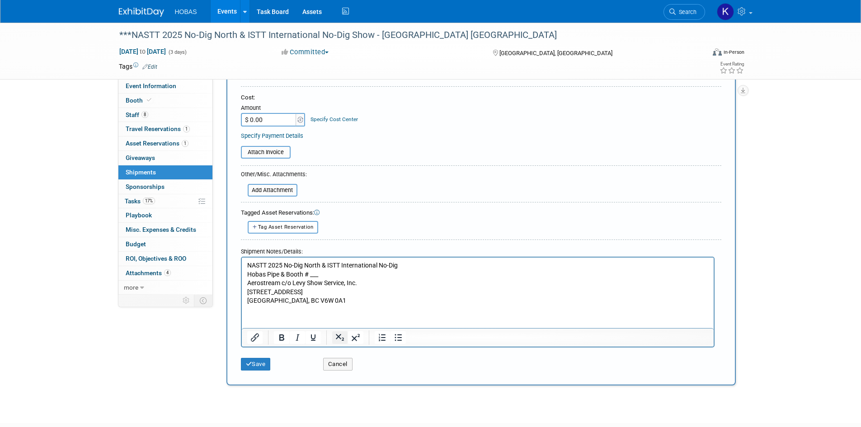
scroll to position [181, 0]
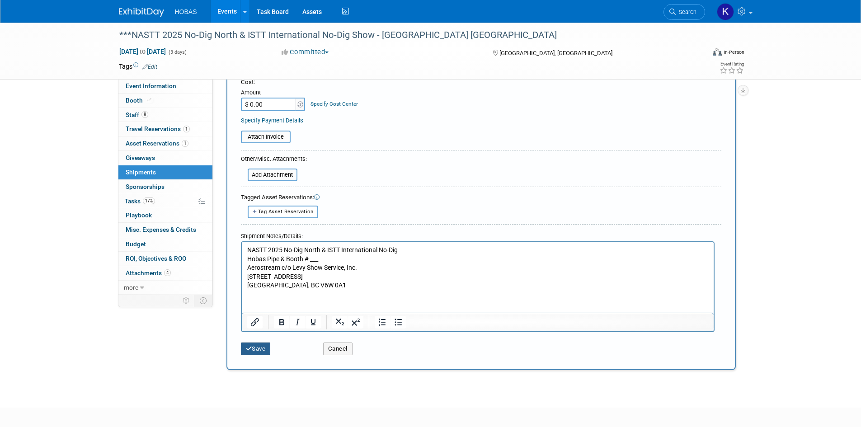
click at [262, 352] on button "Save" at bounding box center [256, 349] width 30 height 13
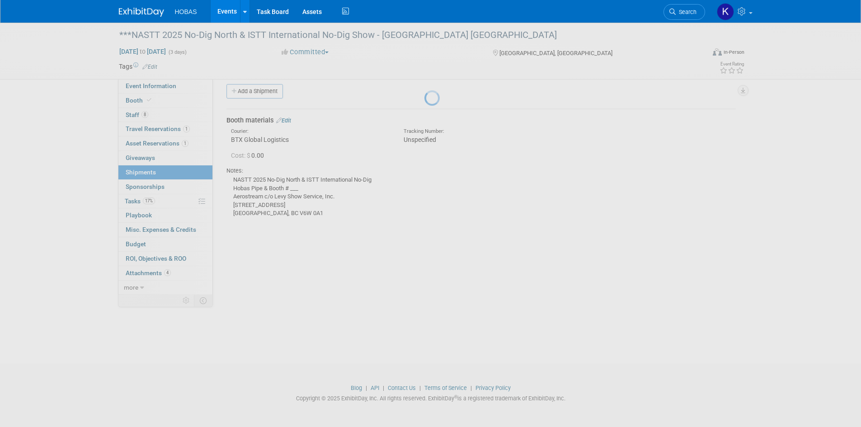
scroll to position [7, 0]
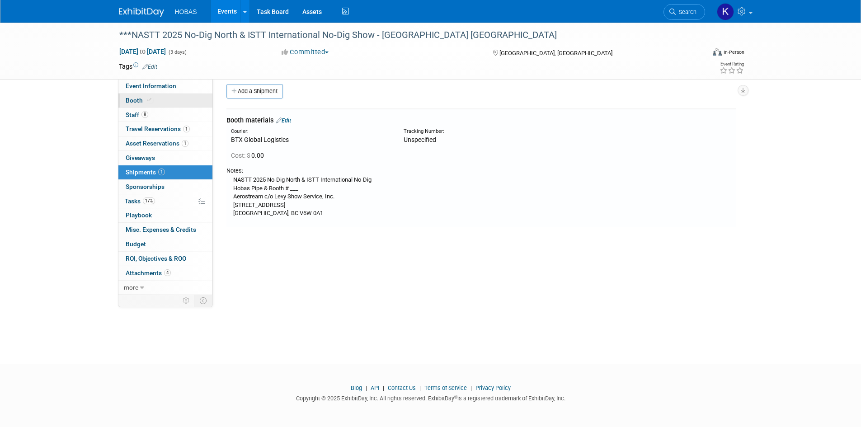
click at [155, 104] on link "Booth" at bounding box center [165, 101] width 94 height 14
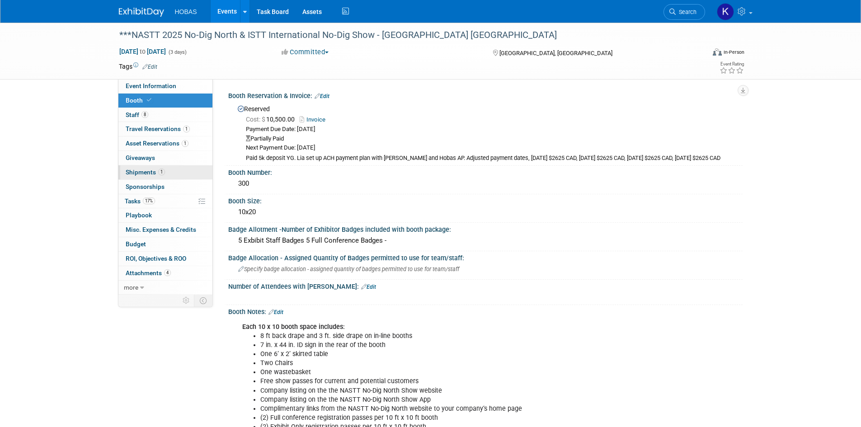
click at [141, 171] on span "Shipments 1" at bounding box center [145, 172] width 39 height 7
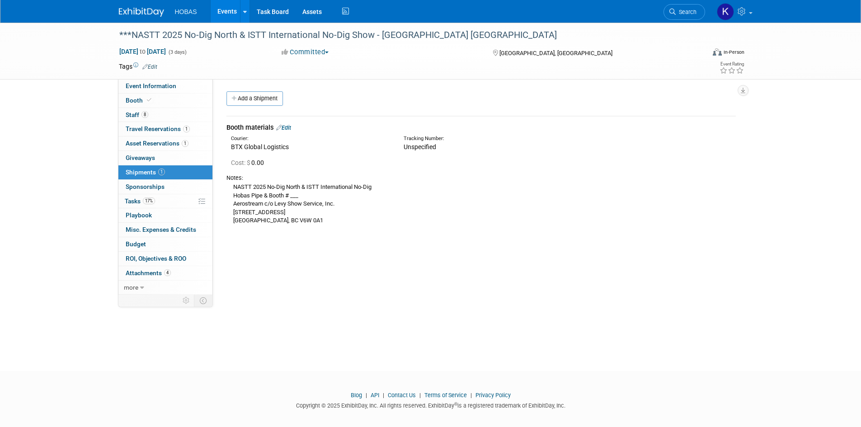
click at [299, 131] on div "Booth materials Edit" at bounding box center [482, 127] width 510 height 9
click at [291, 127] on link "Edit" at bounding box center [283, 127] width 15 height 7
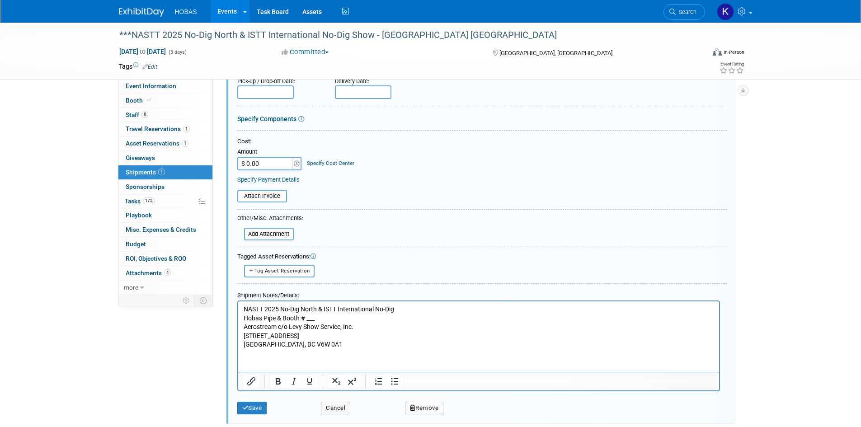
scroll to position [149, 0]
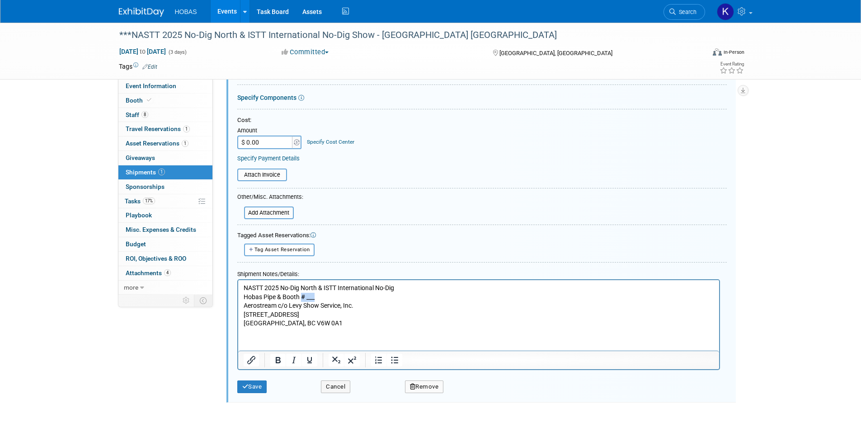
drag, startPoint x: 317, startPoint y: 298, endPoint x: 305, endPoint y: 297, distance: 11.9
click at [302, 298] on p "NASTT 2025 No-Dig North & ISTT International No-Dig Hobas Pipe & Booth # ___ Ae…" at bounding box center [478, 305] width 471 height 44
click at [319, 298] on p "NASTT 2025 No-Dig North & ISTT International No-Dig Hobas Pipe & Booth # ___ Ae…" at bounding box center [478, 305] width 471 height 44
click at [496, 300] on p "NASTT 2025 No-Dig North & ISTT International No-Dig Hobas Pipe & Booth # 300 Ae…" at bounding box center [478, 305] width 471 height 44
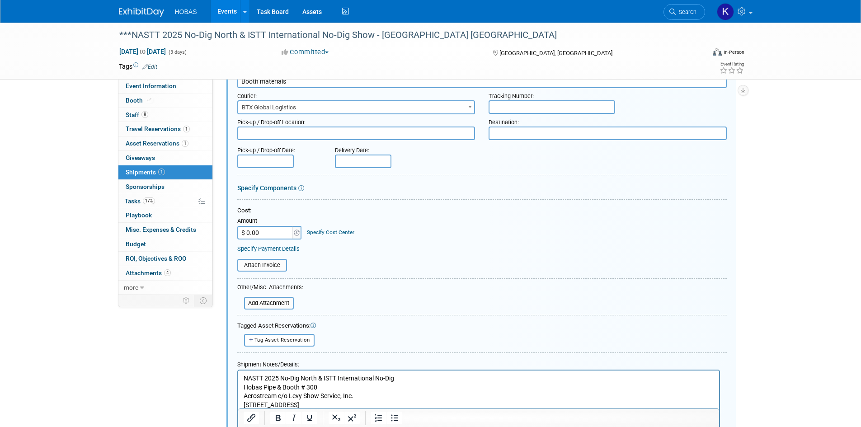
click at [351, 161] on input "text" at bounding box center [363, 162] width 57 height 14
click at [447, 243] on span "17" at bounding box center [444, 243] width 18 height 18
type input "Oct 17, 2025"
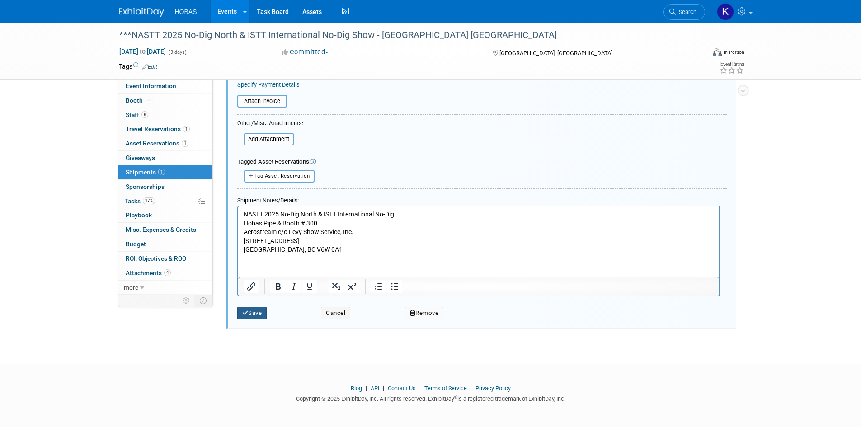
click at [257, 314] on button "Save" at bounding box center [252, 313] width 30 height 13
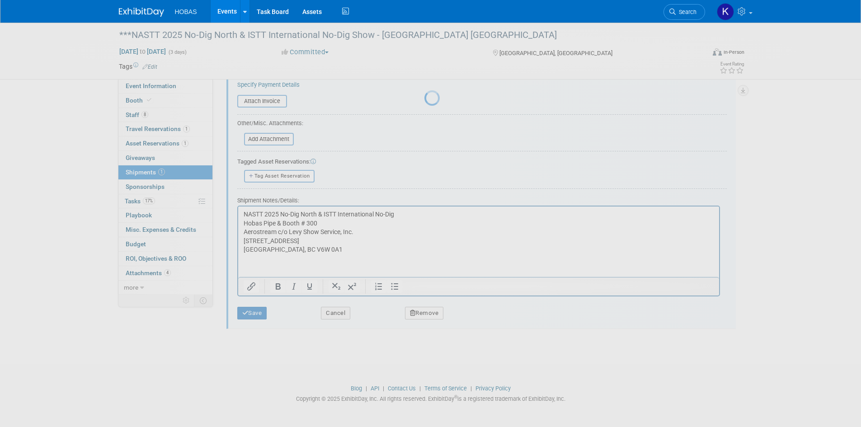
scroll to position [7, 0]
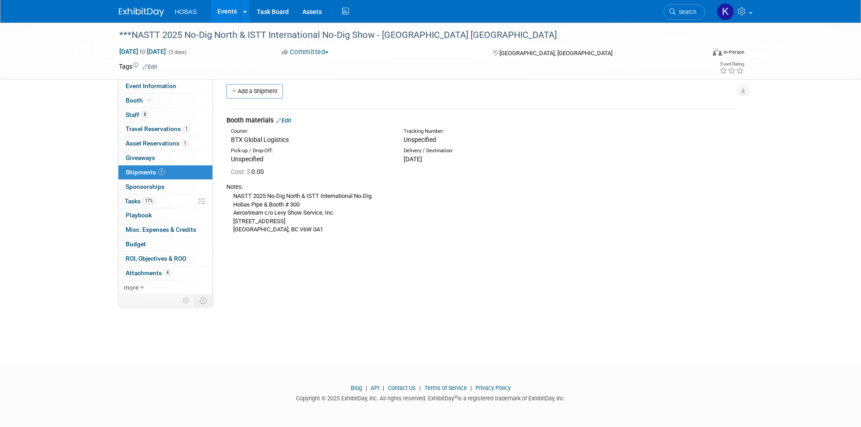
click at [287, 119] on link "Edit" at bounding box center [283, 120] width 15 height 7
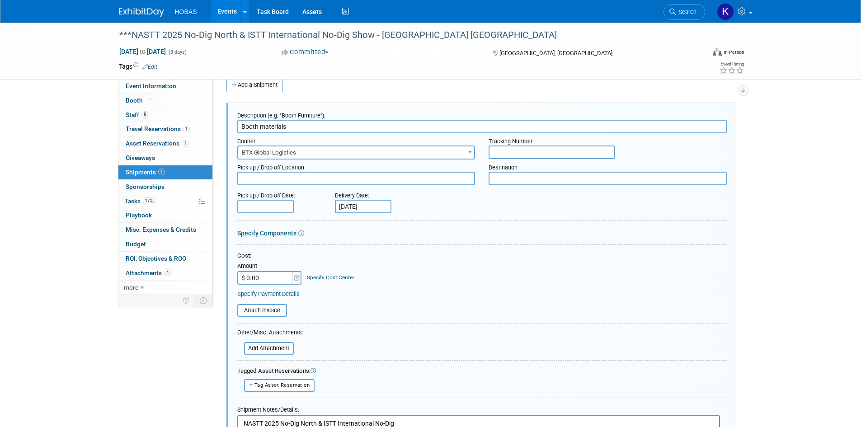
scroll to position [0, 0]
click at [272, 179] on textarea at bounding box center [356, 179] width 238 height 14
type textarea "LSE/LSE"
click at [550, 178] on textarea at bounding box center [608, 179] width 238 height 14
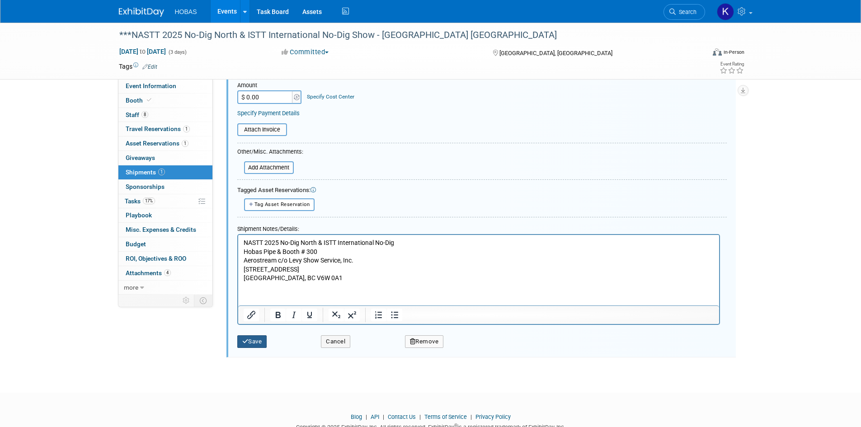
type textarea "Advance Warehouse"
click at [256, 340] on button "Save" at bounding box center [252, 341] width 30 height 13
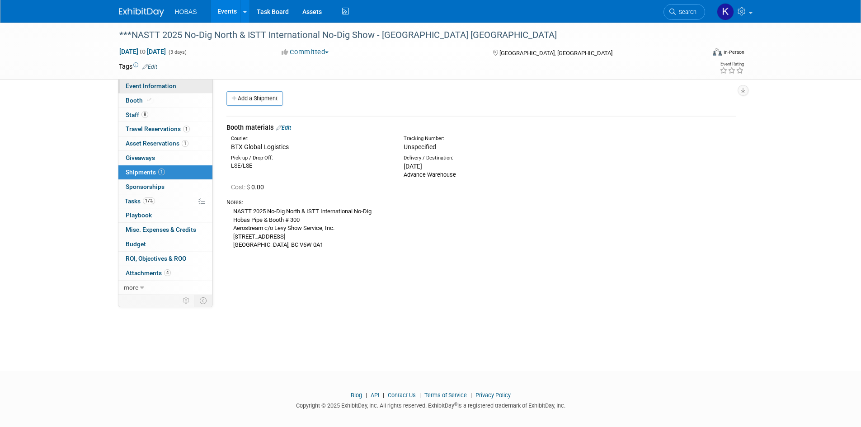
click at [158, 84] on span "Event Information" at bounding box center [151, 85] width 51 height 7
select select "Owners/Engineers"
select select "Tradeshow National"
select select "Trenchless"
select select "Exhibiting"
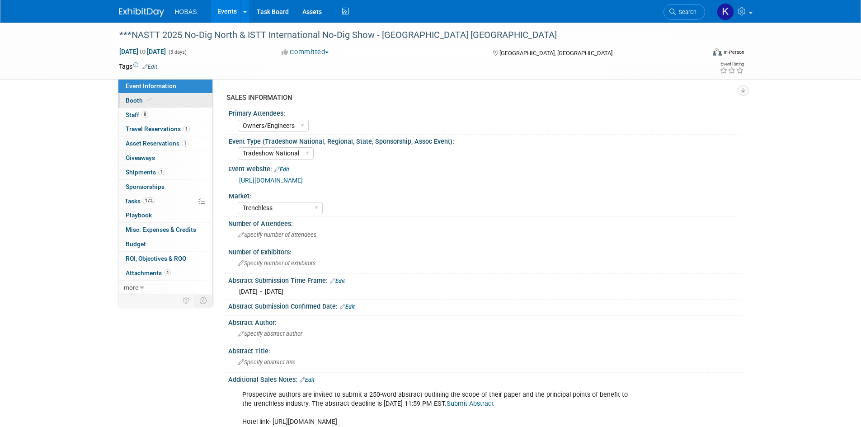
click at [147, 99] on icon at bounding box center [149, 100] width 5 height 5
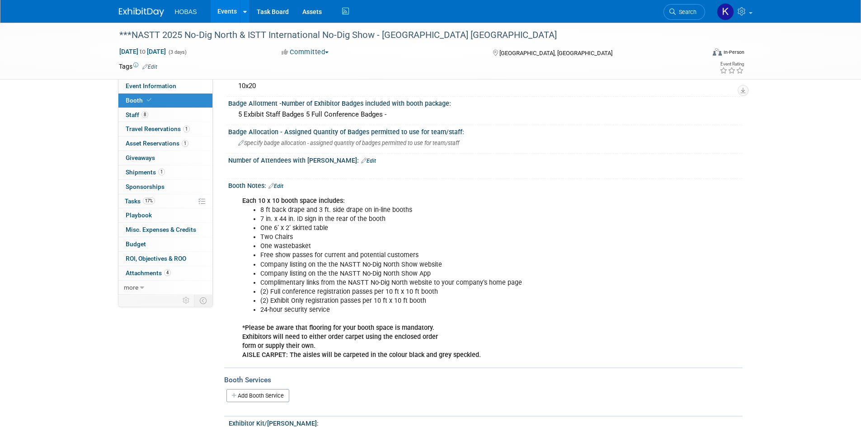
scroll to position [181, 0]
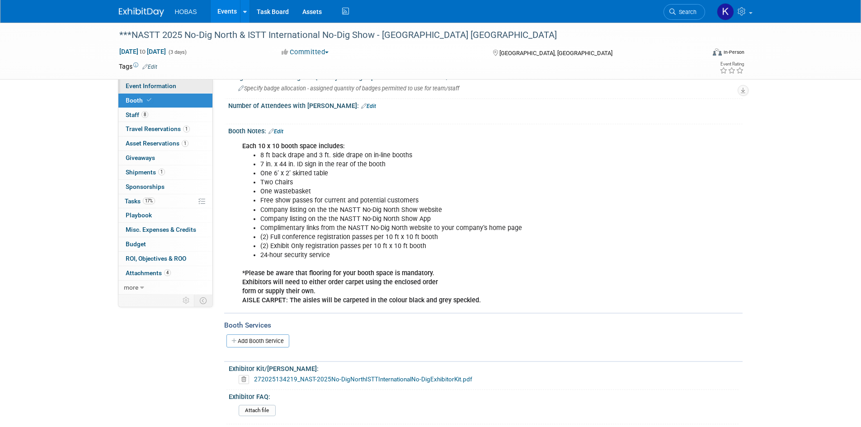
click at [148, 90] on link "Event Information" at bounding box center [165, 86] width 94 height 14
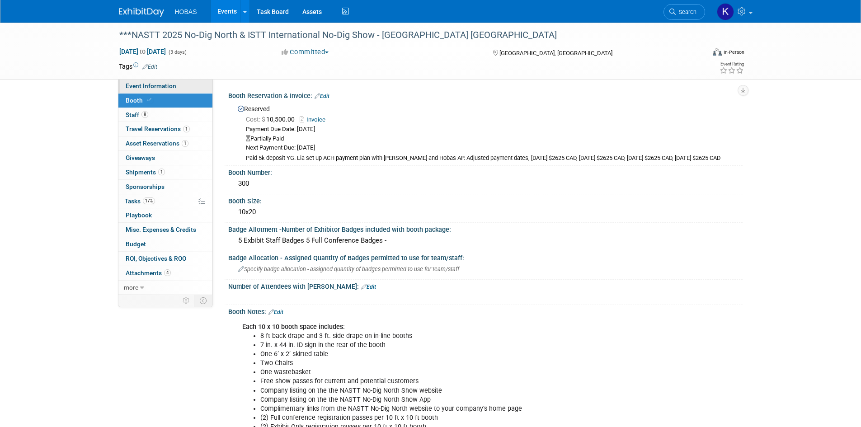
select select "Owners/Engineers"
select select "Tradeshow National"
select select "Trenchless"
select select "Exhibiting"
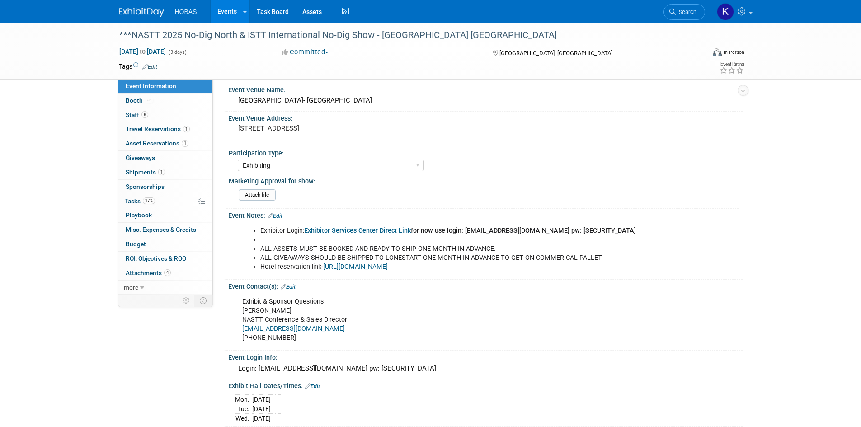
scroll to position [407, 0]
drag, startPoint x: 599, startPoint y: 231, endPoint x: 553, endPoint y: 233, distance: 45.7
click at [553, 233] on li "Exhibitor Login: Exhibitor Services Center Direct Link for now use login: ygree…" at bounding box center [449, 230] width 378 height 9
copy b "Welcome2025!!"
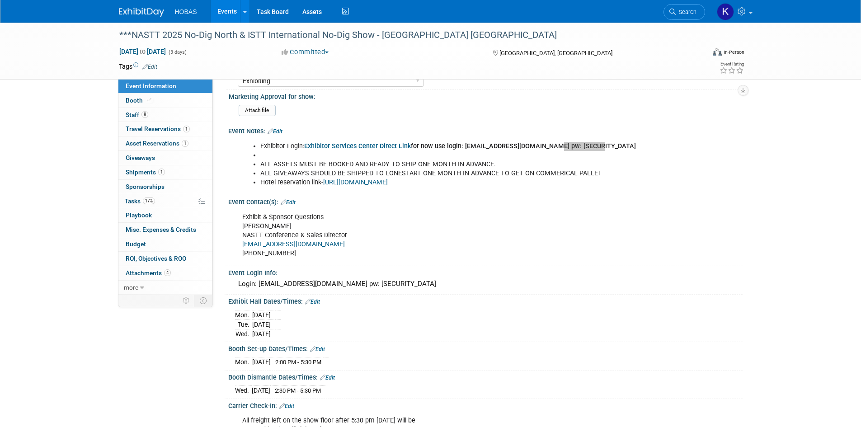
scroll to position [452, 0]
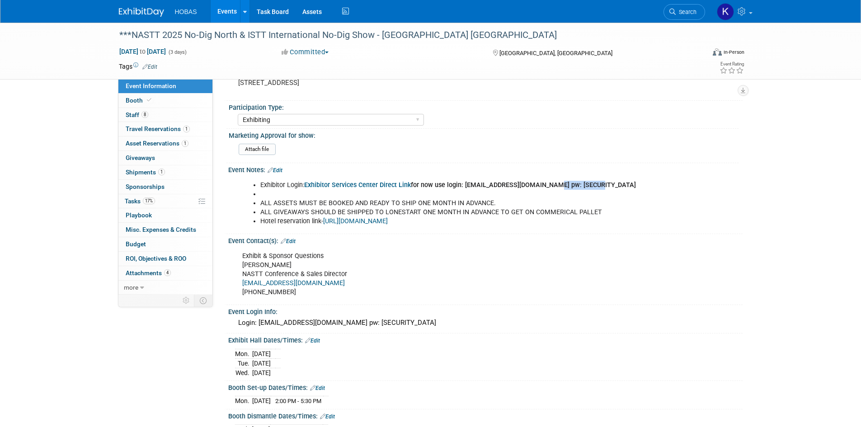
copy b "Welcome2025!!"
click at [581, 196] on li at bounding box center [449, 194] width 378 height 9
click at [345, 182] on link "Exhibitor Services Center Direct Link" at bounding box center [357, 185] width 107 height 8
click at [154, 105] on link "Booth" at bounding box center [165, 101] width 94 height 14
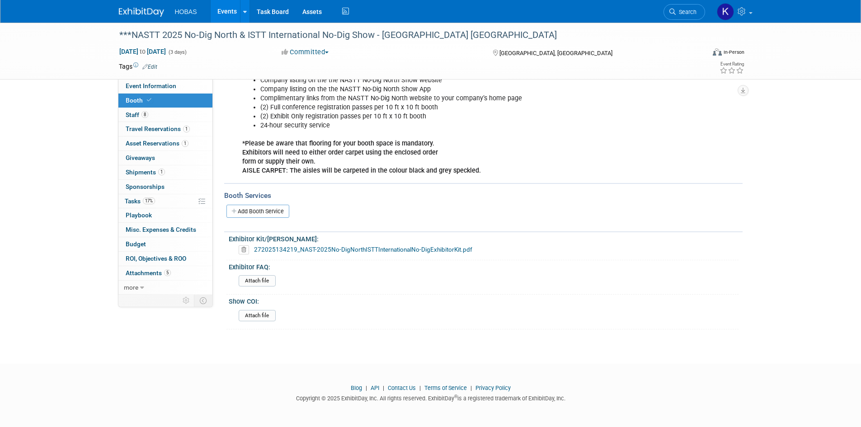
scroll to position [45, 0]
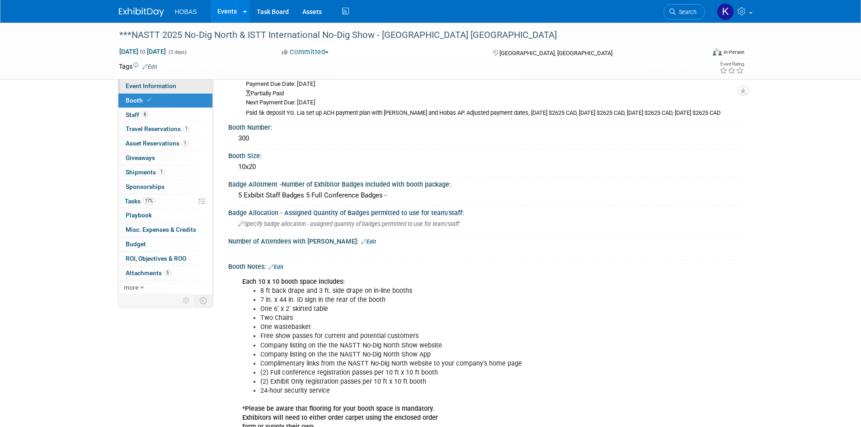
click at [161, 90] on link "Event Information" at bounding box center [165, 86] width 94 height 14
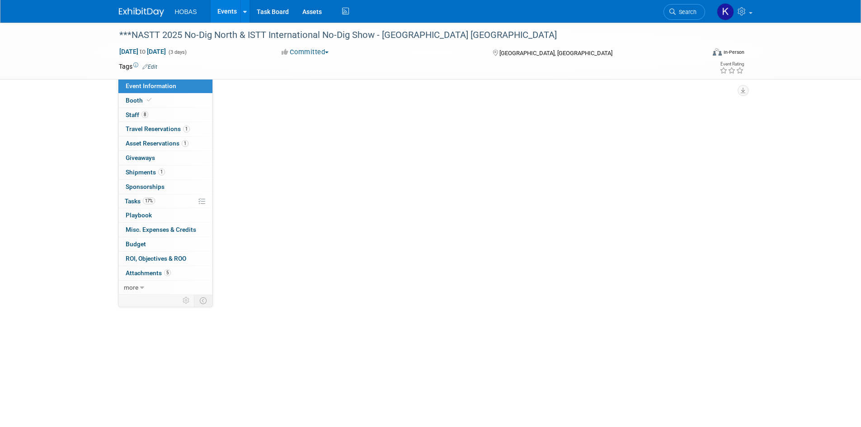
scroll to position [0, 0]
select select "Owners/Engineers"
select select "Tradeshow National"
select select "Trenchless"
select select "Exhibiting"
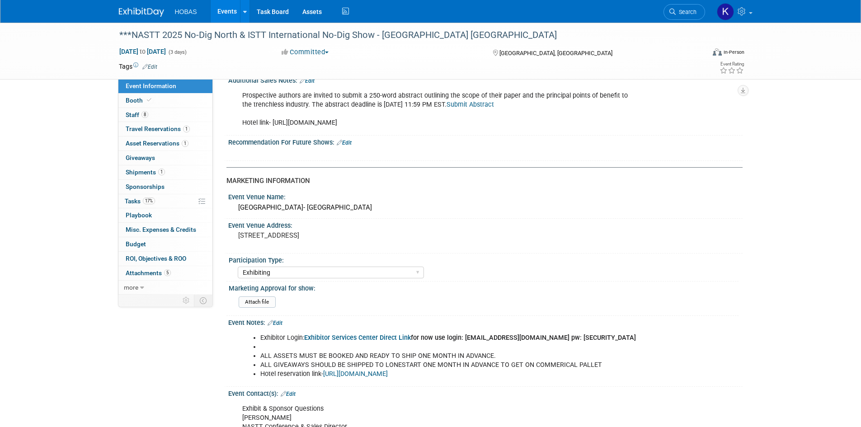
scroll to position [452, 0]
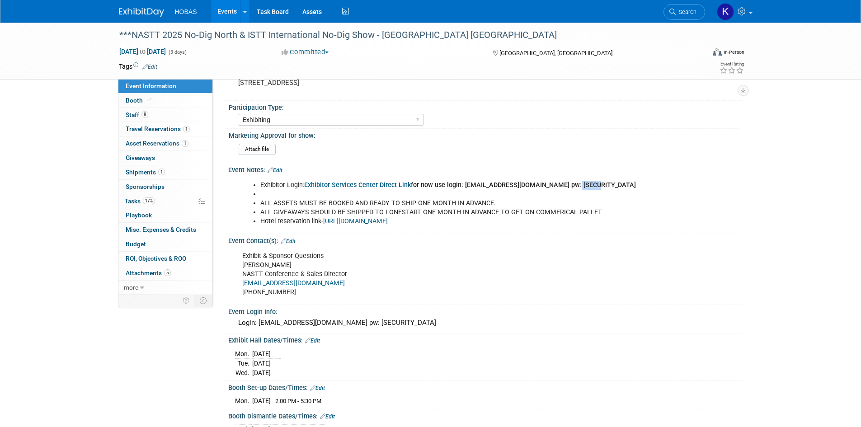
drag, startPoint x: 595, startPoint y: 184, endPoint x: 573, endPoint y: 182, distance: 21.8
click at [573, 182] on b "Exhibitor Services Center Direct Link for now use login: ygreen@hobaspipe.com p…" at bounding box center [470, 185] width 332 height 8
click at [591, 184] on b "Exhibitor Services Center Direct Link for now use login: ygreen@hobaspipe.com p…" at bounding box center [470, 185] width 332 height 8
drag, startPoint x: 606, startPoint y: 182, endPoint x: 552, endPoint y: 184, distance: 53.9
click at [552, 184] on li "Exhibitor Login: Exhibitor Services Center Direct Link for now use login: ygree…" at bounding box center [449, 185] width 378 height 9
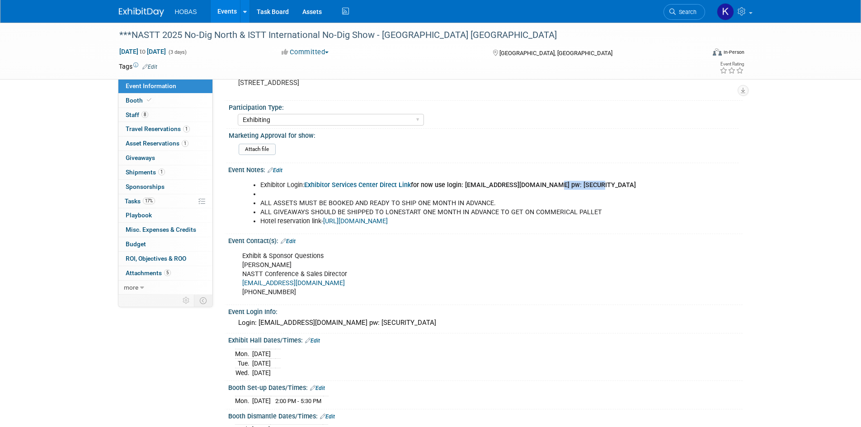
copy b "Welcome2025!!"
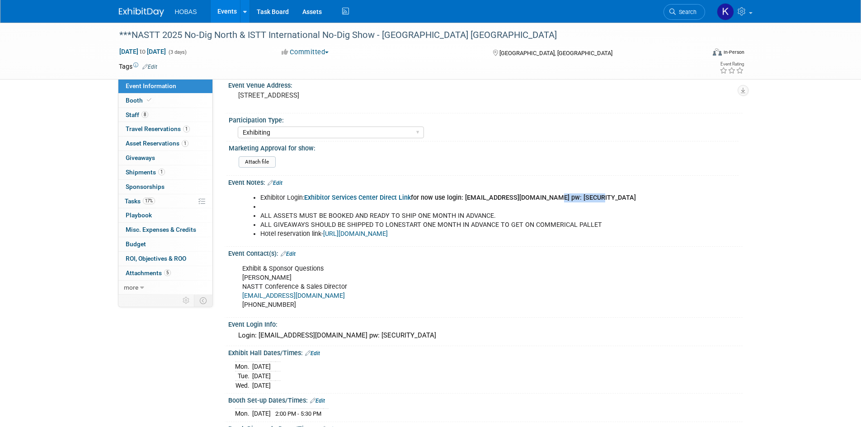
scroll to position [428, 0]
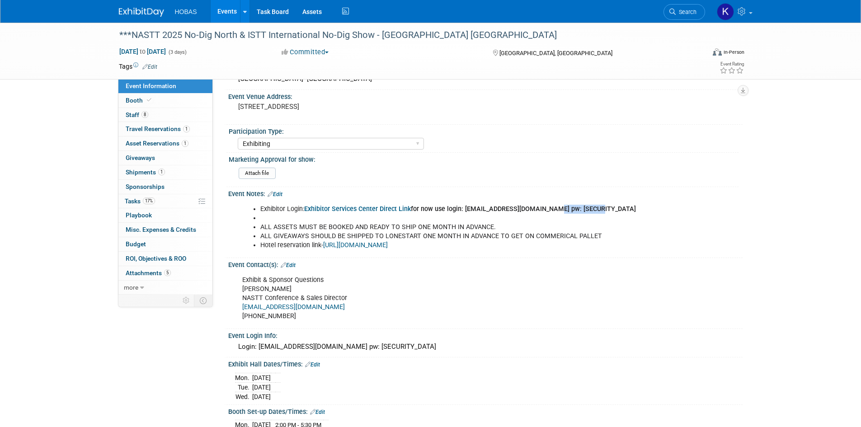
click at [282, 195] on link "Edit" at bounding box center [275, 194] width 15 height 6
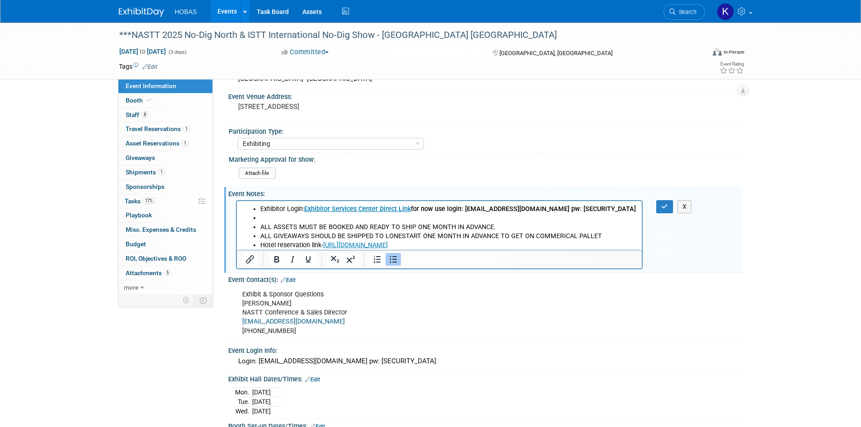
scroll to position [0, 0]
click at [465, 246] on li "Hotel reservation link- https://nastt.org/no-dig-north/hotel-north/" at bounding box center [448, 245] width 377 height 9
click at [465, 246] on li "Hotel reservation link- https://nastt.org/no-dig-north/hotel-north/﻿" at bounding box center [448, 245] width 377 height 9
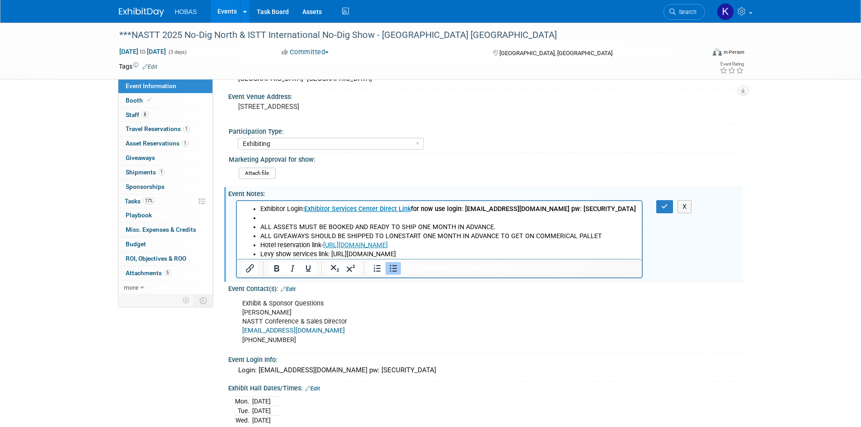
click at [387, 214] on li "Rich Text Area. Press ALT-0 for help." at bounding box center [448, 217] width 377 height 9
drag, startPoint x: 449, startPoint y: 207, endPoint x: 600, endPoint y: 208, distance: 150.6
click at [600, 208] on li "Exhibitor Login: Exhibitor Services Center Direct Link for now use login: ygree…" at bounding box center [448, 208] width 377 height 9
copy b "login: ygreen@hobaspipe.com pw: Welcome2025!!"
click at [568, 253] on li "Levy show services link: https://www.expotoolkit.com/expotools/WebForms/Login.a…" at bounding box center [448, 254] width 377 height 9
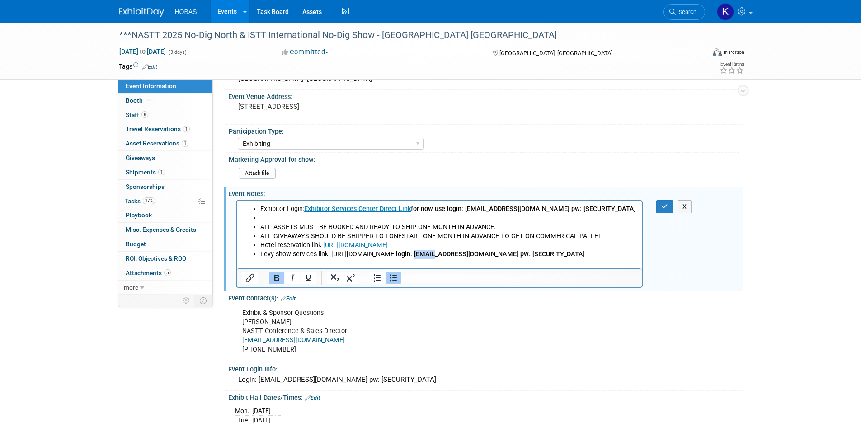
drag, startPoint x: 279, startPoint y: 261, endPoint x: 258, endPoint y: 262, distance: 21.3
click at [258, 259] on ul "Exhibitor Login: Exhibitor Services Center Direct Link for now use login: ygree…" at bounding box center [439, 231] width 395 height 54
click at [663, 209] on icon "button" at bounding box center [664, 206] width 7 height 6
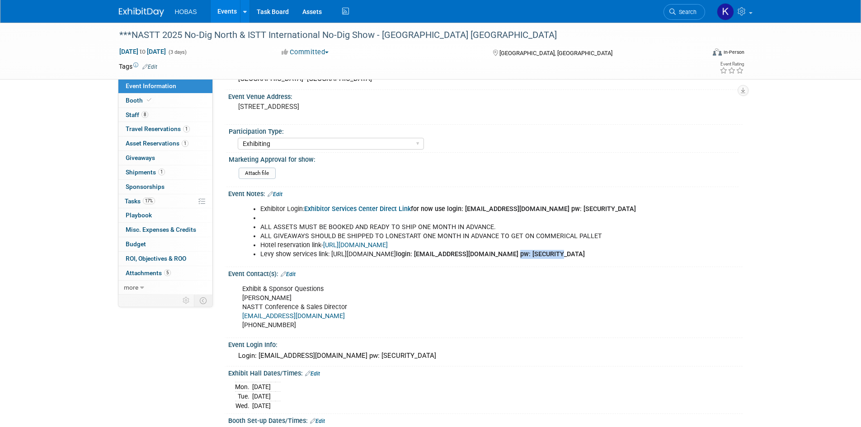
drag, startPoint x: 405, startPoint y: 265, endPoint x: 359, endPoint y: 266, distance: 45.7
click at [359, 259] on li "Levy show services link: https://www.expotoolkit.com/expotools/WebForms/Login.a…" at bounding box center [449, 254] width 378 height 9
copy b "Welcome2025!!"
click at [154, 101] on link "Booth" at bounding box center [165, 101] width 94 height 14
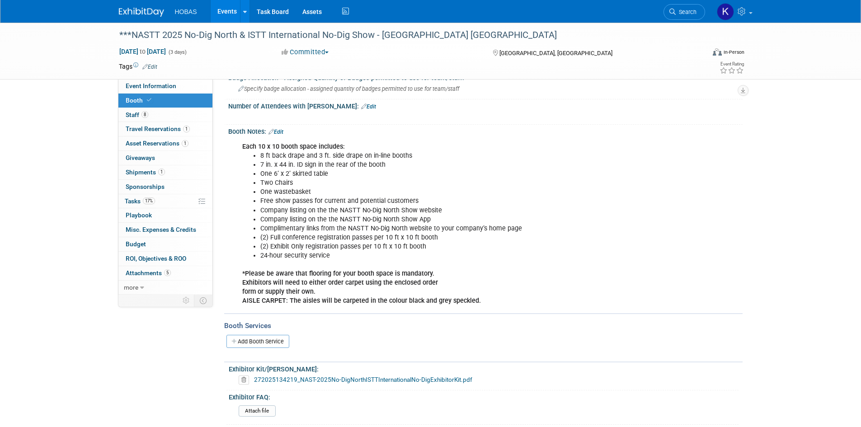
scroll to position [181, 0]
click at [144, 171] on span "Shipments 1" at bounding box center [145, 172] width 39 height 7
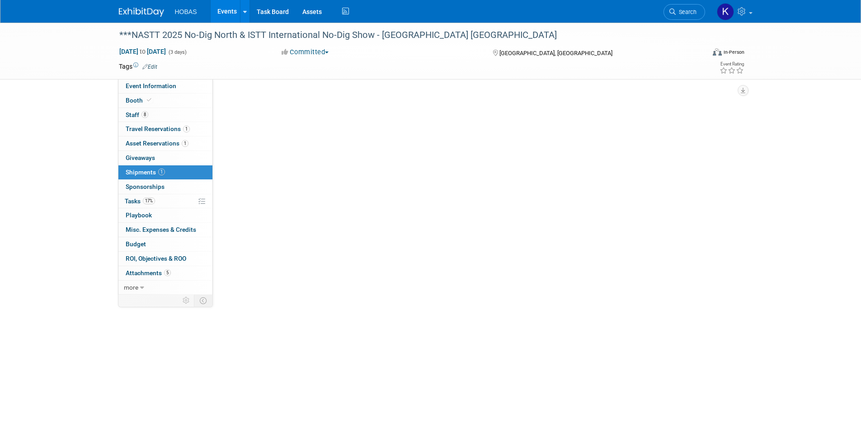
scroll to position [0, 0]
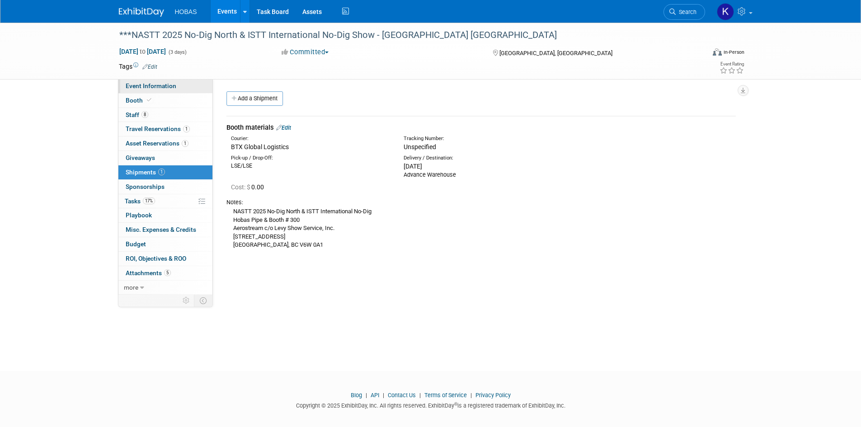
click at [143, 88] on span "Event Information" at bounding box center [151, 85] width 51 height 7
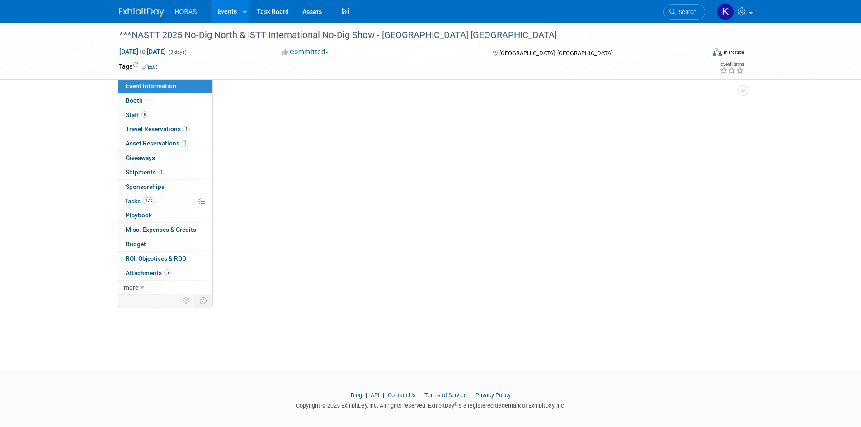
select select "Owners/Engineers"
select select "Tradeshow National"
select select "Trenchless"
select select "Exhibiting"
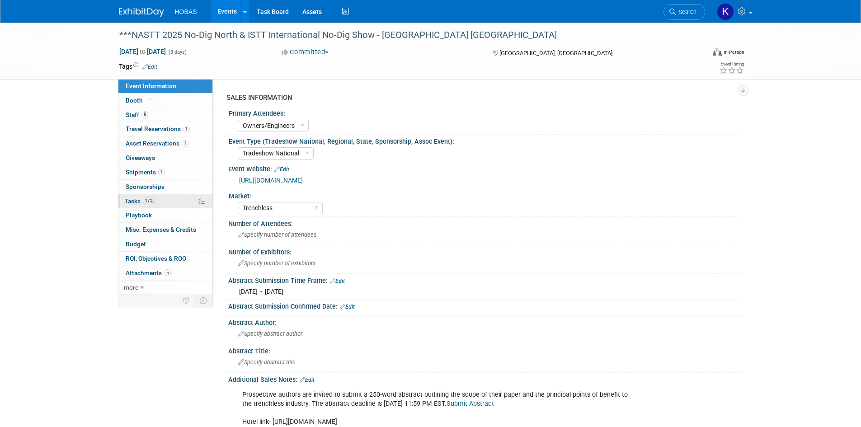
click at [135, 200] on span "Tasks 17%" at bounding box center [140, 201] width 30 height 7
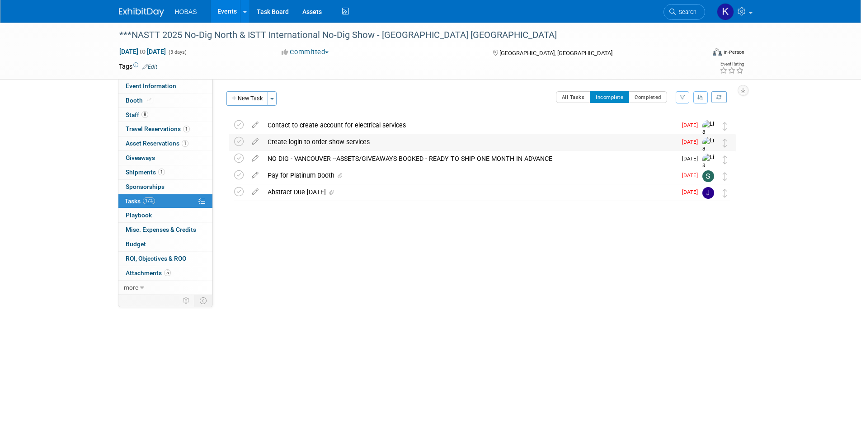
click at [302, 139] on div "Create login to order show services" at bounding box center [470, 141] width 414 height 15
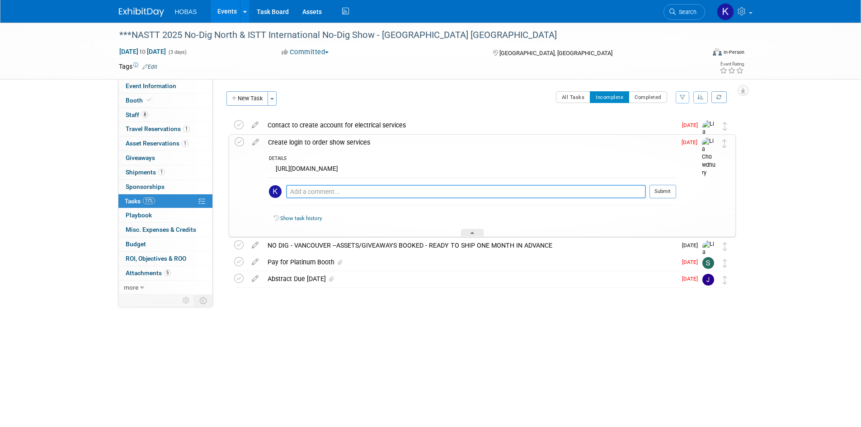
click at [334, 195] on textarea at bounding box center [466, 192] width 360 height 14
type textarea "S"
type textarea "Carpet/padding and MH are in cart"
click at [667, 189] on button "Submit" at bounding box center [663, 192] width 27 height 14
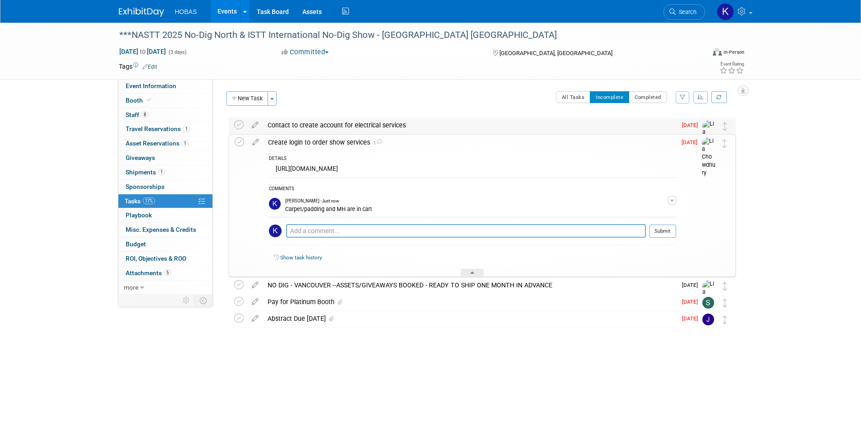
click at [311, 128] on div "Contact to create account for electrical services" at bounding box center [470, 125] width 414 height 15
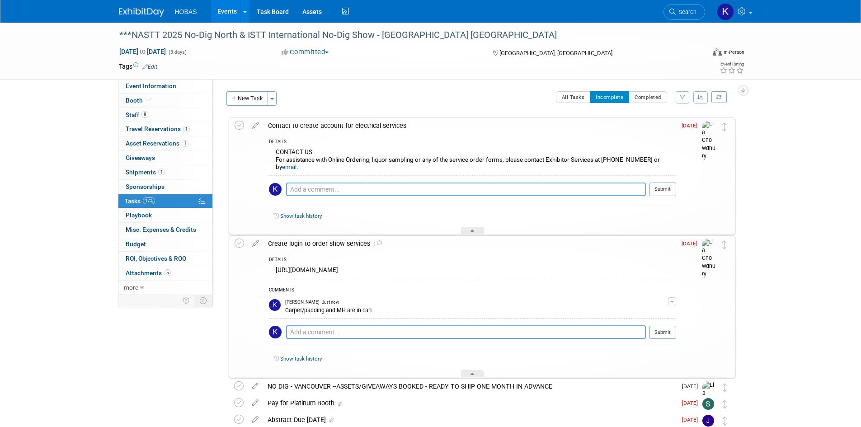
click at [375, 190] on textarea at bounding box center [466, 190] width 360 height 14
paste textarea "https://www.vancouverconventioncentre.com/services/exhibitor-services"
type textarea "Link for electrical services- https://www.vancouverconventioncentre.com/service…"
click at [664, 195] on button "Submit" at bounding box center [663, 190] width 27 height 14
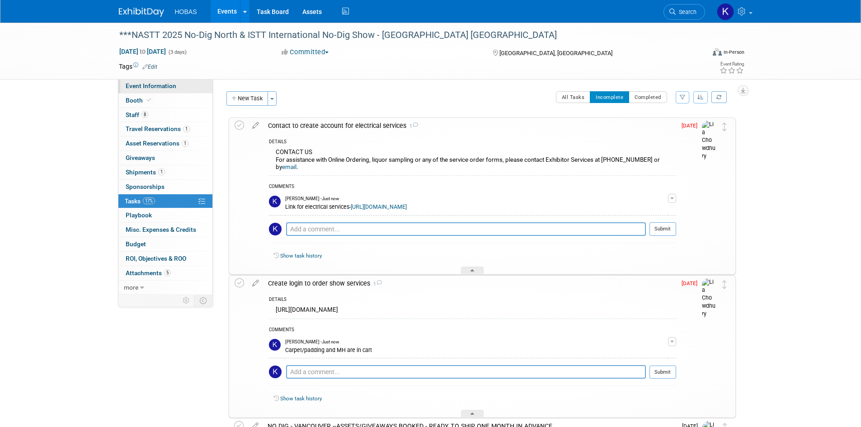
click at [167, 90] on link "Event Information" at bounding box center [165, 86] width 94 height 14
select select "Owners/Engineers"
select select "Tradeshow National"
select select "Trenchless"
select select "Exhibiting"
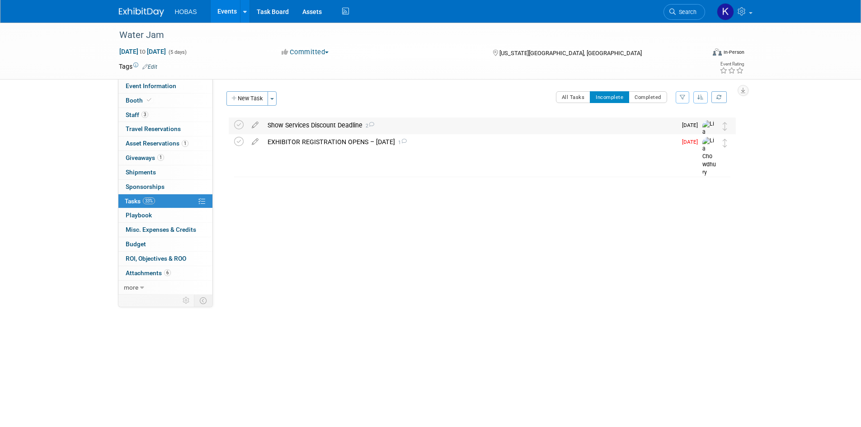
click at [313, 128] on div "Show Services Discount Deadline 2" at bounding box center [470, 125] width 414 height 15
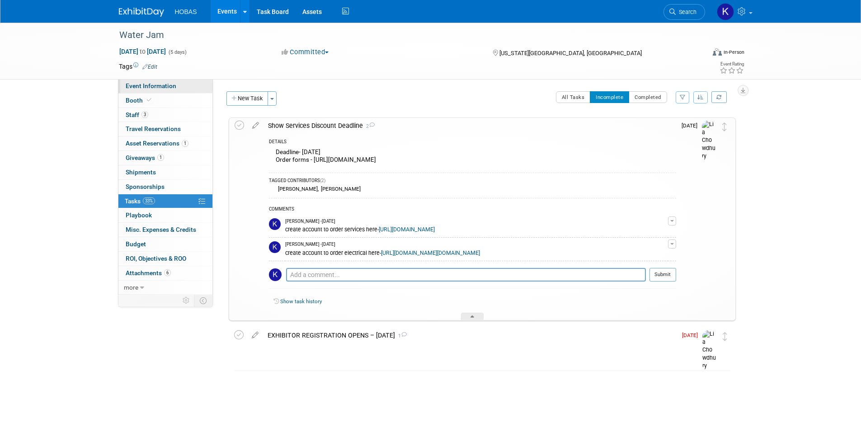
click at [159, 86] on span "Event Information" at bounding box center [151, 85] width 51 height 7
select select "Owners/Engineers"
select select "Tradeshow Regional"
select select "Water AND Wastewater"
select select "Exhibiting"
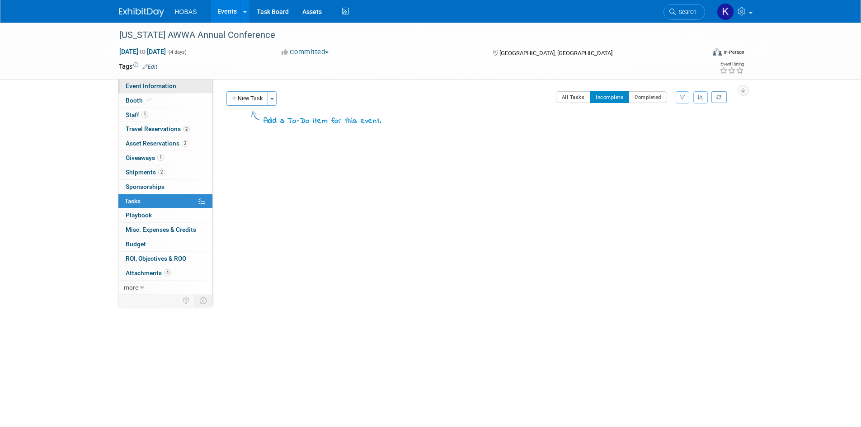
click at [161, 87] on span "Event Information" at bounding box center [151, 85] width 51 height 7
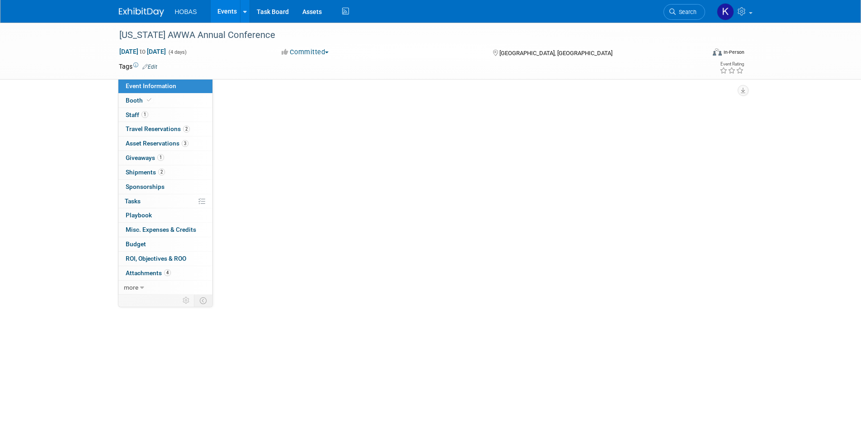
select select "Owners/Engineers"
select select "Tradeshow State"
select select "Water"
select select "Exhibiting"
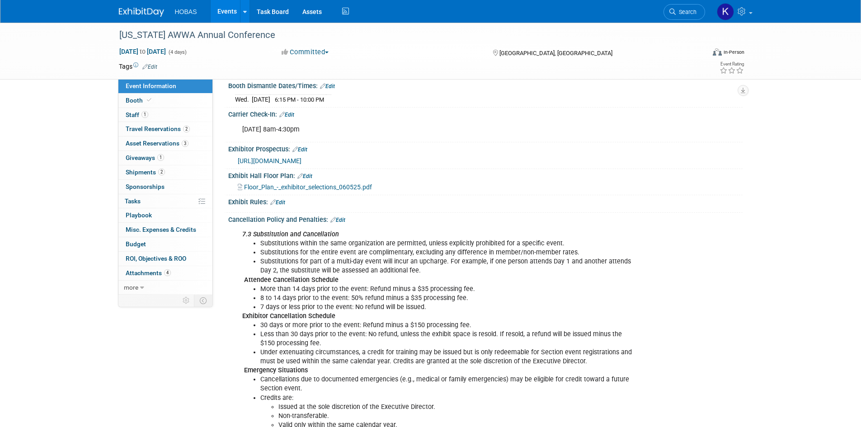
scroll to position [678, 0]
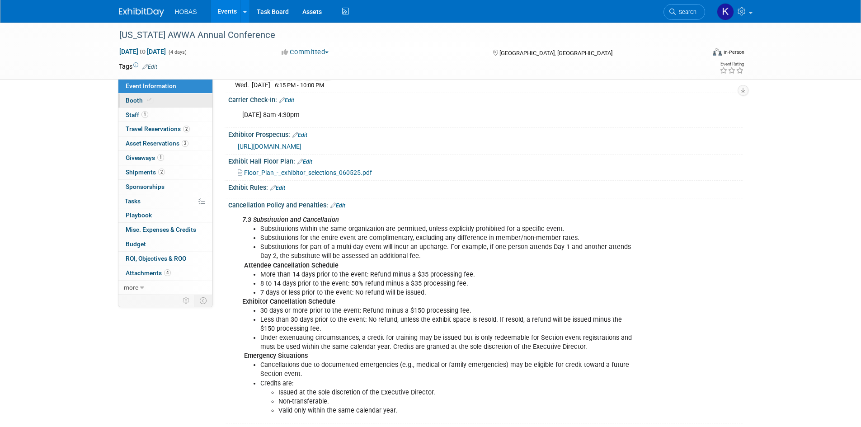
click at [174, 100] on link "Booth" at bounding box center [165, 101] width 94 height 14
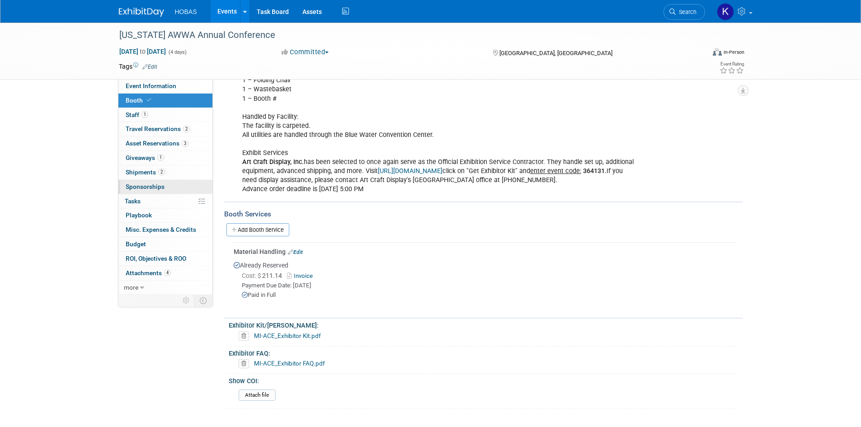
scroll to position [227, 0]
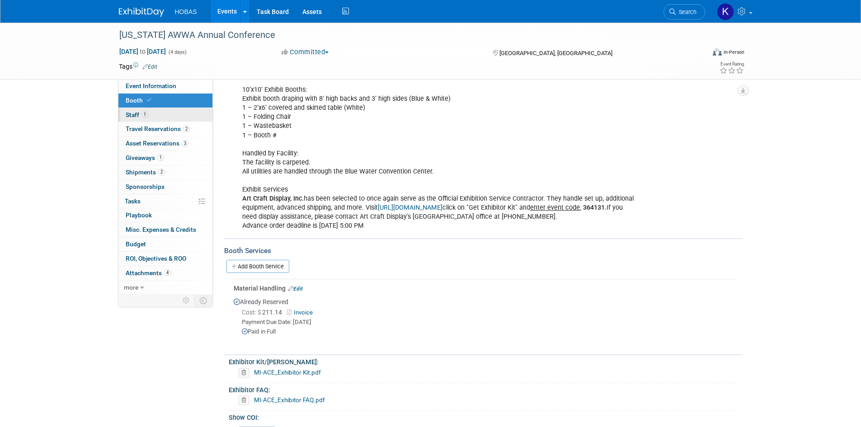
click at [174, 111] on link "1 Staff 1" at bounding box center [165, 115] width 94 height 14
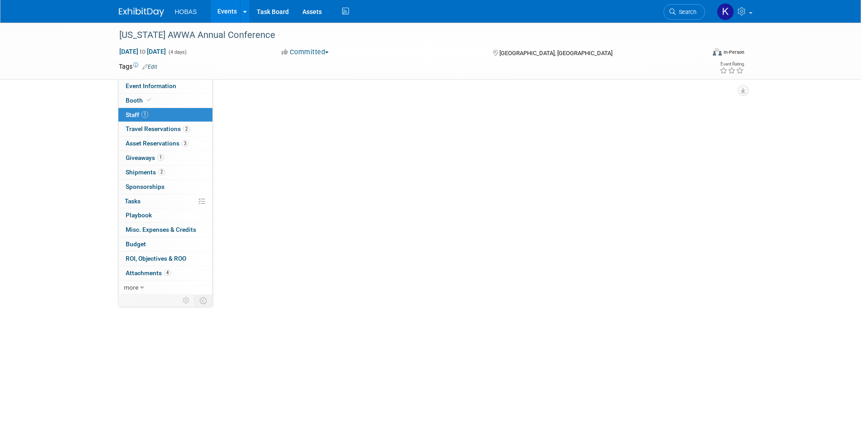
scroll to position [0, 0]
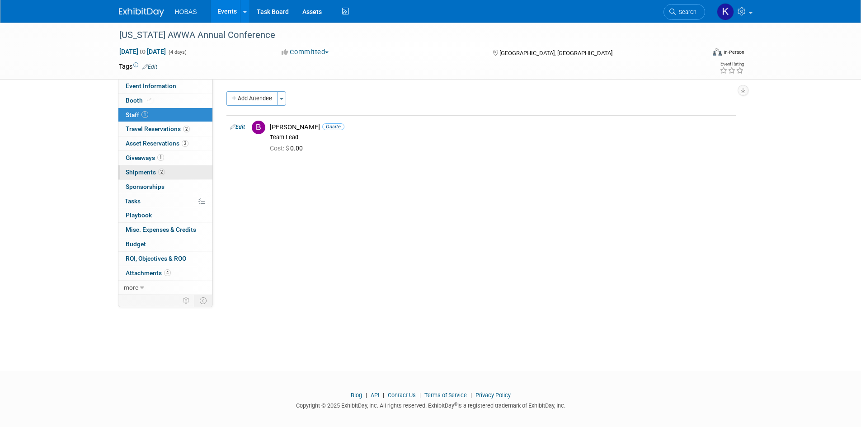
click at [151, 173] on span "Shipments 2" at bounding box center [145, 172] width 39 height 7
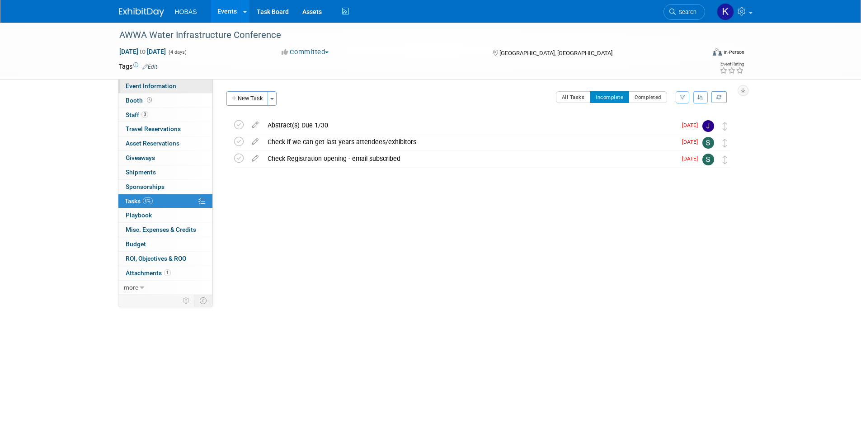
click at [150, 84] on span "Event Information" at bounding box center [151, 85] width 51 height 7
select select "Tradeshow National"
select select "Attending only"
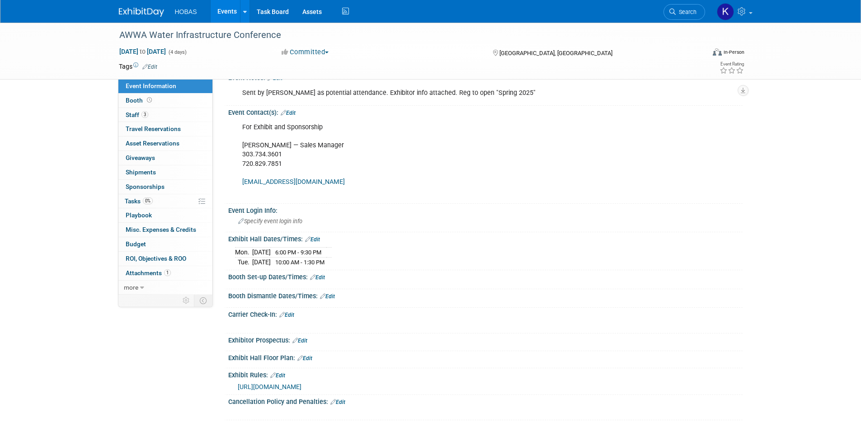
scroll to position [528, 0]
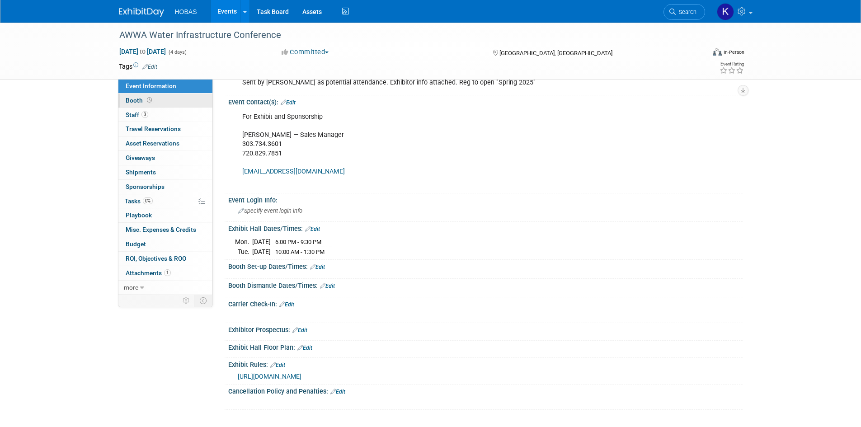
click at [166, 99] on link "Booth" at bounding box center [165, 101] width 94 height 14
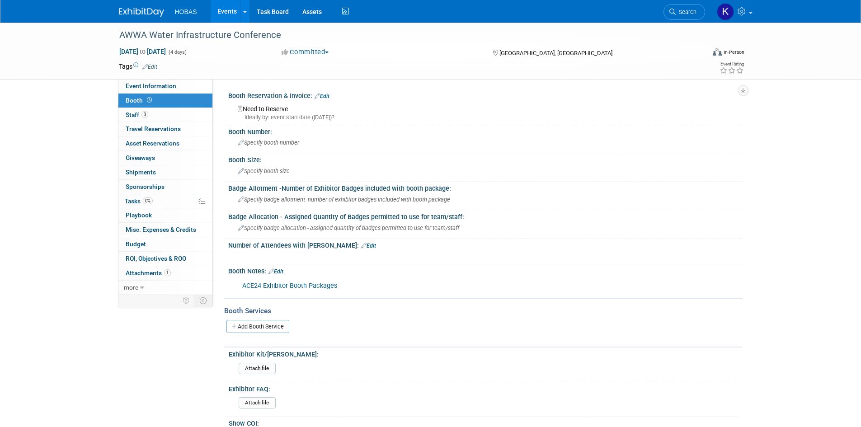
scroll to position [43, 0]
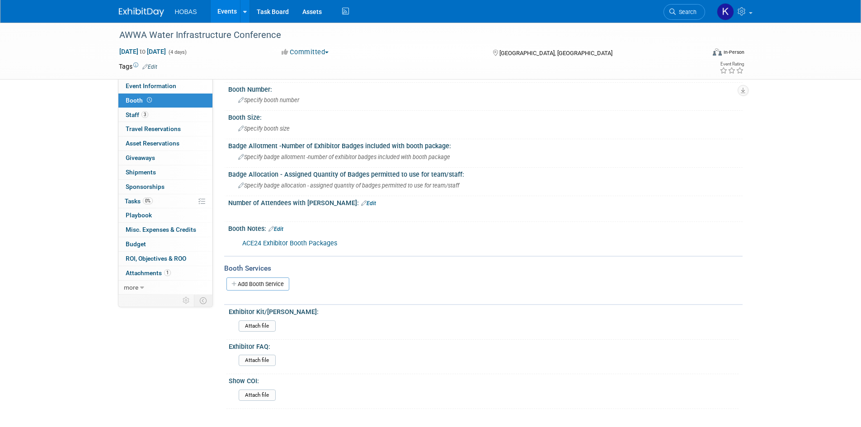
click at [297, 245] on link "ACE24 Exhibitor Booth Packages" at bounding box center [289, 244] width 95 height 8
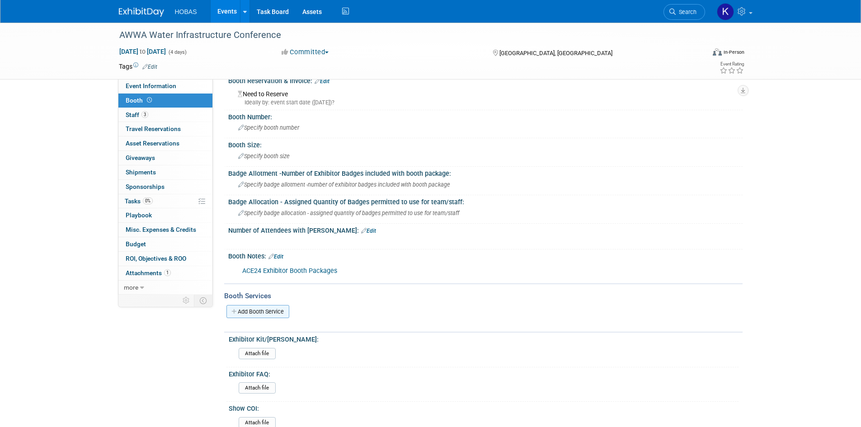
scroll to position [0, 0]
